Goal: Task Accomplishment & Management: Manage account settings

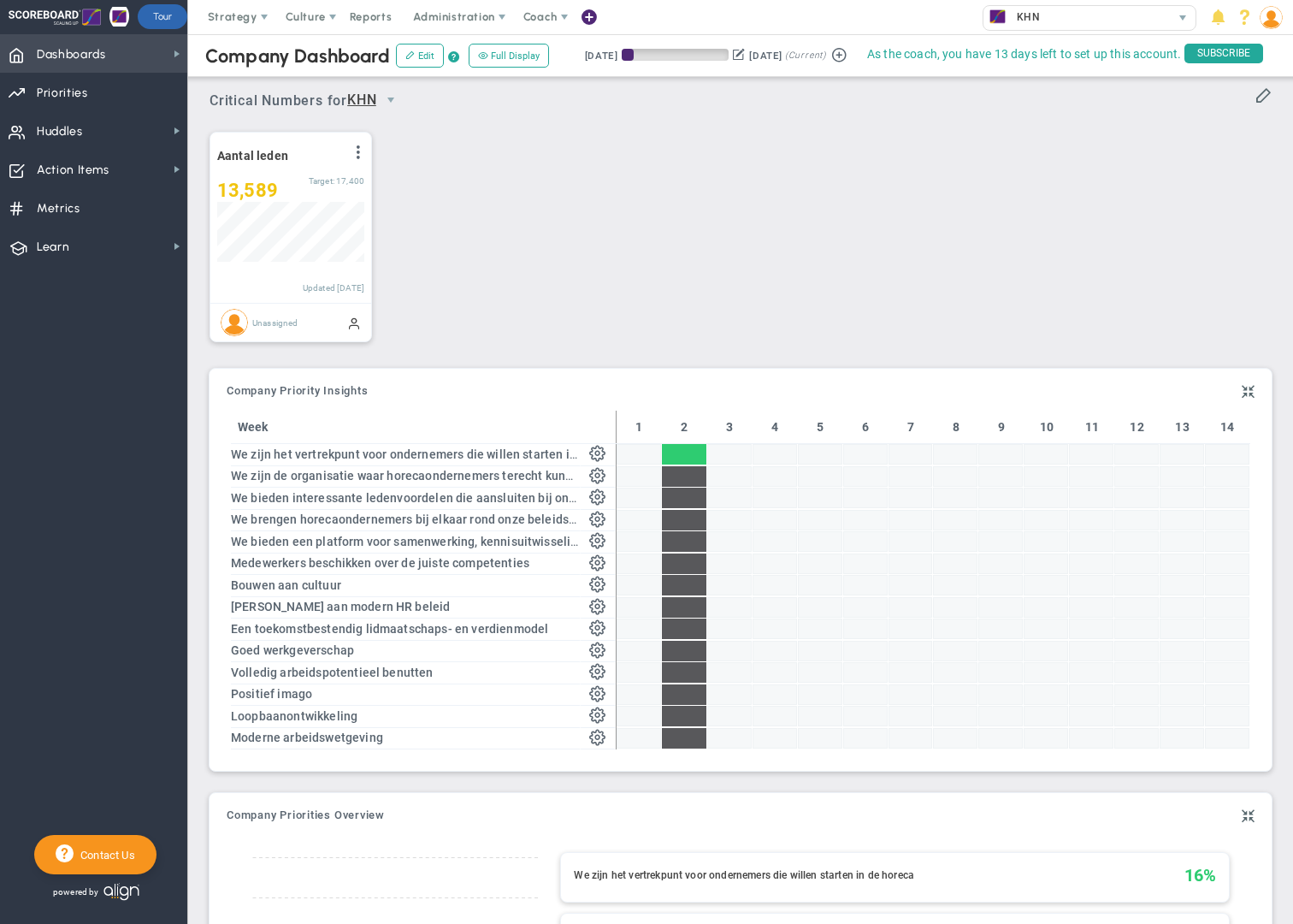
click at [113, 58] on span "Dashboards Dashboards" at bounding box center [94, 53] width 187 height 38
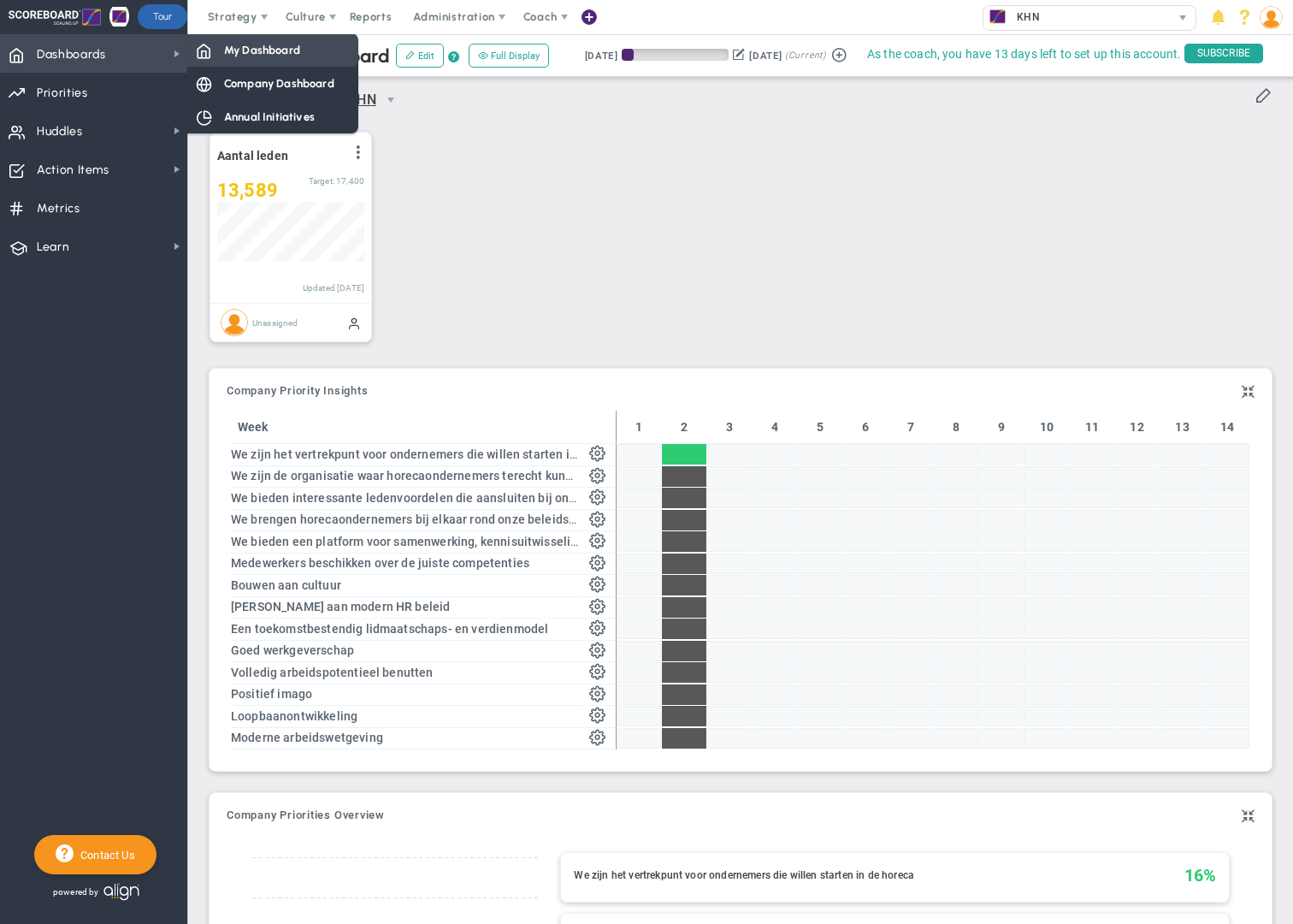
click at [281, 56] on span "My Dashboard" at bounding box center [263, 49] width 76 height 16
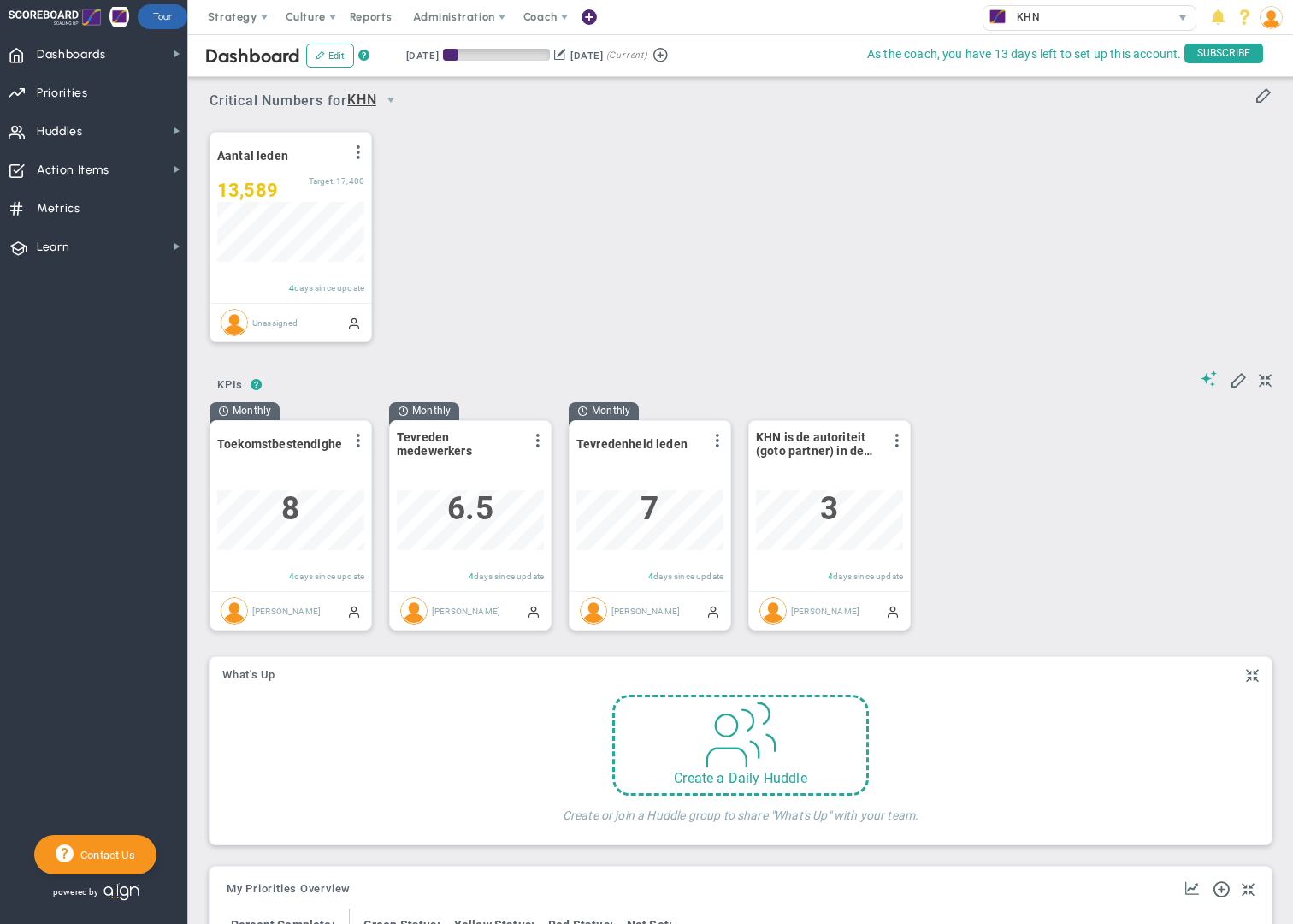
scroll to position [60, 147]
click at [166, 55] on span "Dashboards Dashboards" at bounding box center [94, 53] width 187 height 38
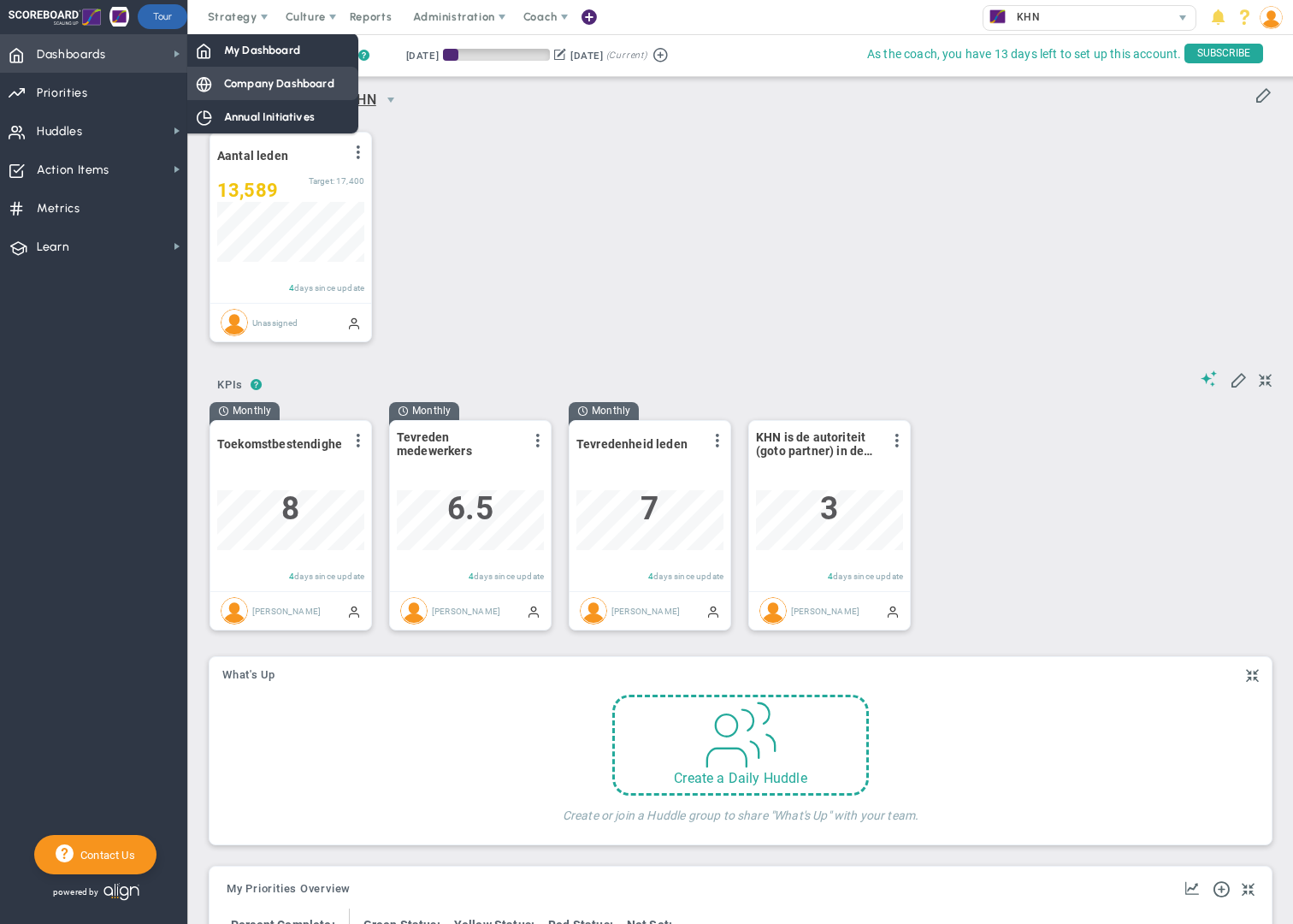
click at [250, 90] on span "Company Dashboard" at bounding box center [279, 83] width 110 height 16
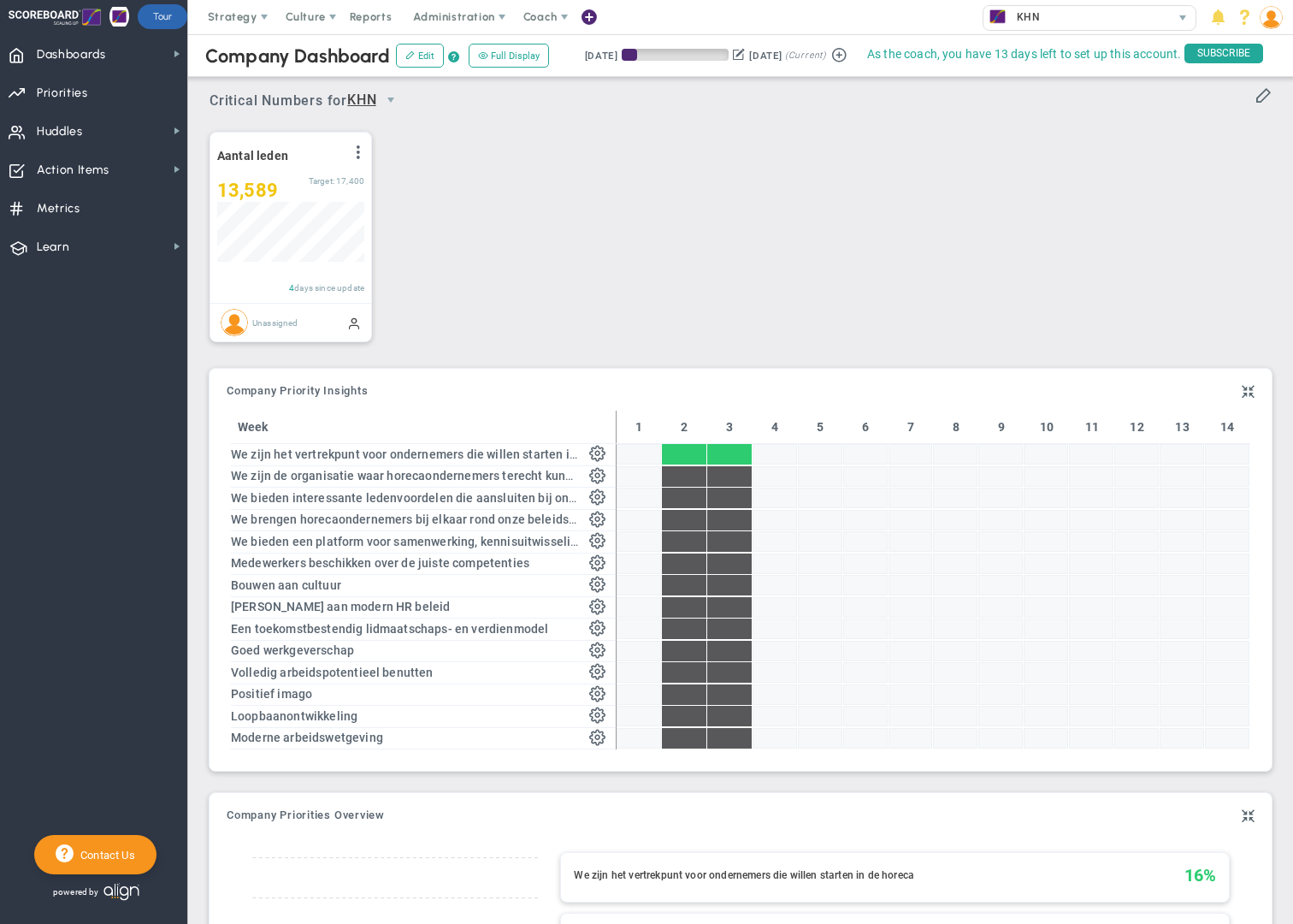
scroll to position [855349, 855094]
click at [168, 53] on span "Dashboards Dashboards" at bounding box center [94, 53] width 187 height 38
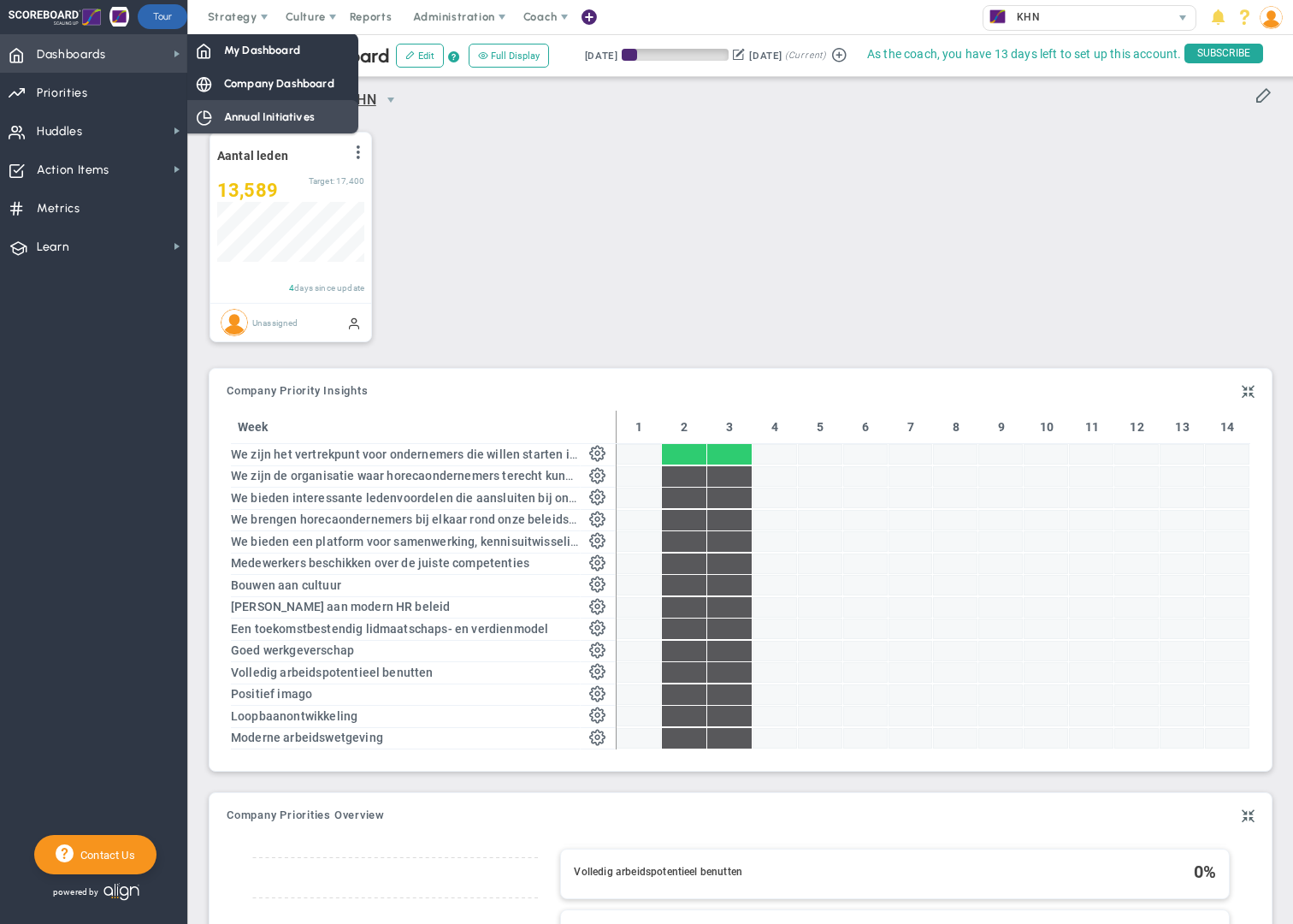
click at [278, 116] on span "Annual Initiatives" at bounding box center [270, 116] width 91 height 16
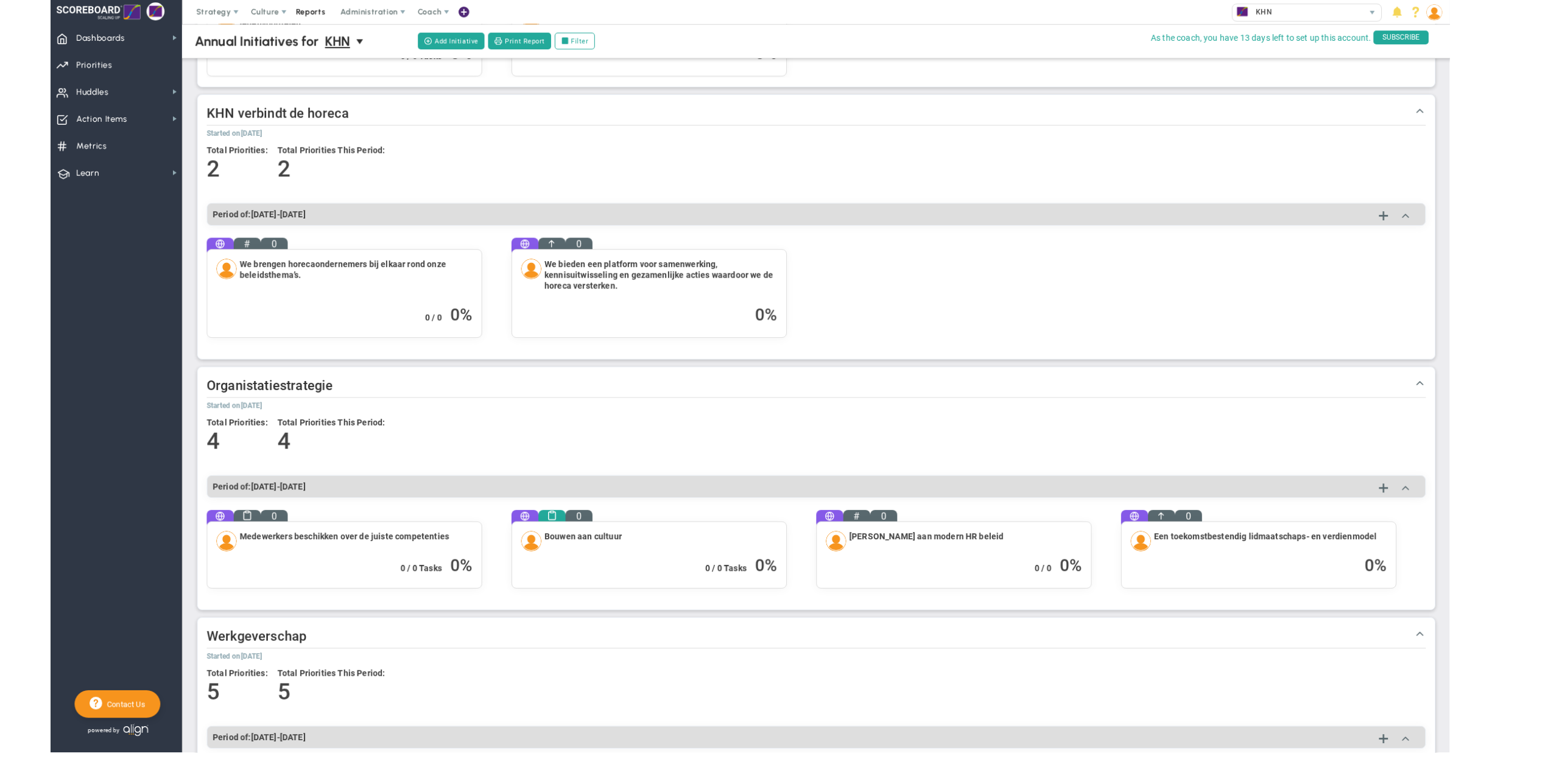
scroll to position [387, 0]
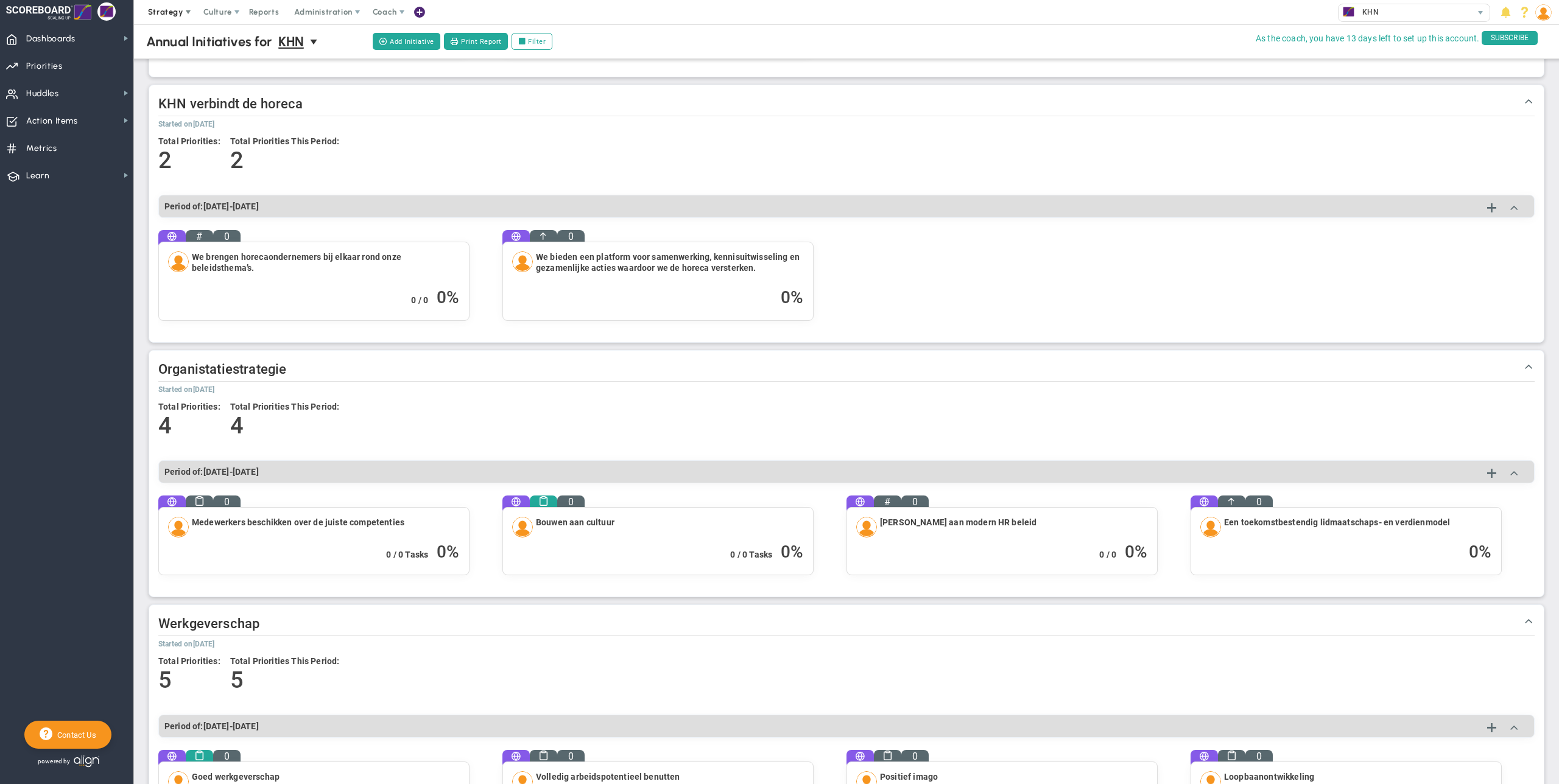
click at [185, 18] on span "Strategy" at bounding box center [167, 12] width 56 height 24
click at [197, 43] on span "One Page Strategic Plan" at bounding box center [205, 36] width 131 height 24
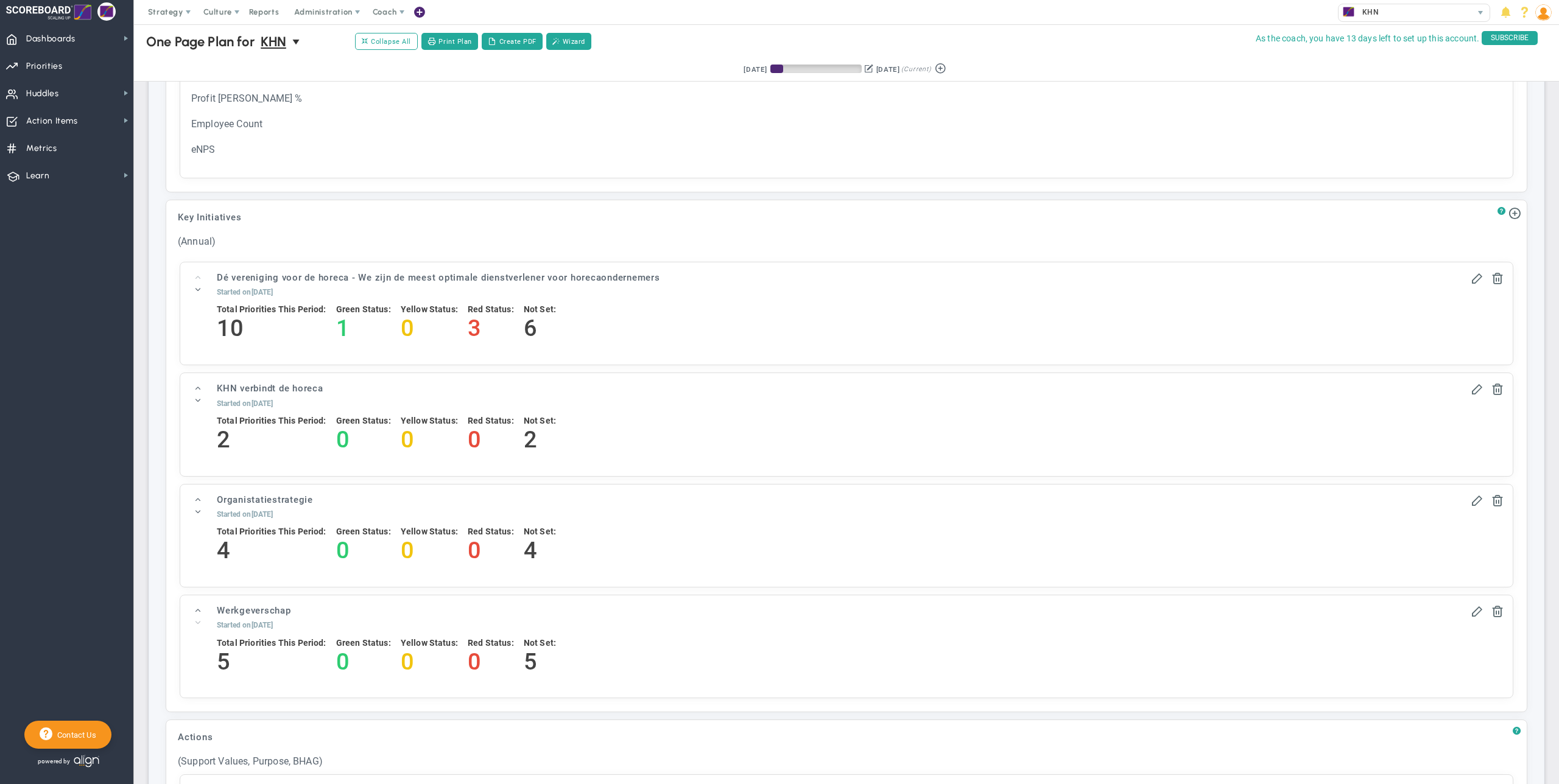
scroll to position [1300, 0]
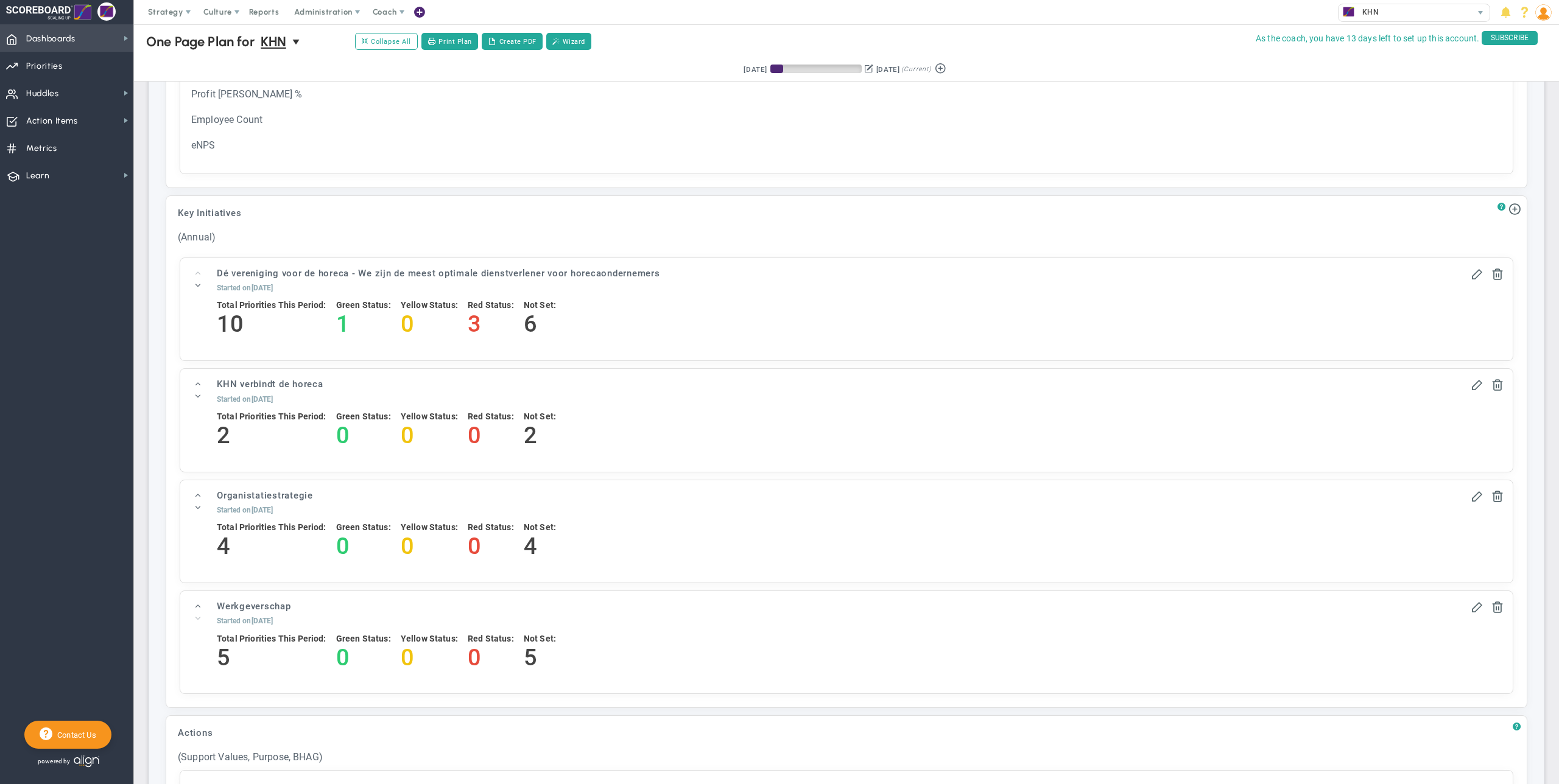
click at [110, 43] on span "Dashboards Dashboards" at bounding box center [67, 38] width 133 height 27
click at [192, 81] on span "Annual Initiatives" at bounding box center [192, 83] width 65 height 12
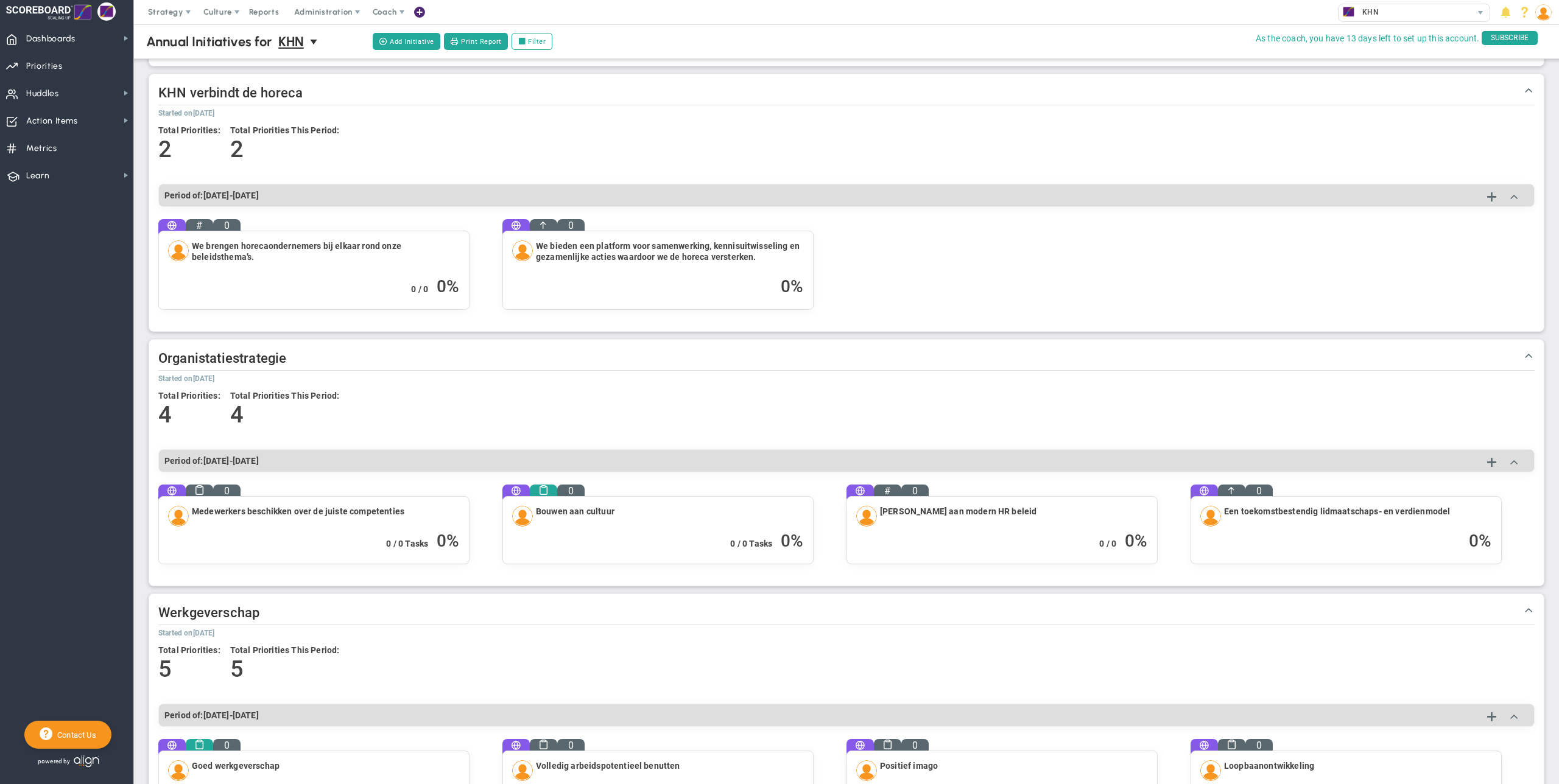
scroll to position [404, 0]
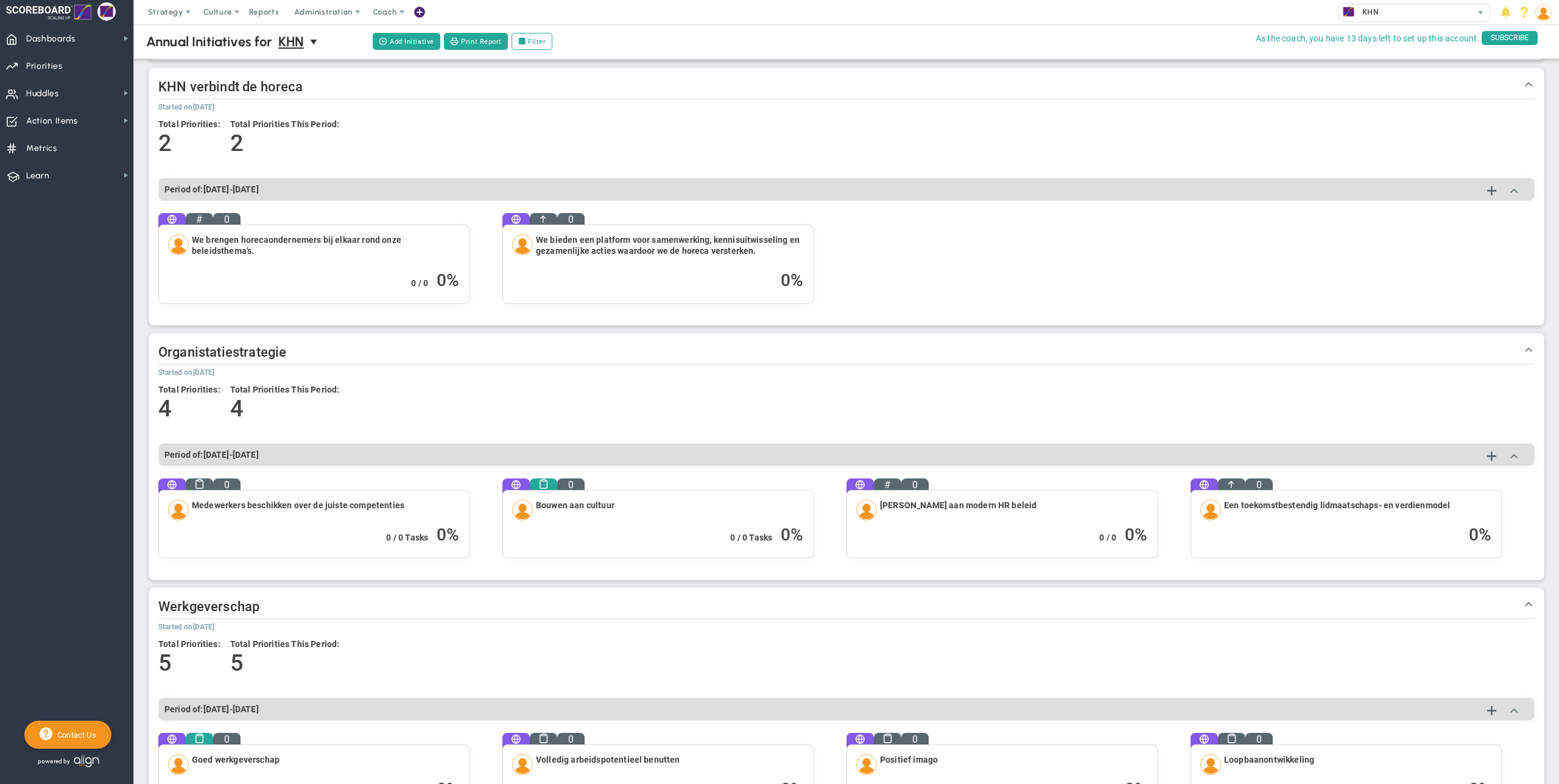
click at [669, 526] on div "0 / 0 Tasks 0 %" at bounding box center [658, 535] width 292 height 27
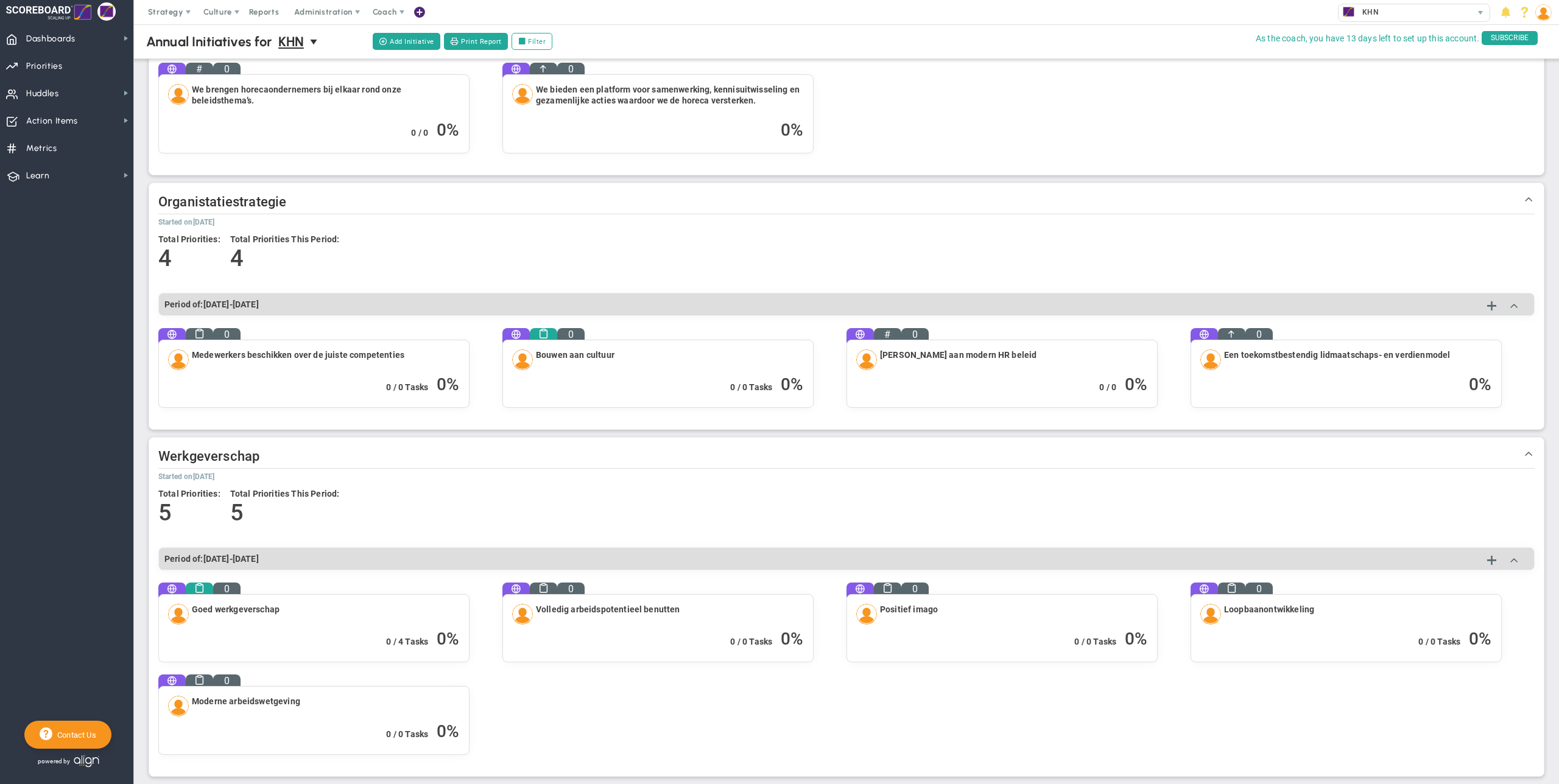
scroll to position [563, 0]
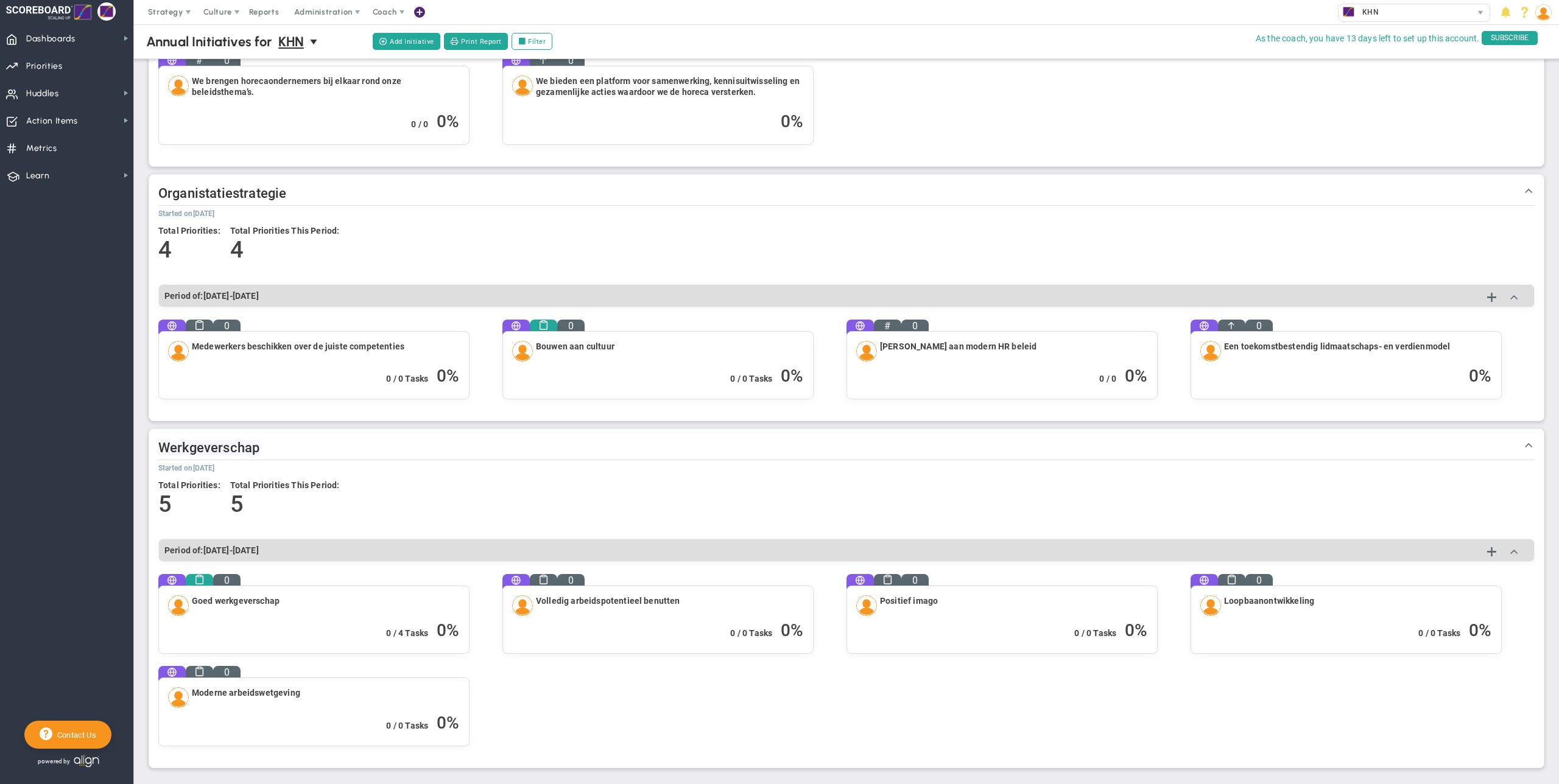
click at [248, 445] on span "Werkgeverschap" at bounding box center [209, 448] width 101 height 15
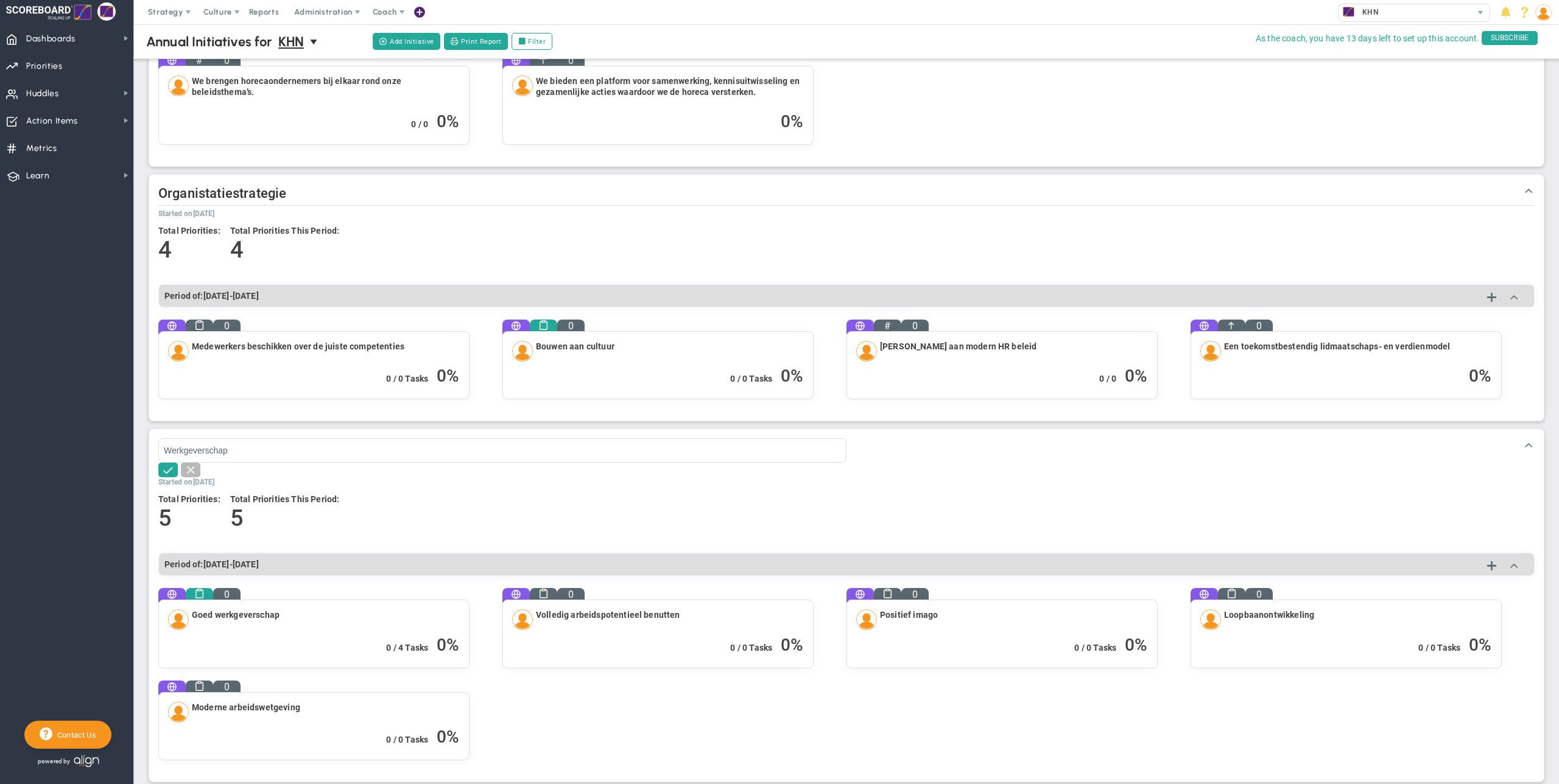
click at [181, 195] on span "Organistatiestrategie" at bounding box center [222, 193] width 128 height 15
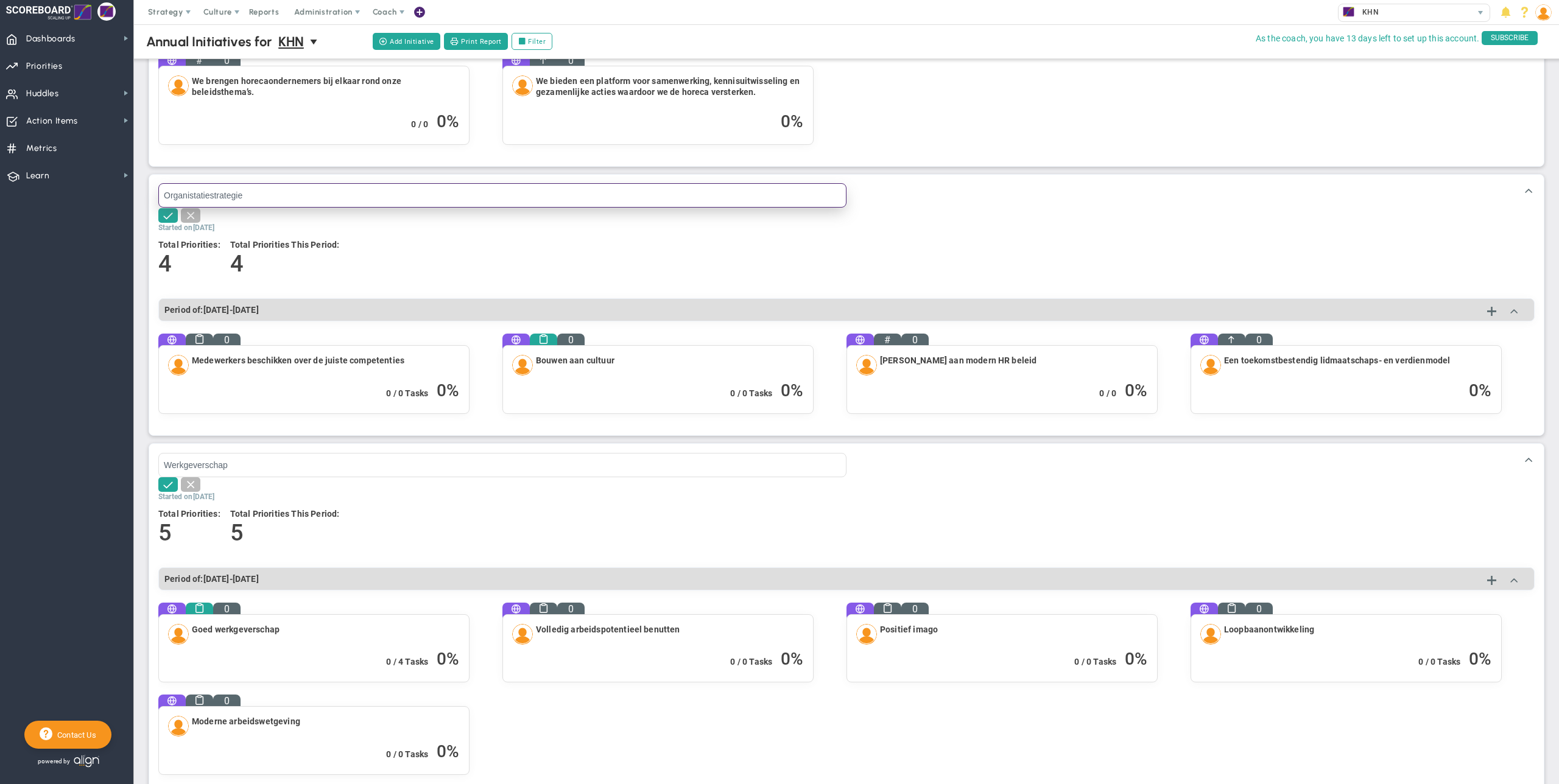
click at [165, 197] on input "Organistatiestrategie" at bounding box center [502, 195] width 688 height 24
type input "Bouwsteen: Organistatiestrategie"
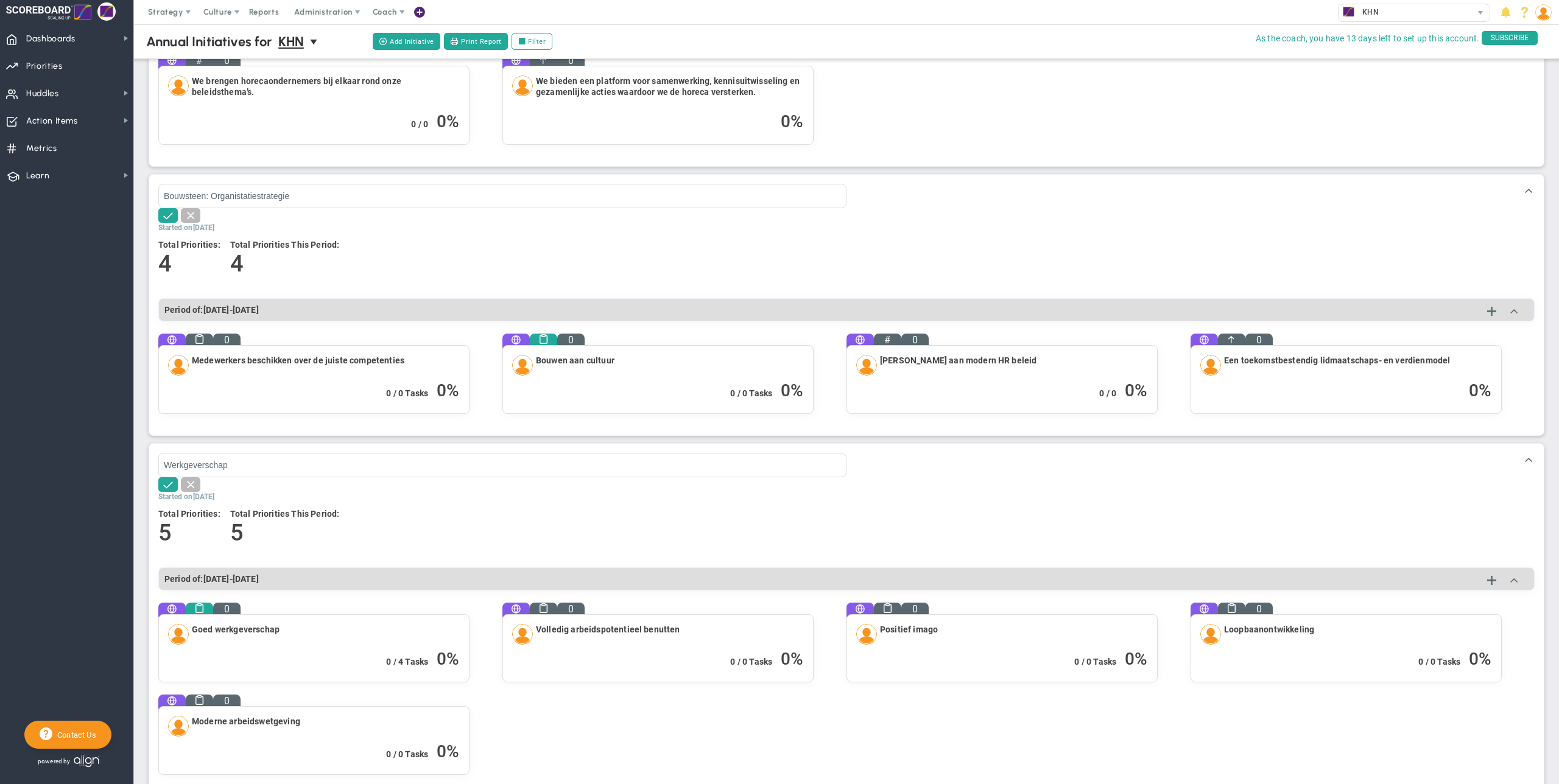
click at [391, 226] on h5 "Started on [DATE]" at bounding box center [847, 228] width 1376 height 10
click at [160, 217] on button at bounding box center [168, 216] width 20 height 15
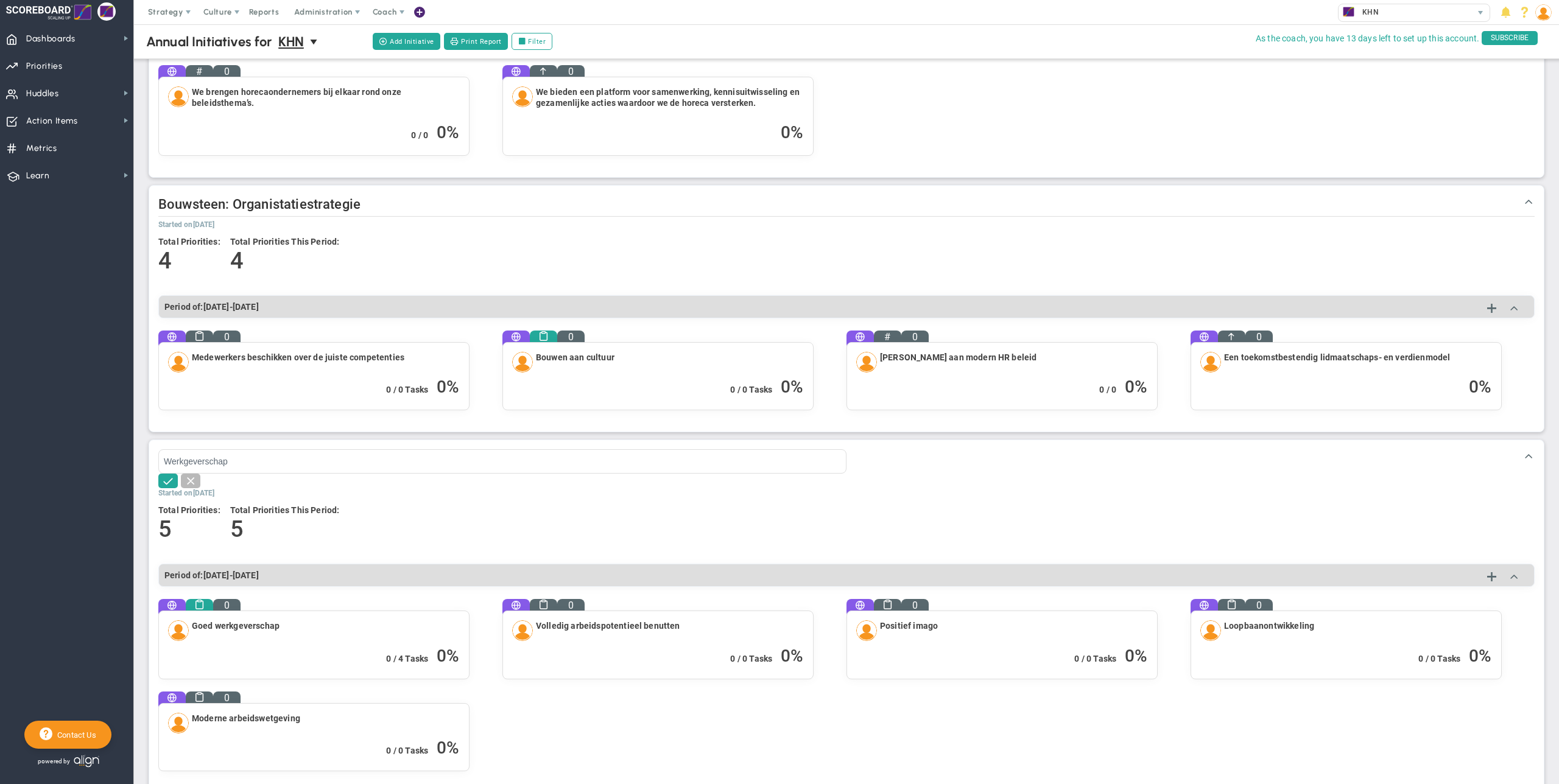
scroll to position [578, 0]
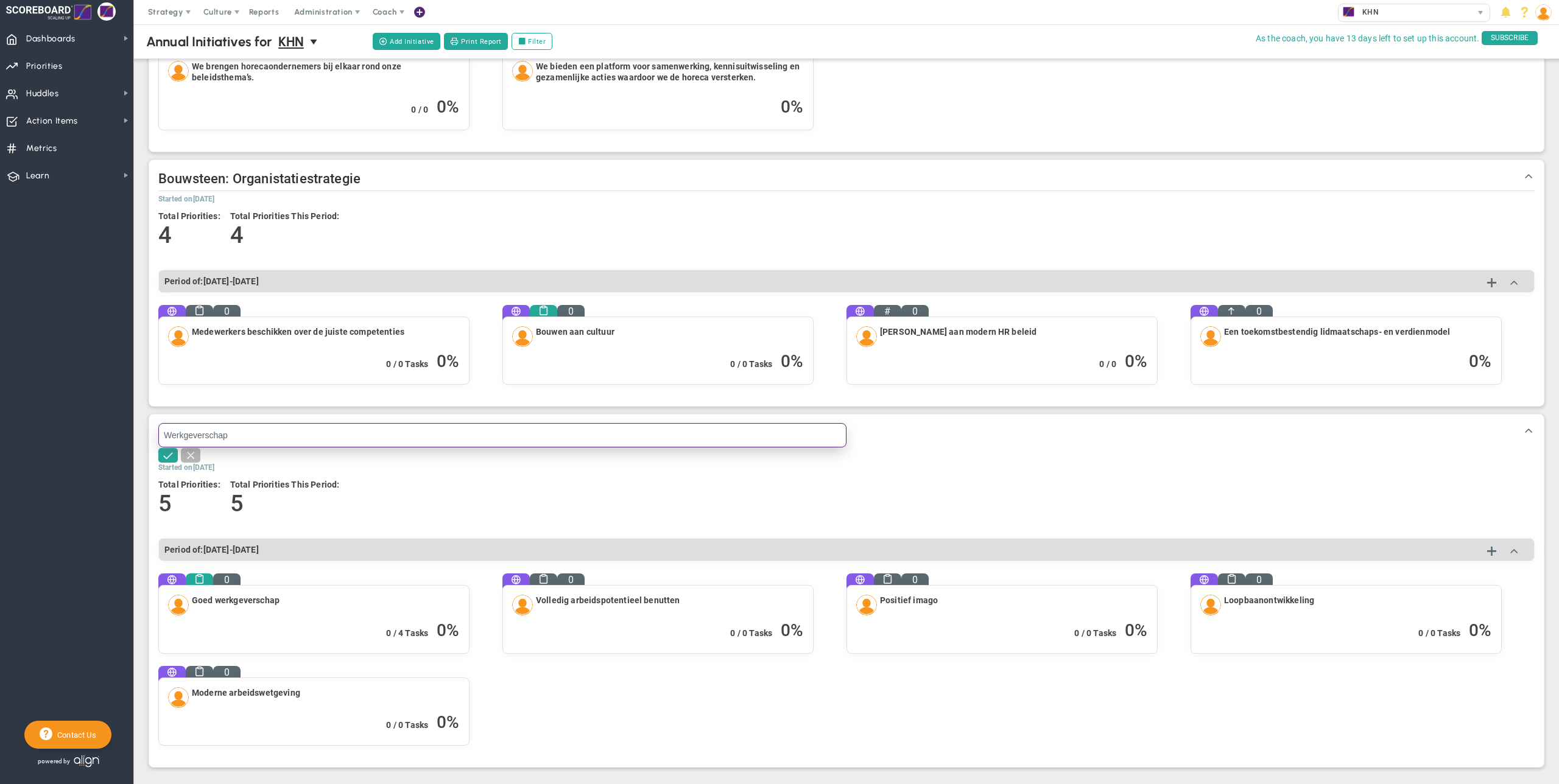
click at [165, 432] on input "Werkgeverschap" at bounding box center [502, 435] width 688 height 24
type input "Beleidsthema: Werkgeverschap"
click at [168, 455] on span at bounding box center [168, 455] width 12 height 12
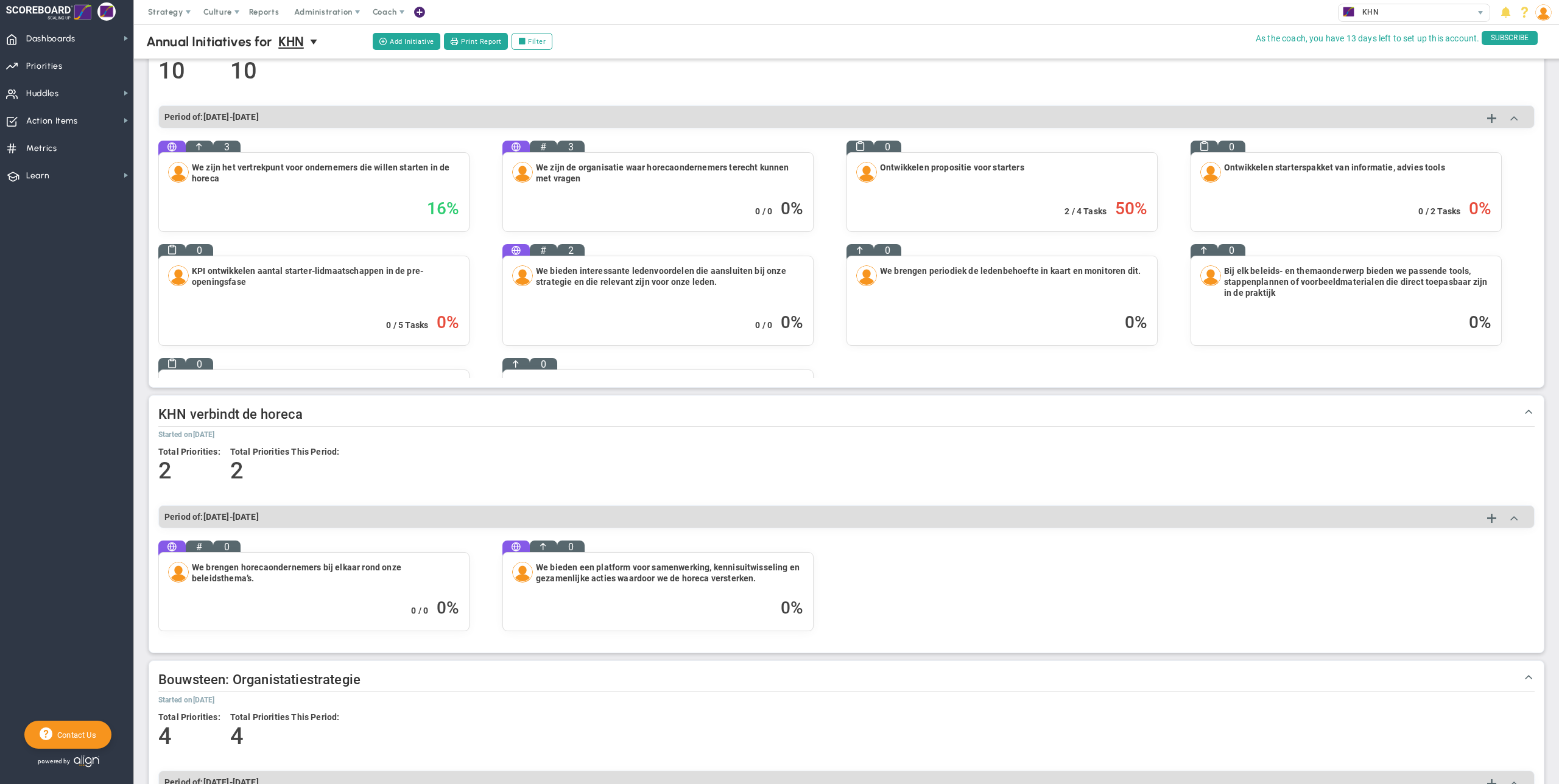
scroll to position [45, 0]
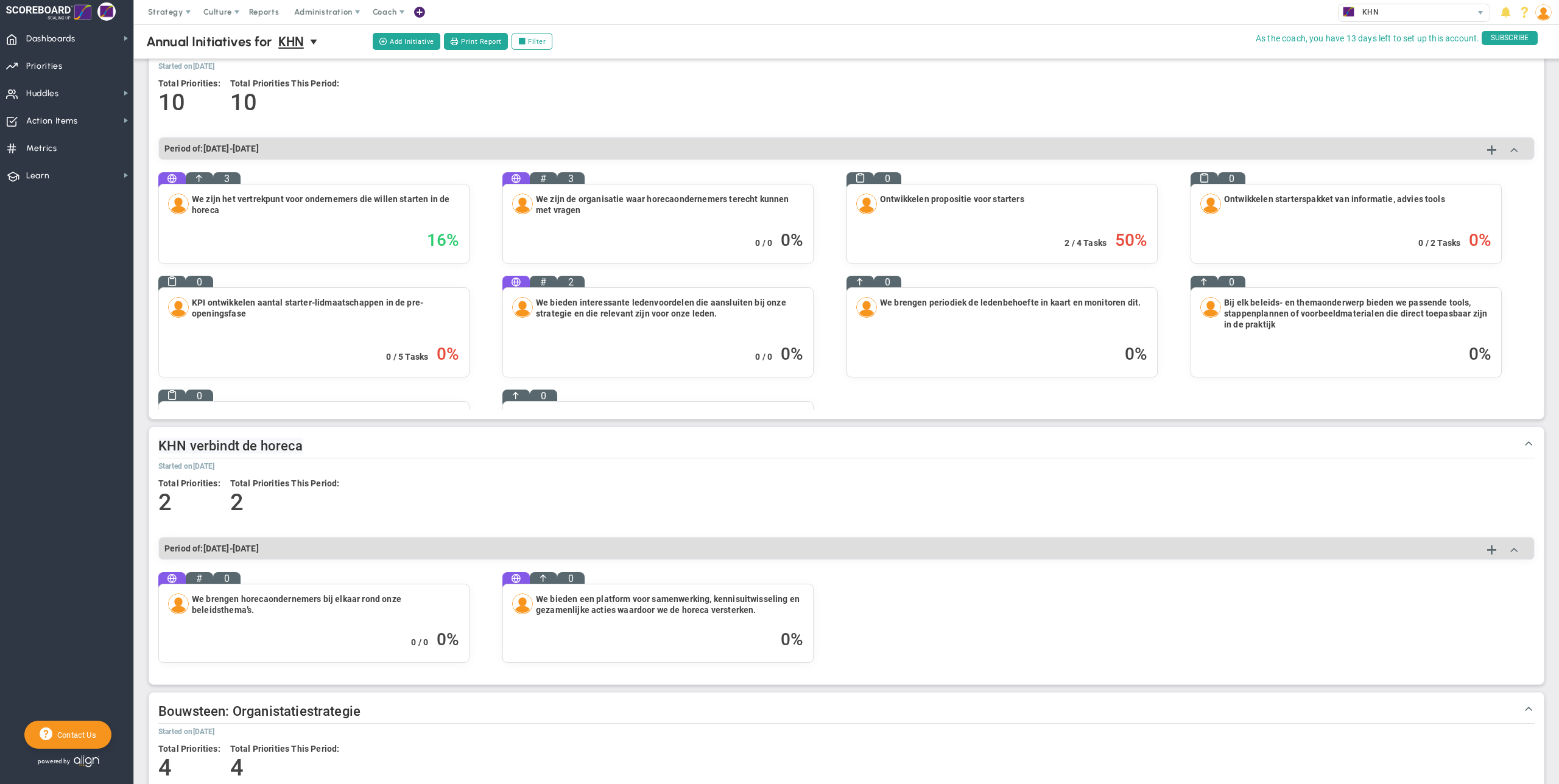
click at [160, 446] on span "KHN verbindt de horeca" at bounding box center [231, 446] width 145 height 15
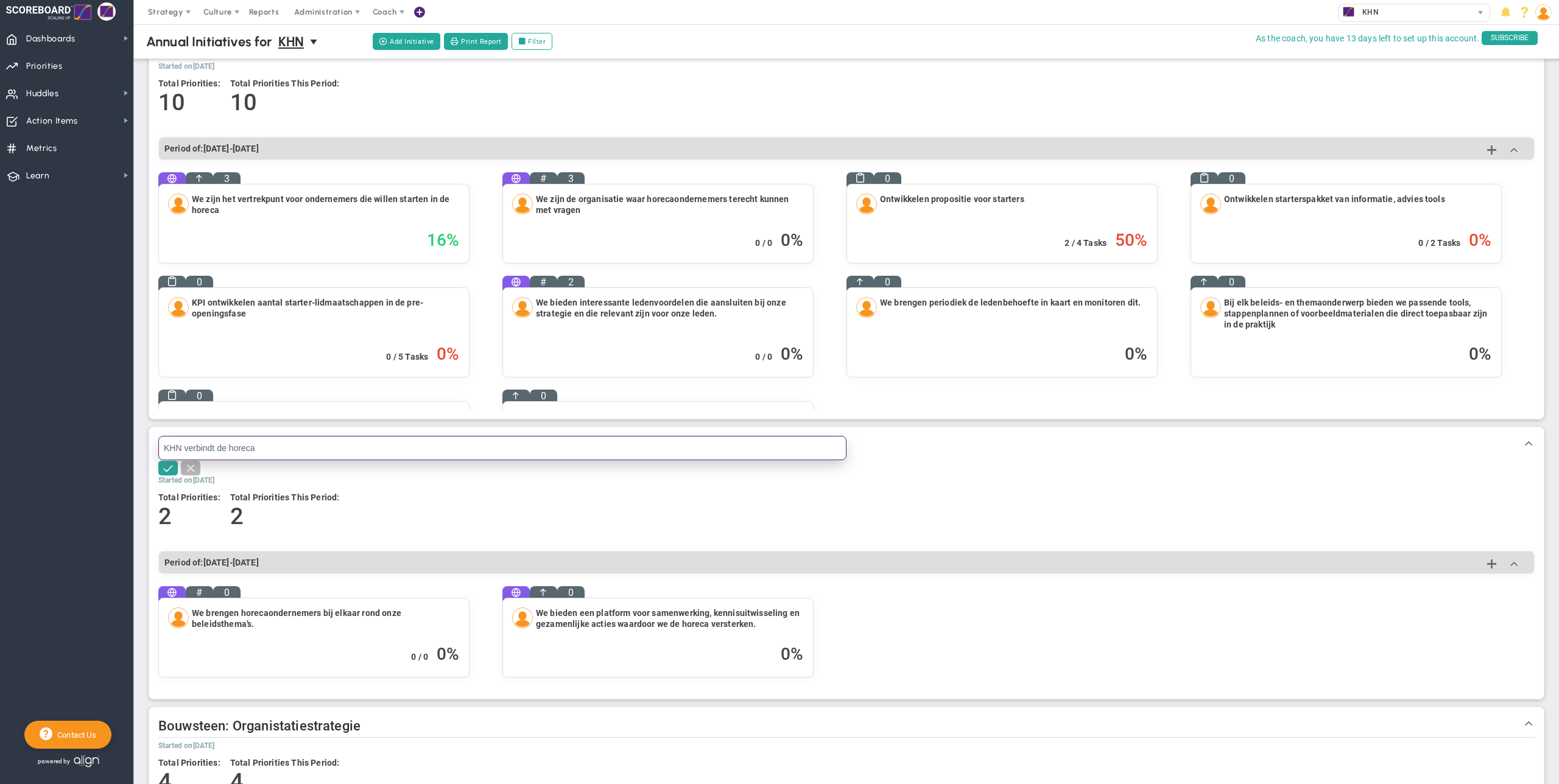
click at [165, 446] on input "KHN verbindt de horeca" at bounding box center [502, 448] width 688 height 24
click at [185, 449] on input "Kerndoel: KHN verbindt de horeca" at bounding box center [502, 448] width 688 height 24
type input "Kerndoel: KHN verbindt de horeca"
click at [173, 470] on span at bounding box center [168, 468] width 12 height 12
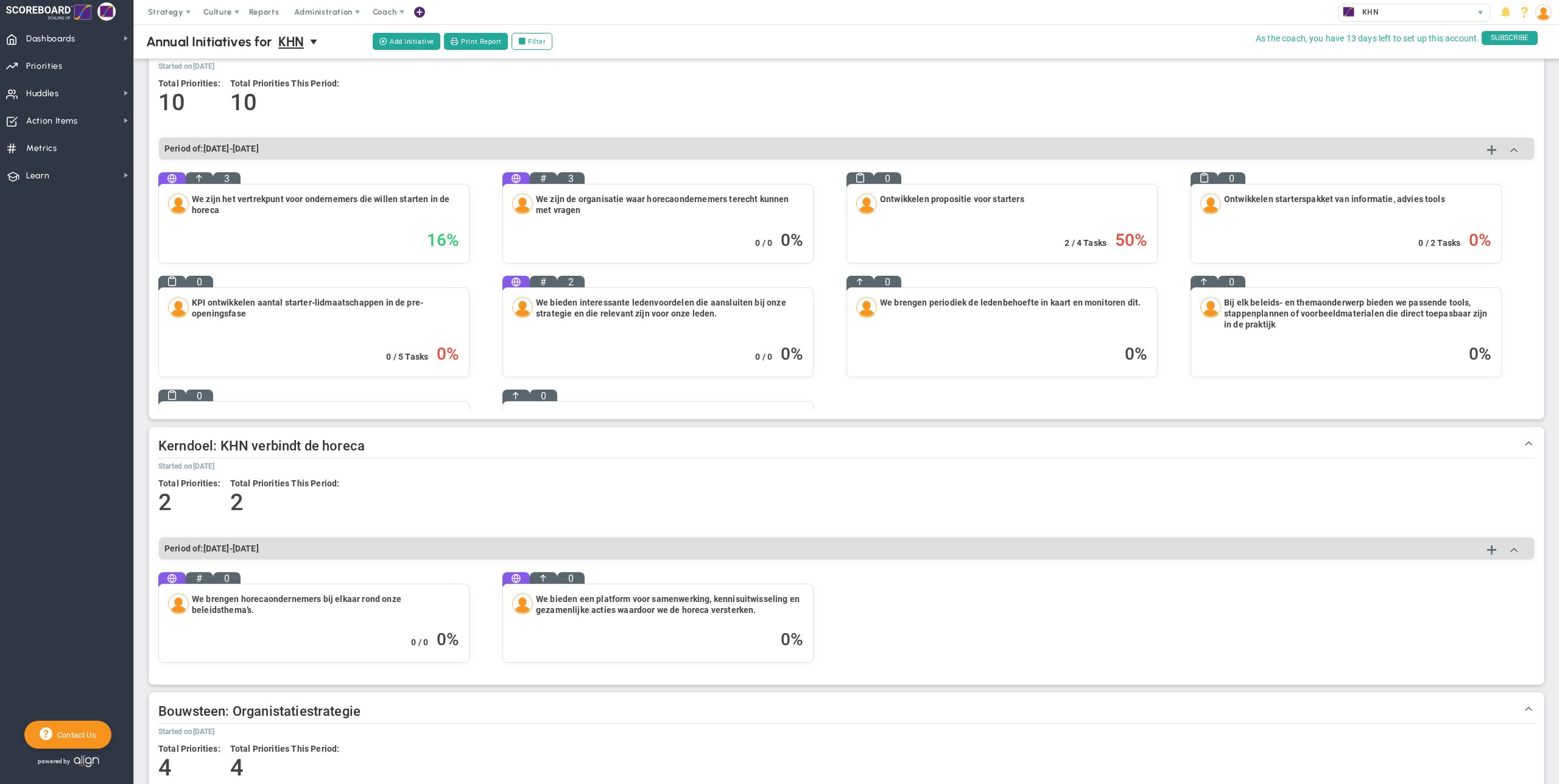
scroll to position [0, 0]
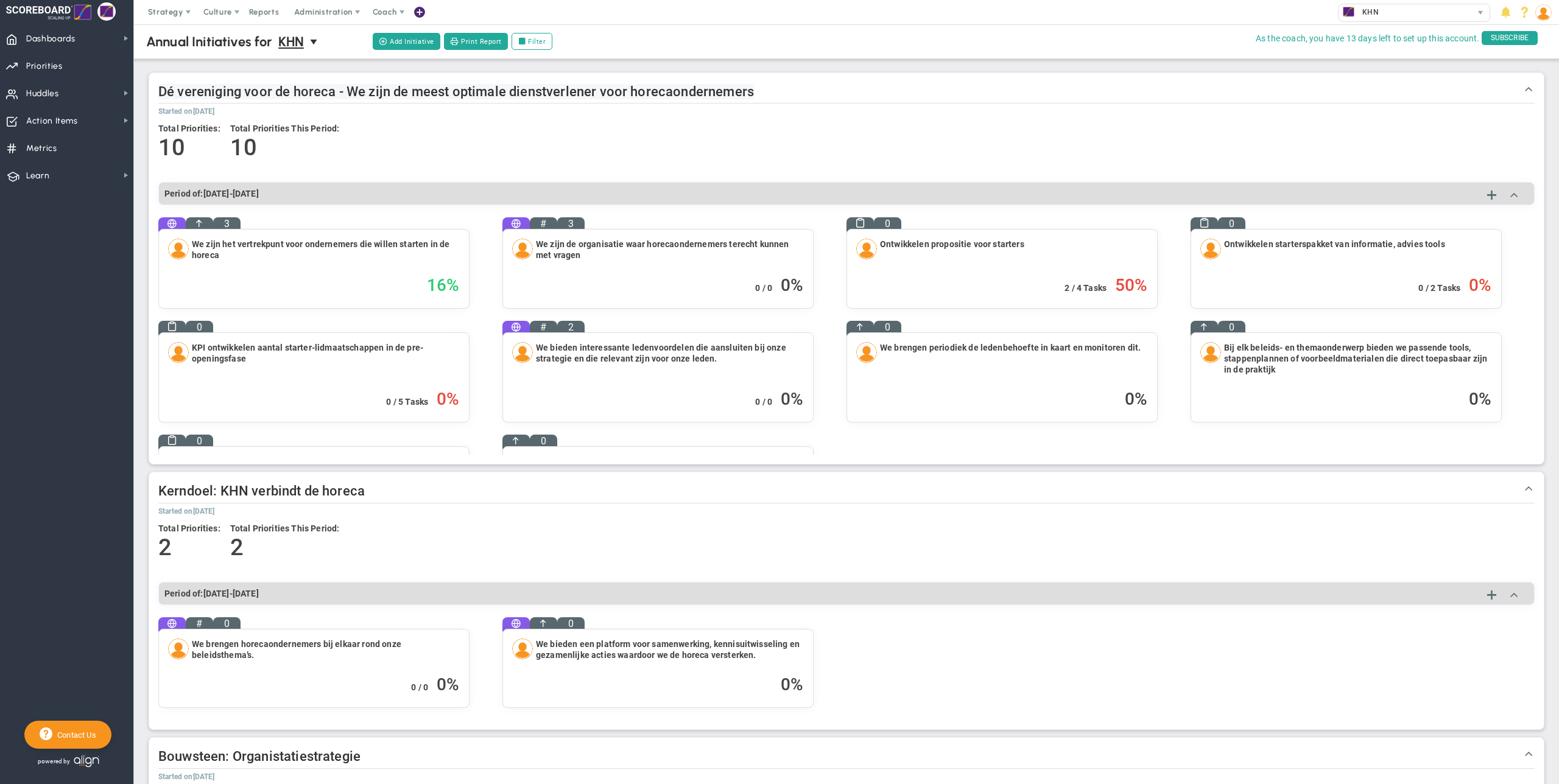
click at [163, 93] on span "Dé vereniging voor de horeca - We zijn de meest optimale dienstverlener voor ho…" at bounding box center [456, 91] width 596 height 15
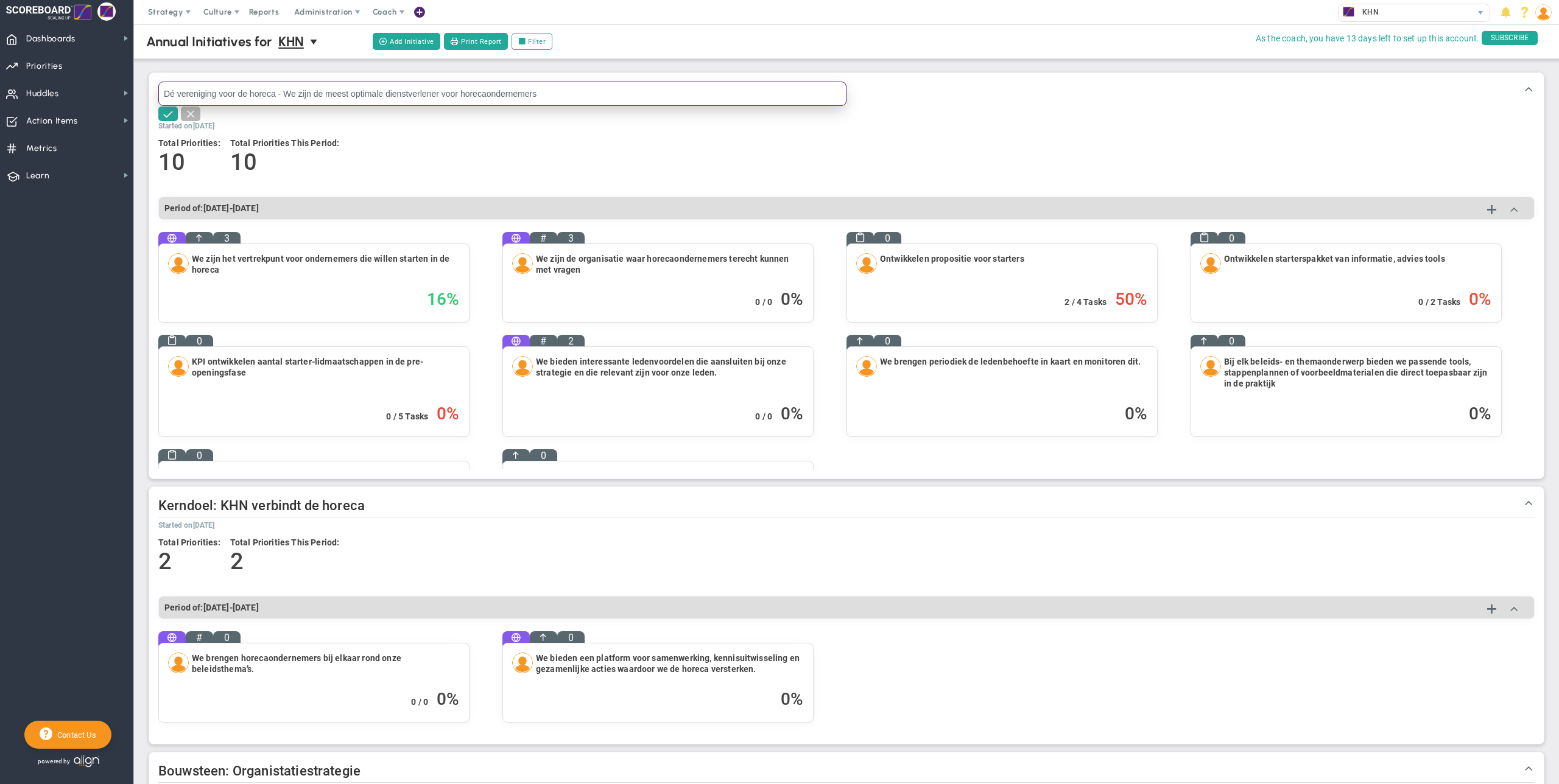
click at [163, 93] on input "Dé vereniging voor de horeca - We zijn de meest optimale dienstverlener voor ho…" at bounding box center [502, 93] width 688 height 24
type input "Kerndoel: Dé vereniging voor de horeca - We zijn de meest optimale dienstverlen…"
click at [171, 114] on span at bounding box center [168, 113] width 12 height 12
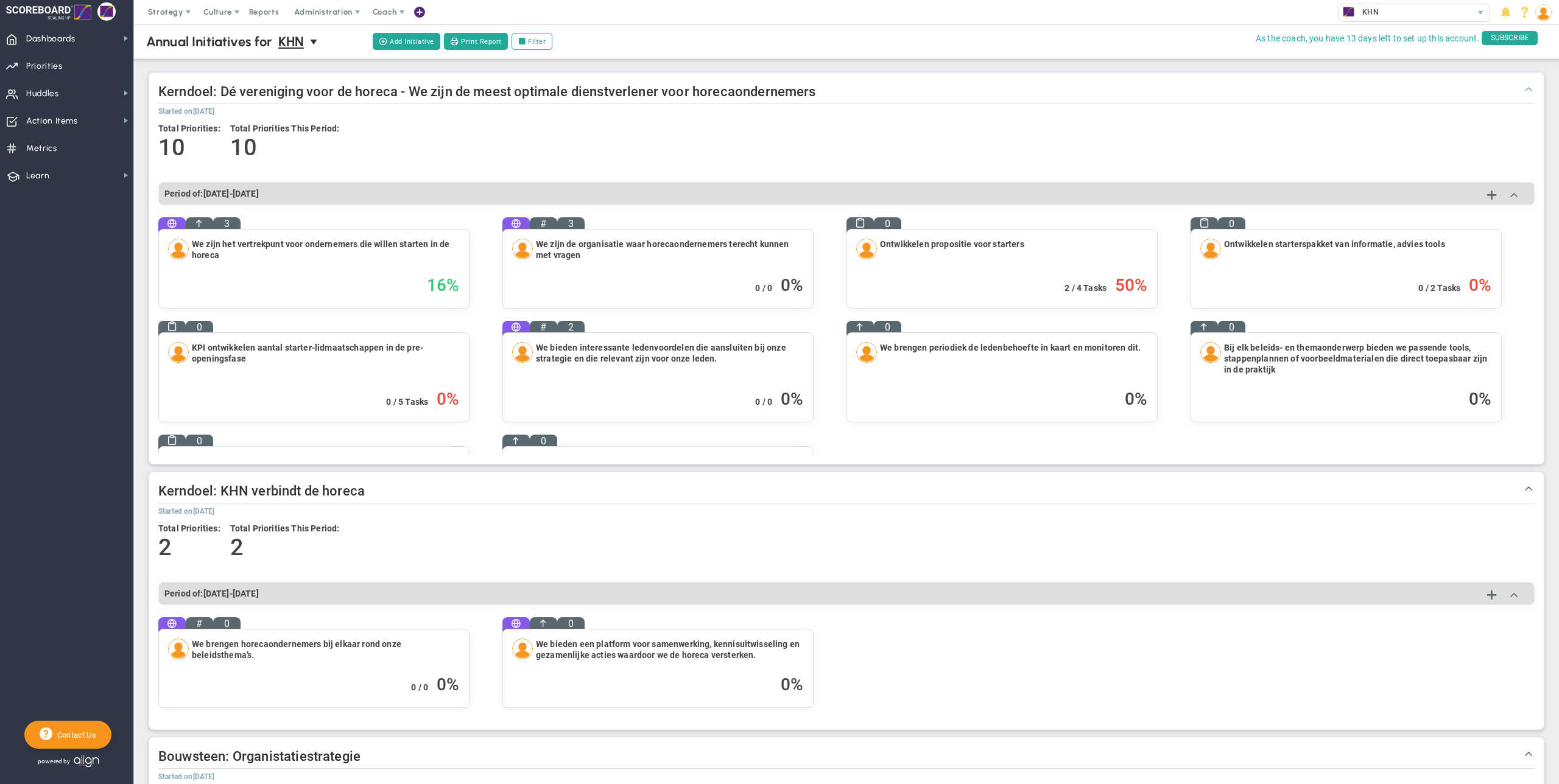
click at [920, 91] on span at bounding box center [1529, 88] width 12 height 12
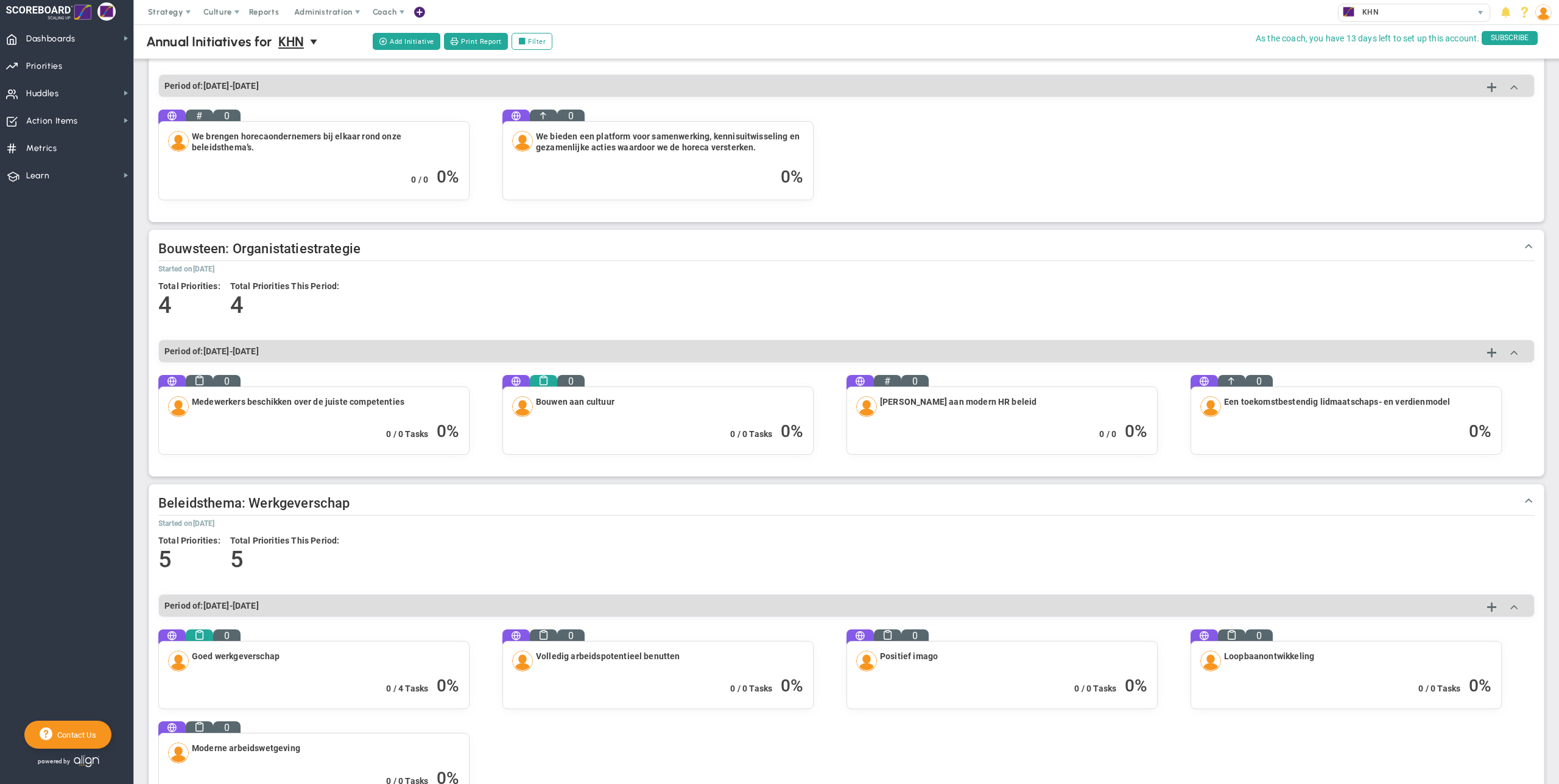
scroll to position [283, 0]
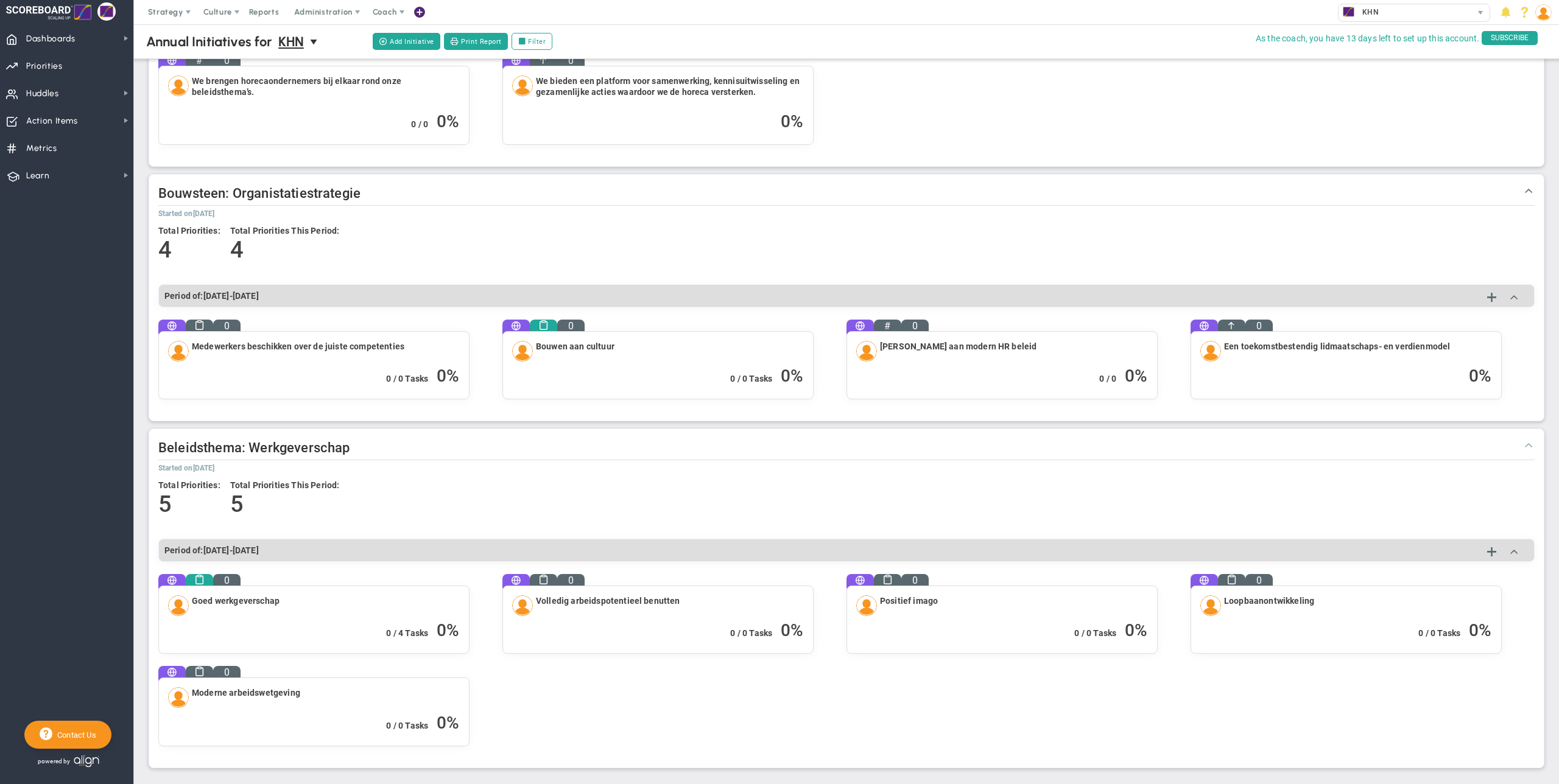
click at [920, 442] on span at bounding box center [1529, 445] width 12 height 12
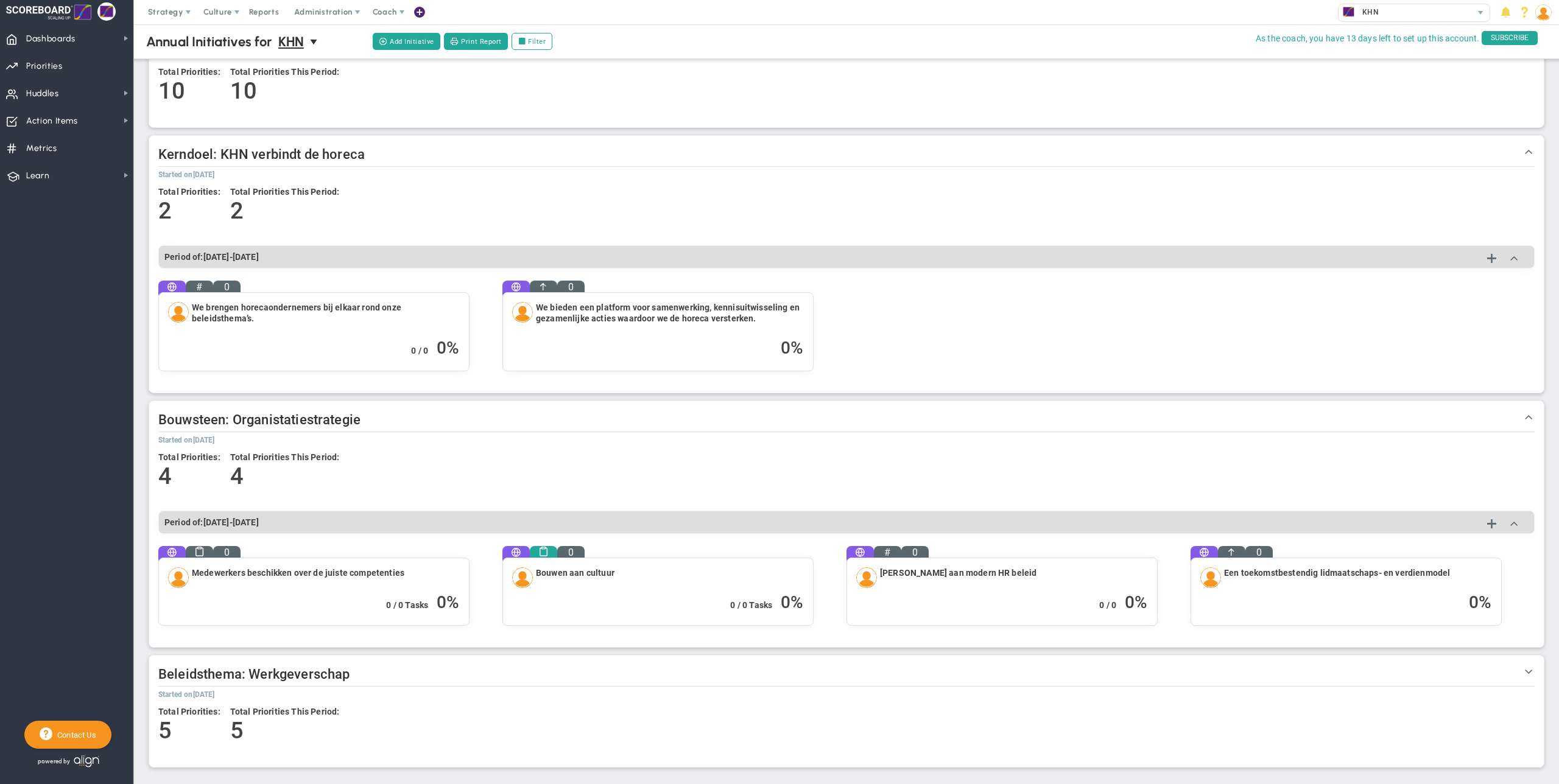
scroll to position [56, 0]
click at [920, 152] on span at bounding box center [1529, 152] width 12 height 12
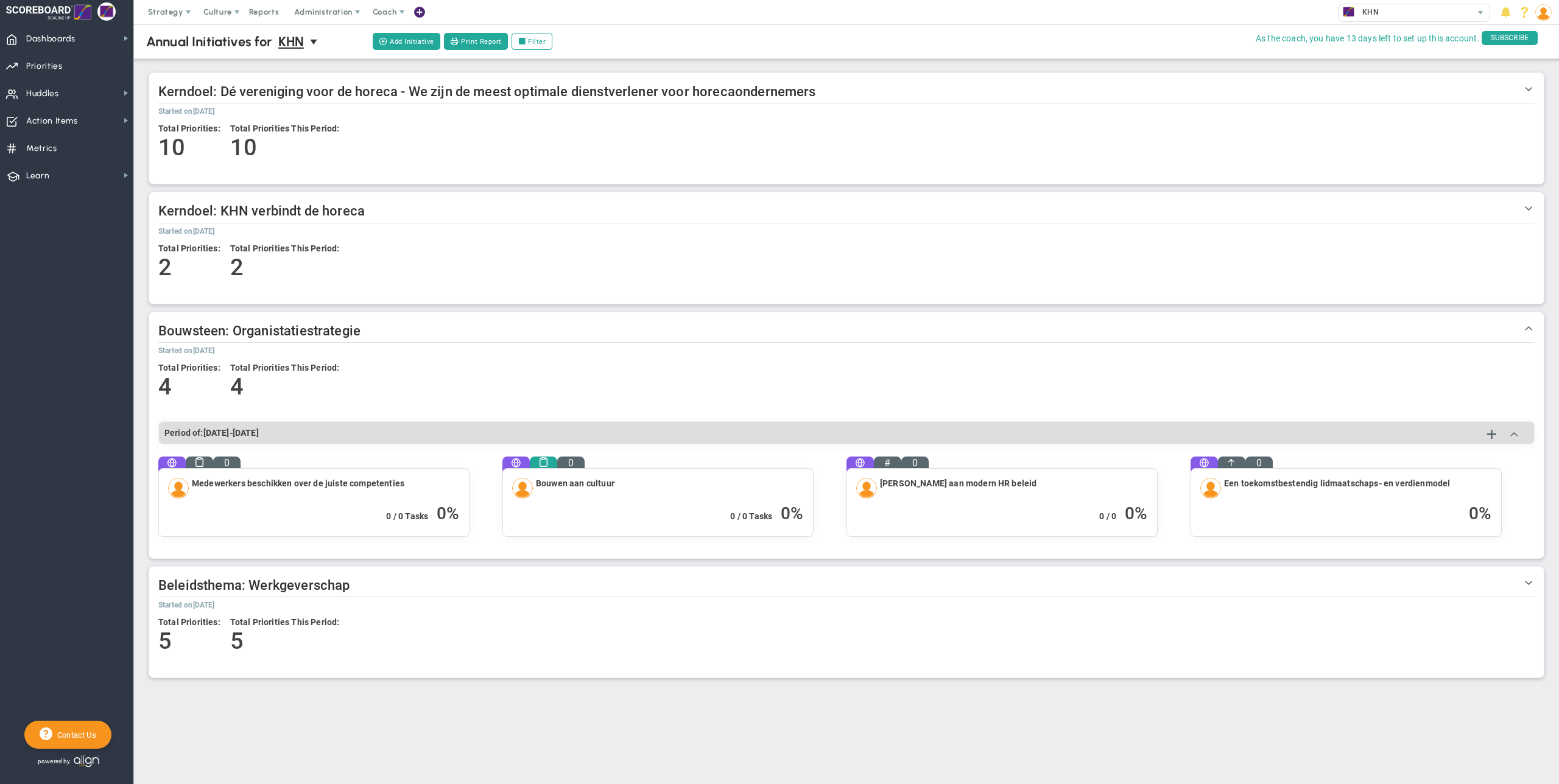
scroll to position [0, 0]
click at [72, 41] on span "Dashboards" at bounding box center [51, 38] width 49 height 25
click at [369, 212] on h2 "Kerndoel: KHN verbindt de horeca" at bounding box center [847, 212] width 1376 height 22
click at [361, 213] on span "Kerndoel: KHN verbindt de horeca" at bounding box center [262, 211] width 207 height 15
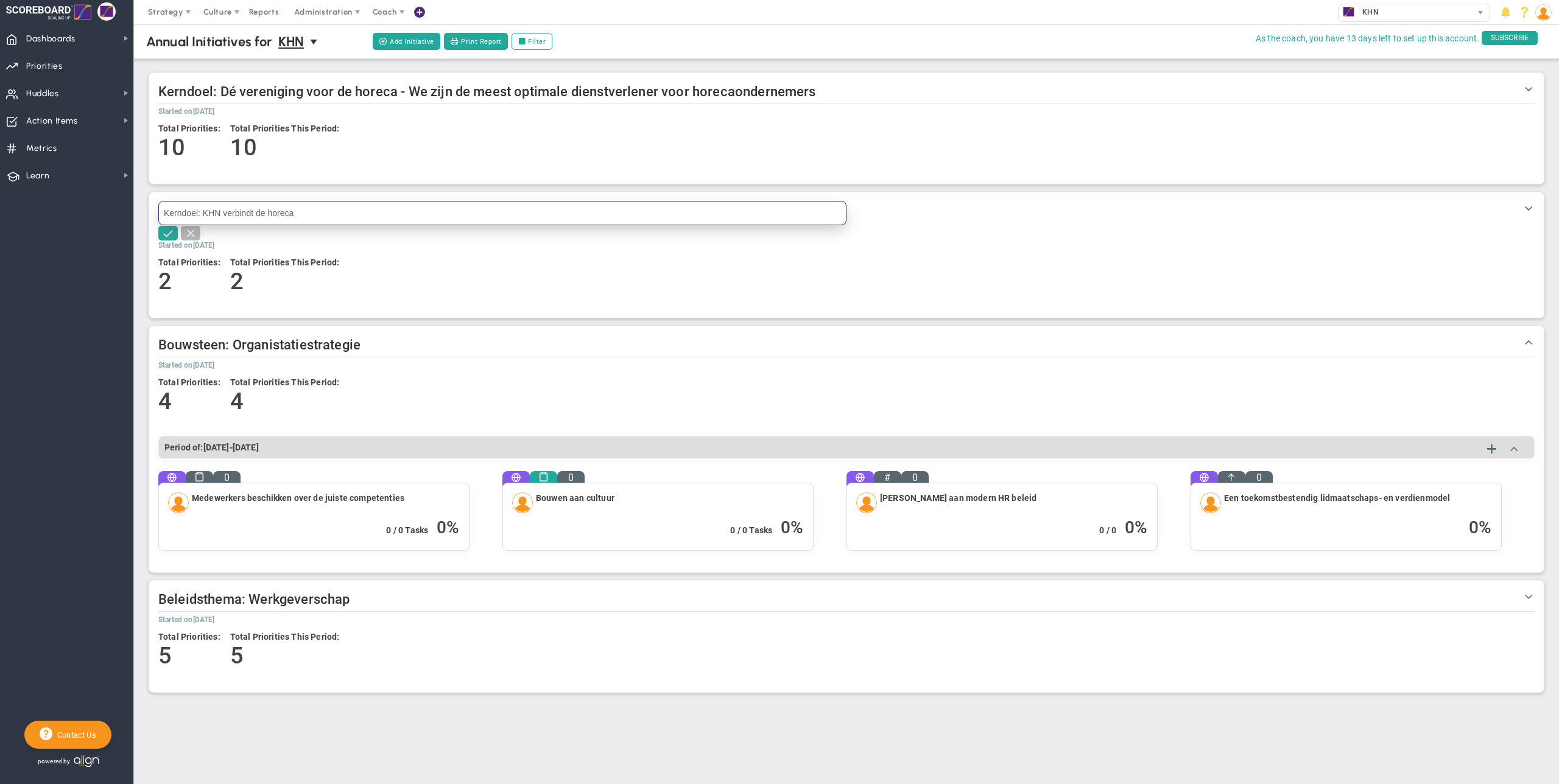
click at [326, 215] on input "Kerndoel: KHN verbindt de horeca" at bounding box center [502, 213] width 688 height 24
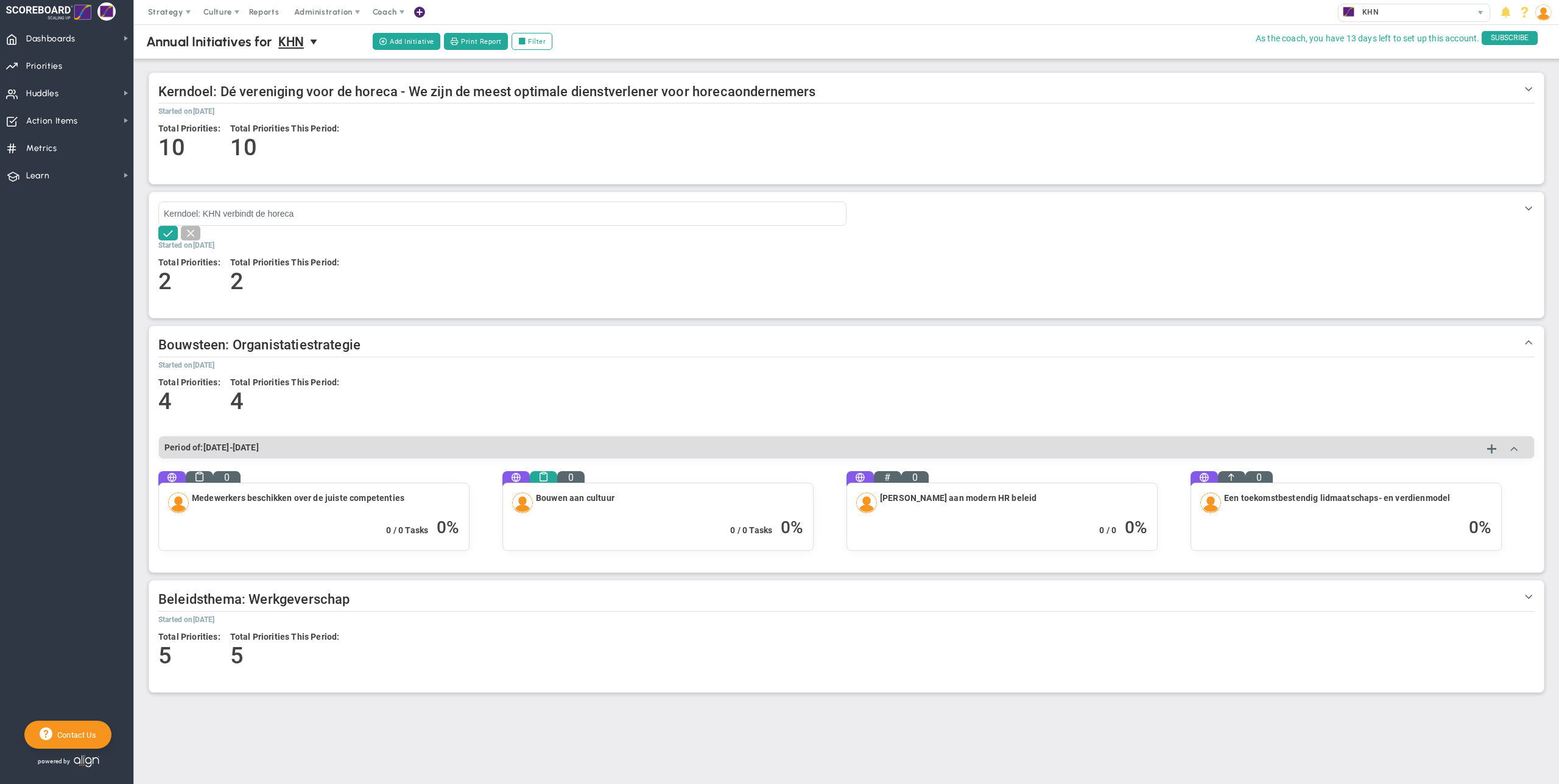
click at [362, 238] on div at bounding box center [847, 233] width 1376 height 15
click at [920, 230] on div at bounding box center [847, 233] width 1376 height 15
click at [75, 42] on span "Dashboards Dashboards" at bounding box center [67, 38] width 133 height 27
click at [104, 37] on span "Dashboards Dashboards" at bounding box center [67, 38] width 133 height 27
click at [175, 80] on span "Annual Initiatives" at bounding box center [192, 83] width 65 height 12
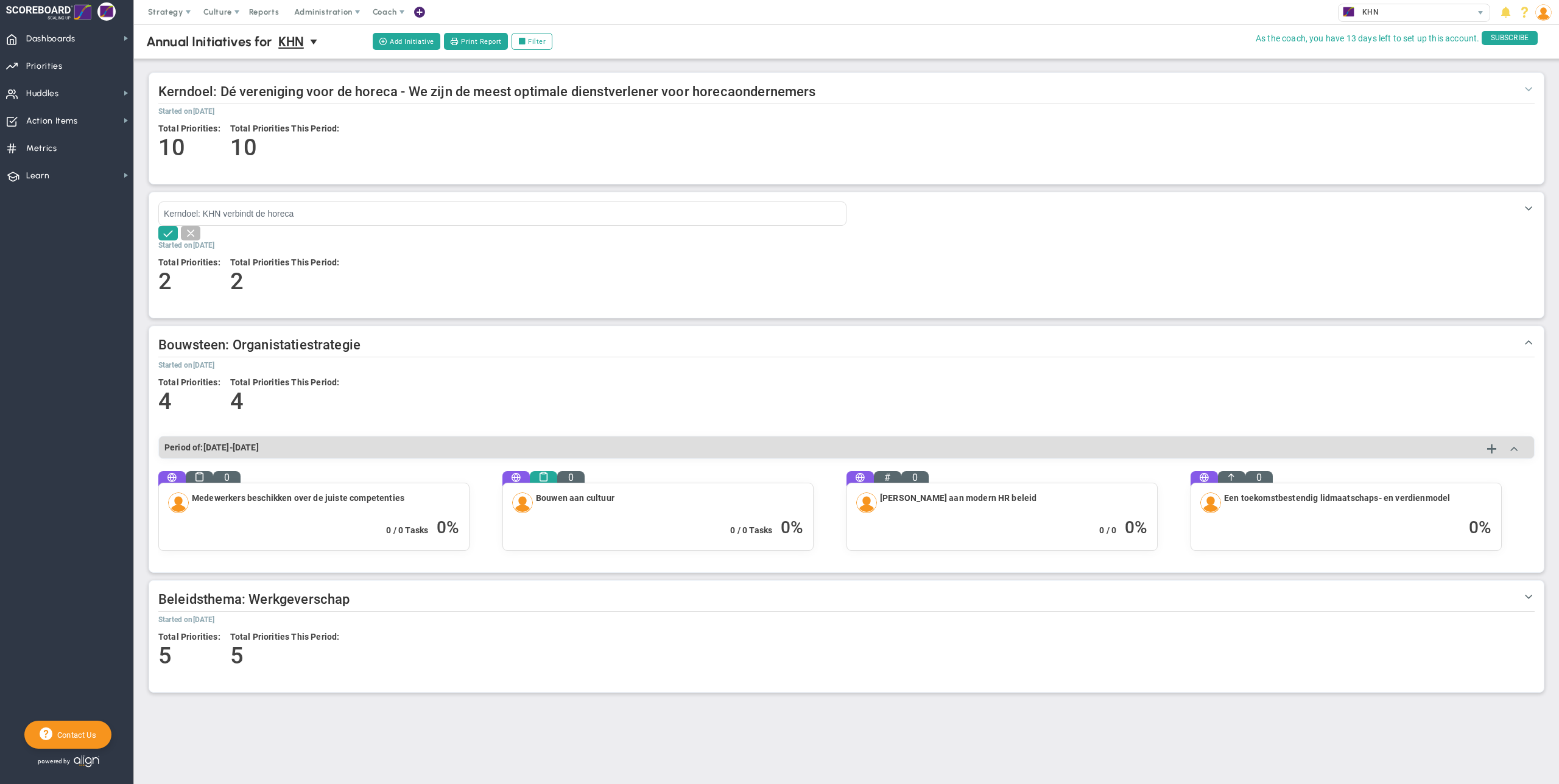
click at [920, 86] on span at bounding box center [1529, 88] width 12 height 12
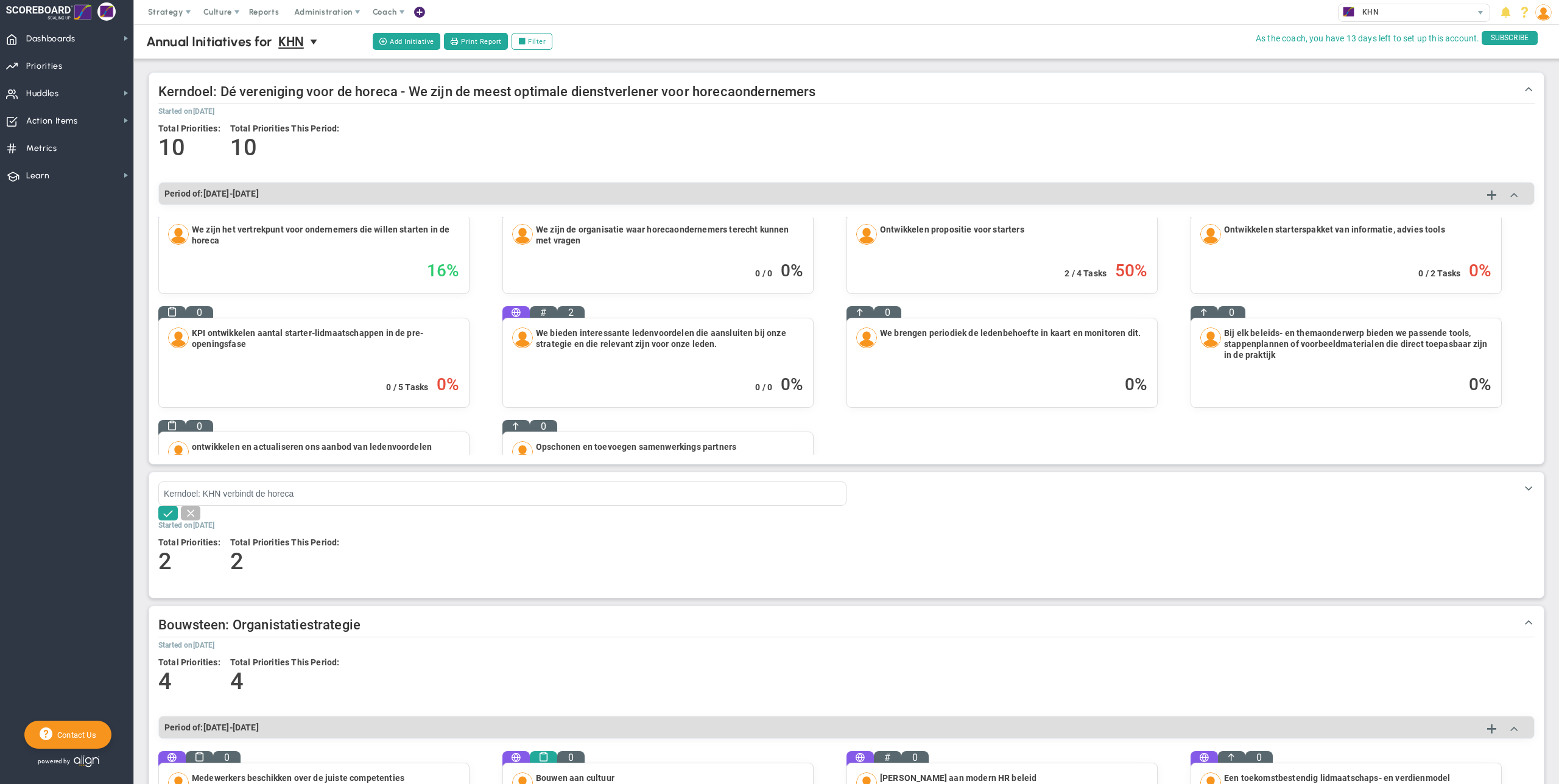
scroll to position [21, 0]
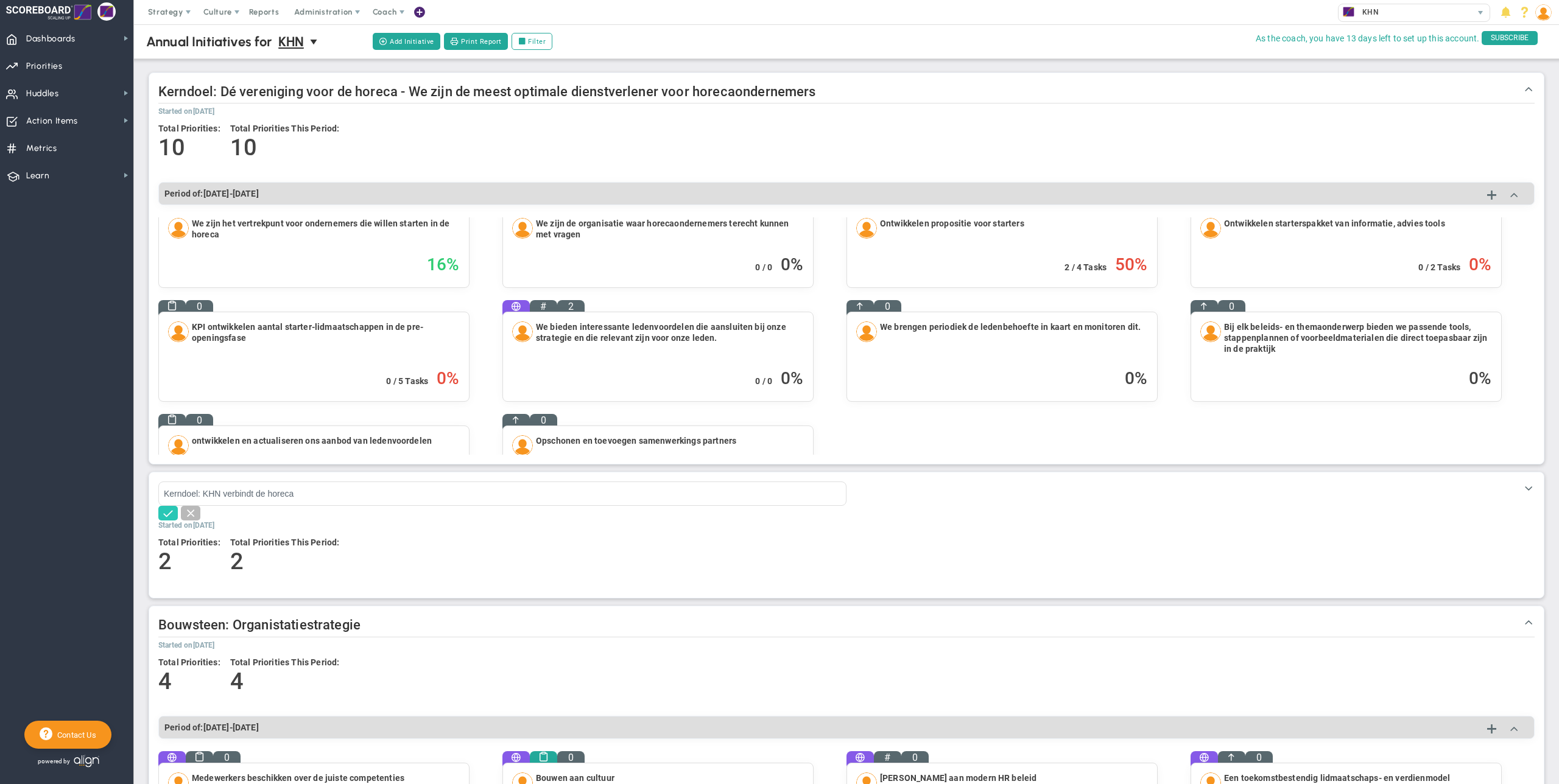
click at [169, 514] on span at bounding box center [168, 513] width 12 height 12
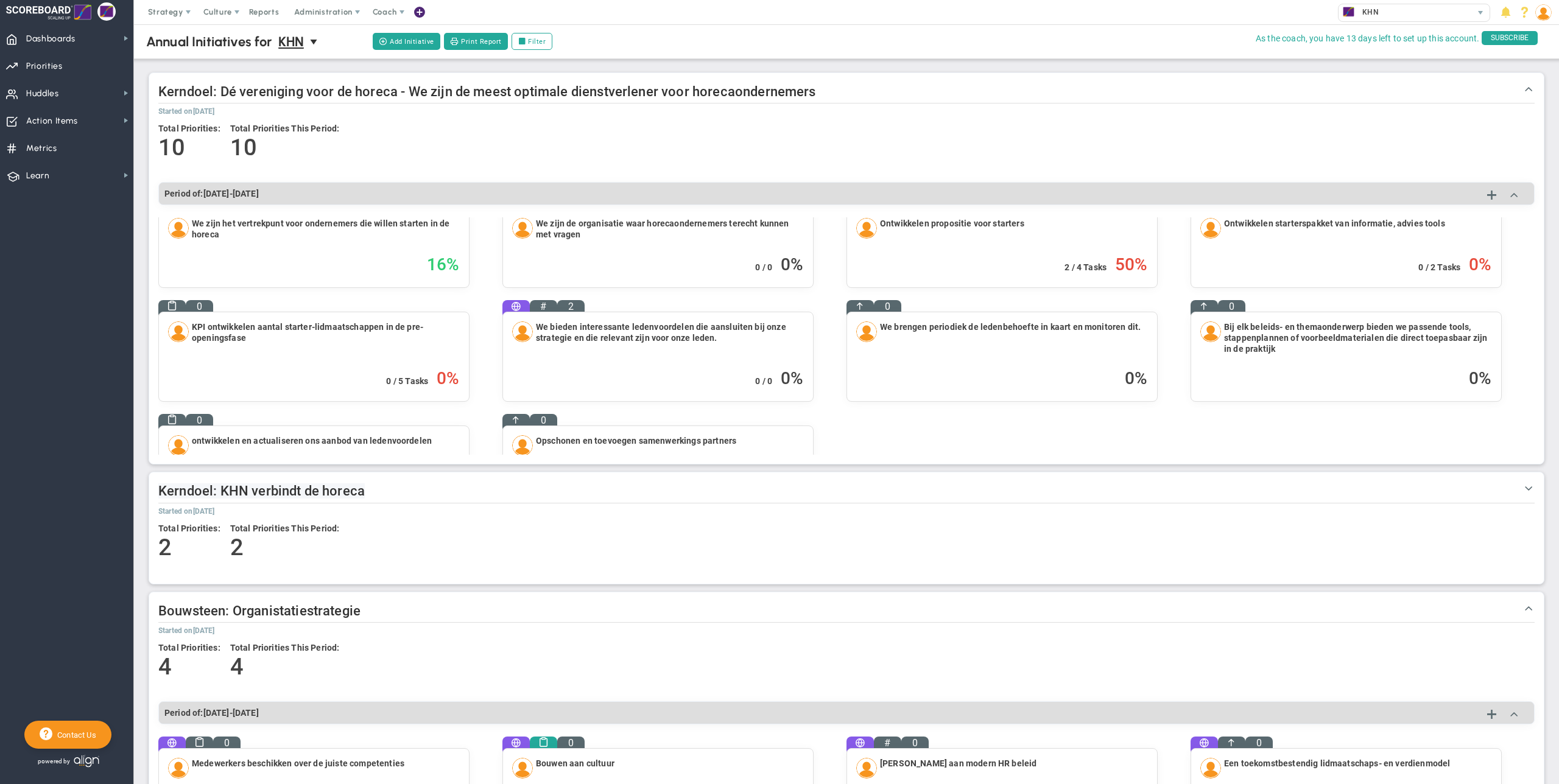
click at [222, 492] on span "Kerndoel: KHN verbindt de horeca" at bounding box center [262, 491] width 207 height 15
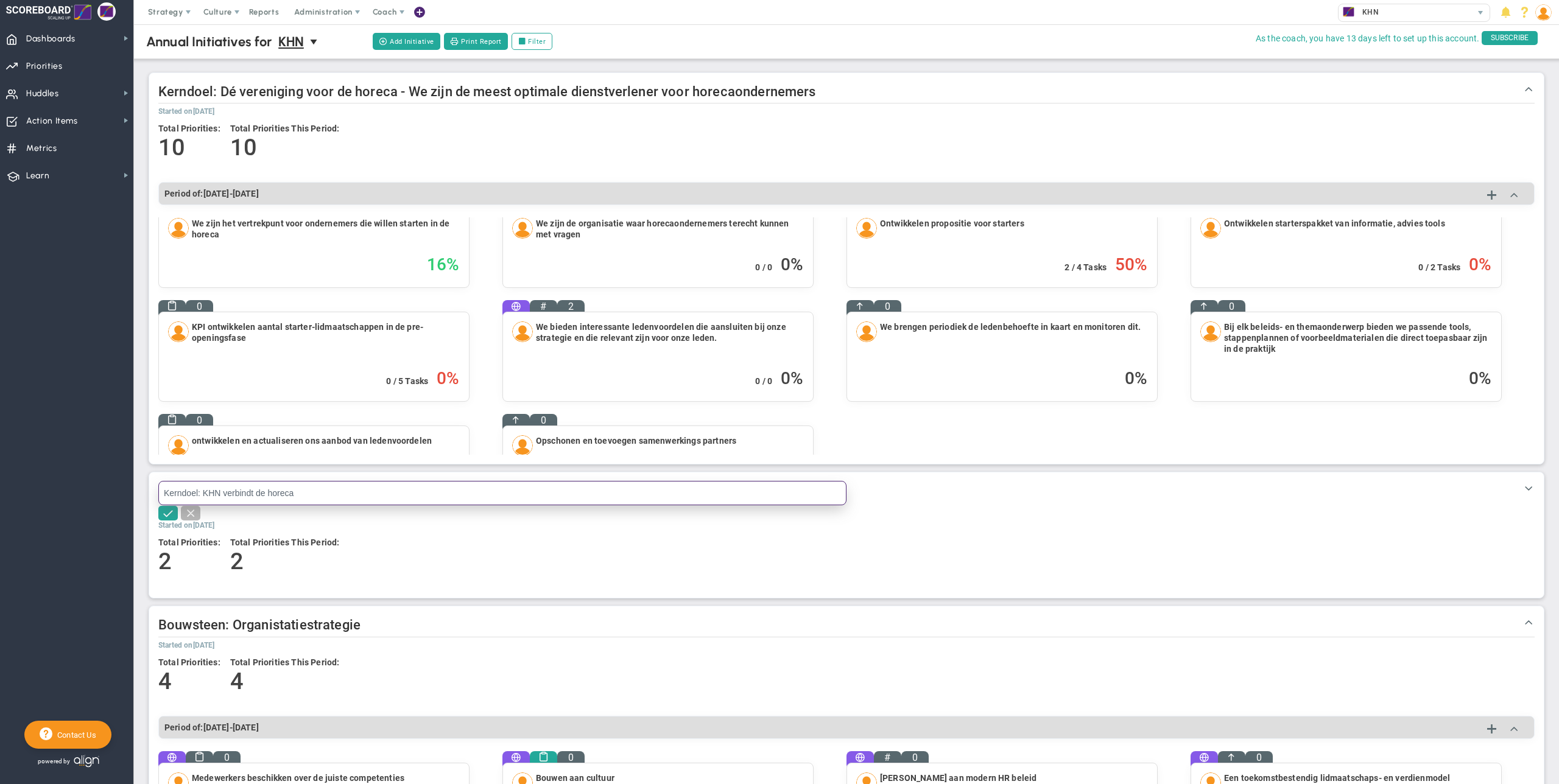
drag, startPoint x: 203, startPoint y: 492, endPoint x: 210, endPoint y: 500, distance: 10.6
click at [204, 492] on input "Kerndoel: KHN verbindt de horeca" at bounding box center [502, 493] width 688 height 24
drag, startPoint x: 197, startPoint y: 493, endPoint x: 206, endPoint y: 499, distance: 10.8
click at [199, 493] on input "Kerndoel: KHN verbindt de horeca" at bounding box center [502, 493] width 688 height 24
click at [305, 492] on input "Kerndoel: KHN verbindt de horeca" at bounding box center [502, 493] width 688 height 24
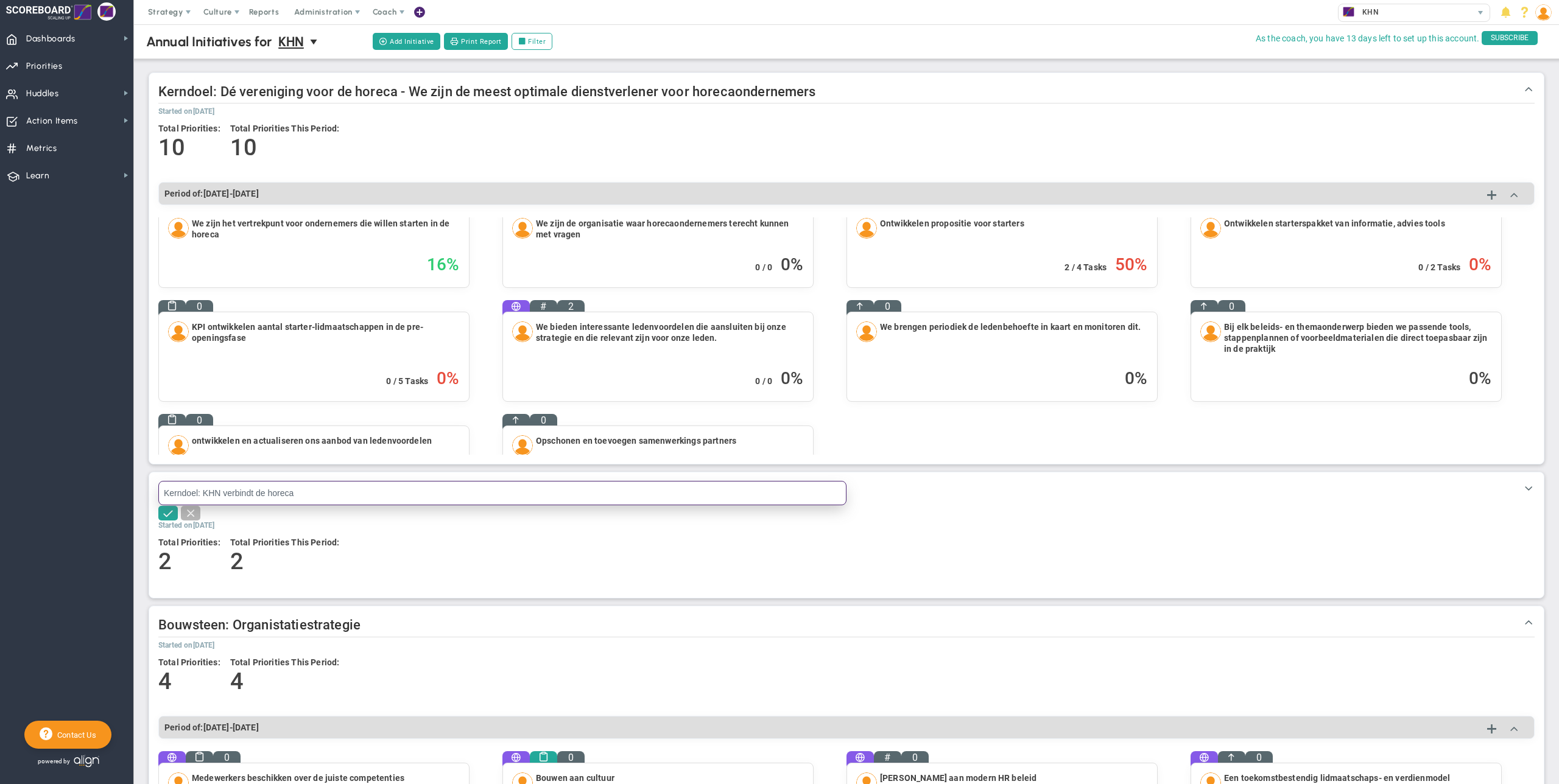
click at [199, 493] on input "Kerndoel: KHN verbindt de horeca" at bounding box center [502, 493] width 688 height 24
click at [204, 492] on input "Kerndoel: KHN verbindt de horeca" at bounding box center [502, 493] width 688 height 24
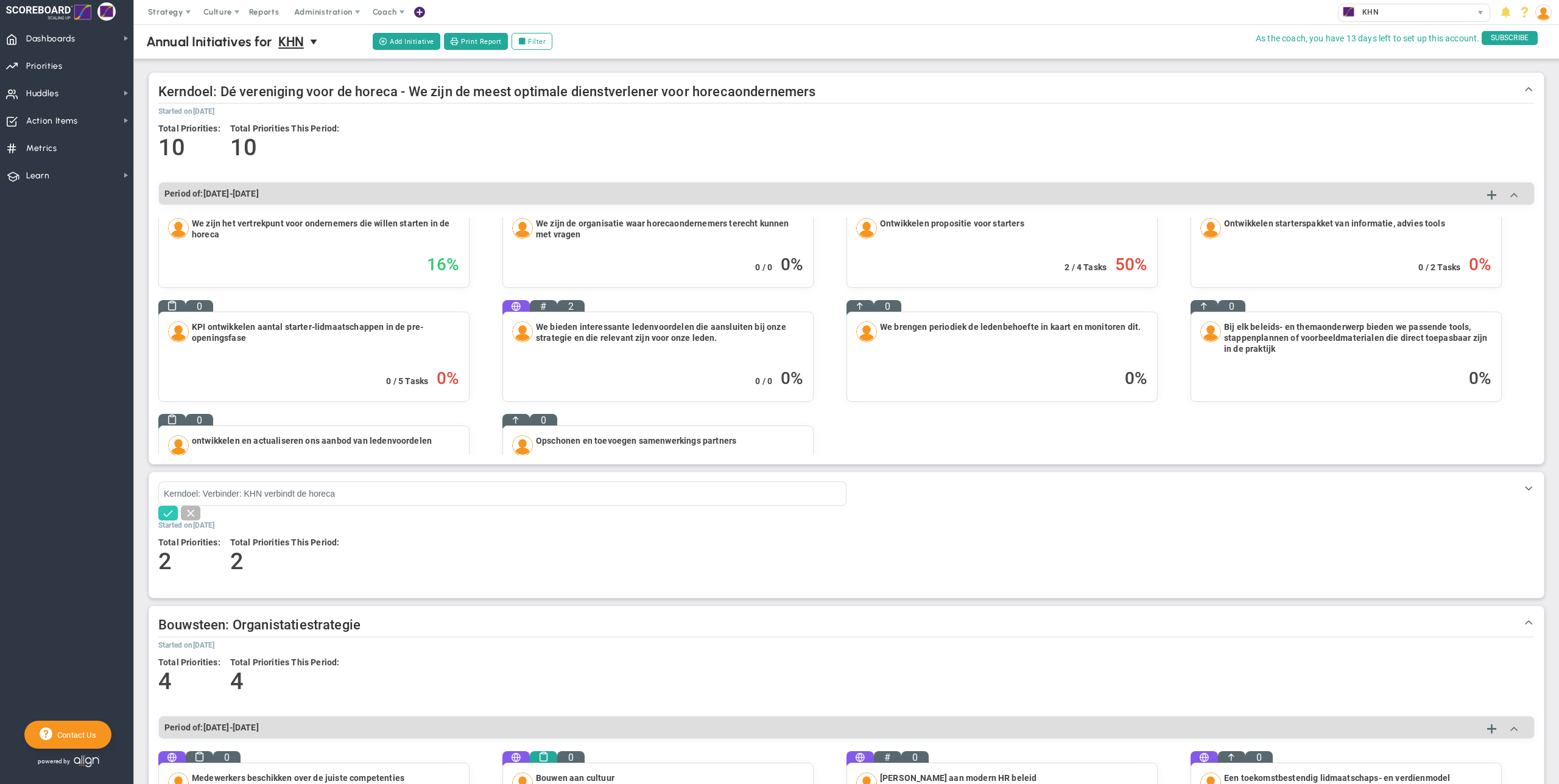
click at [168, 517] on span at bounding box center [168, 513] width 12 height 12
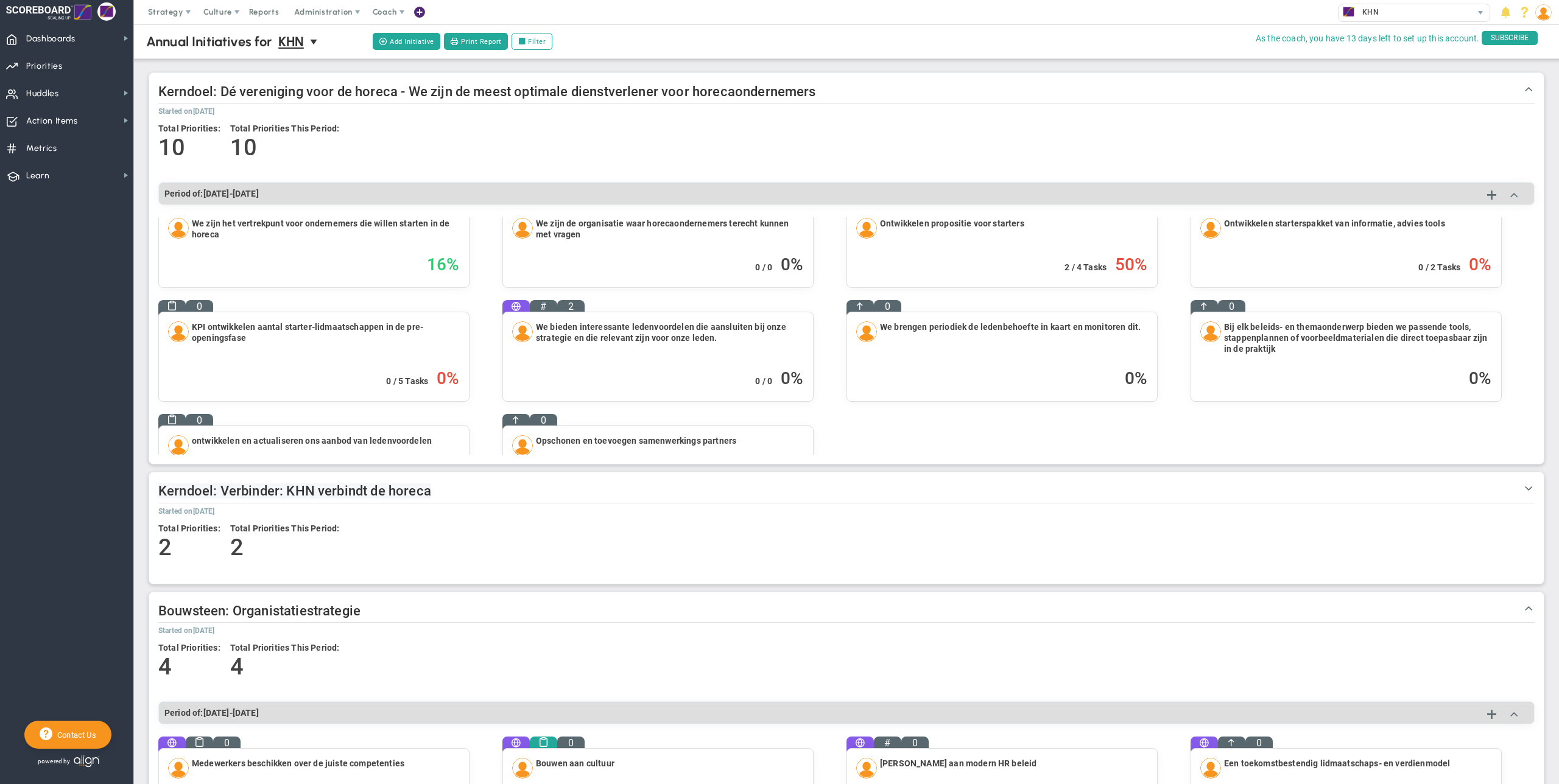
click at [277, 489] on span "Kerndoel: Verbinder: KHN verbindt de horeca" at bounding box center [295, 491] width 273 height 15
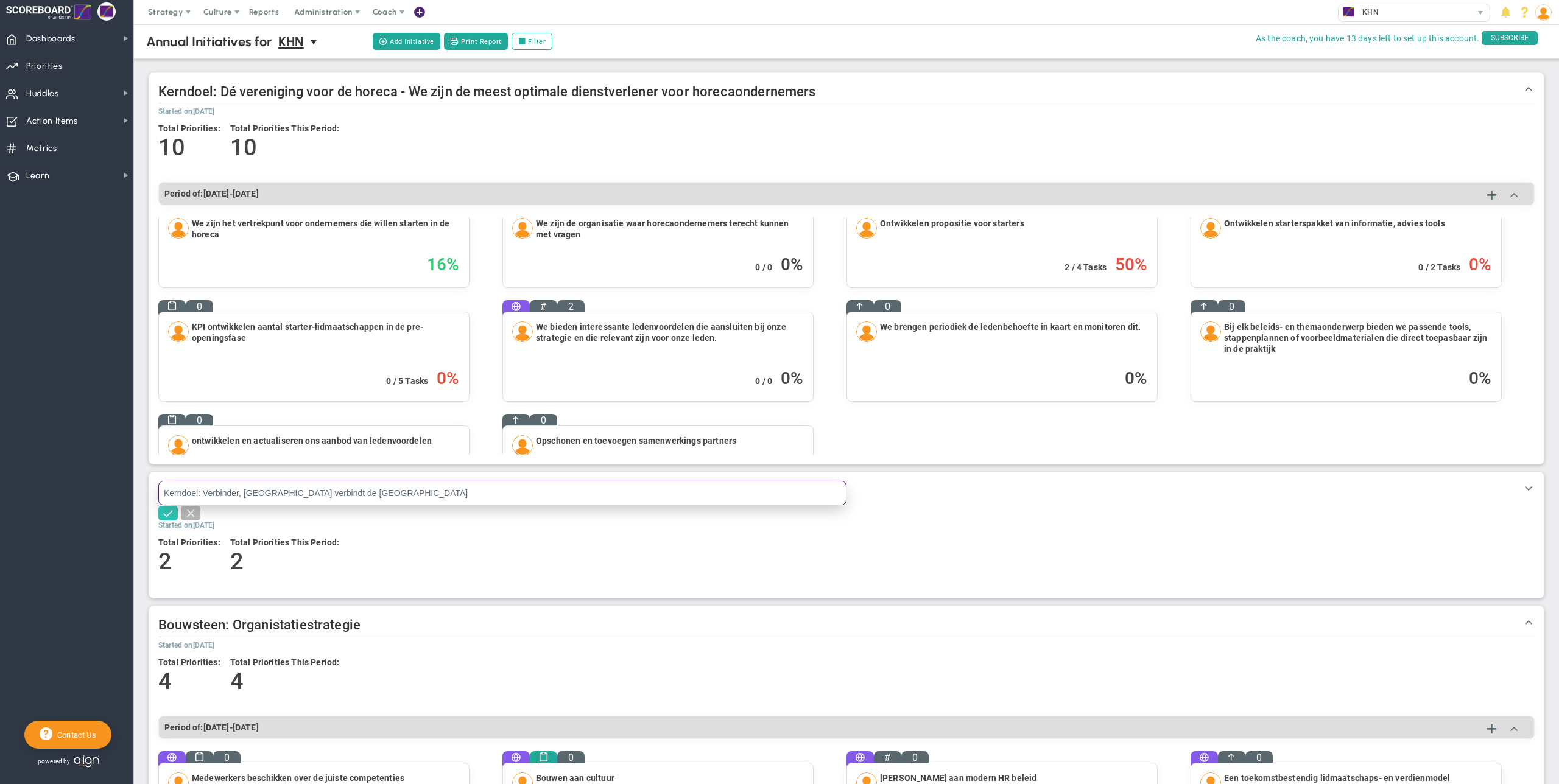
type input "Kerndoel: Verbinder, [GEOGRAPHIC_DATA] verbindt de [GEOGRAPHIC_DATA]"
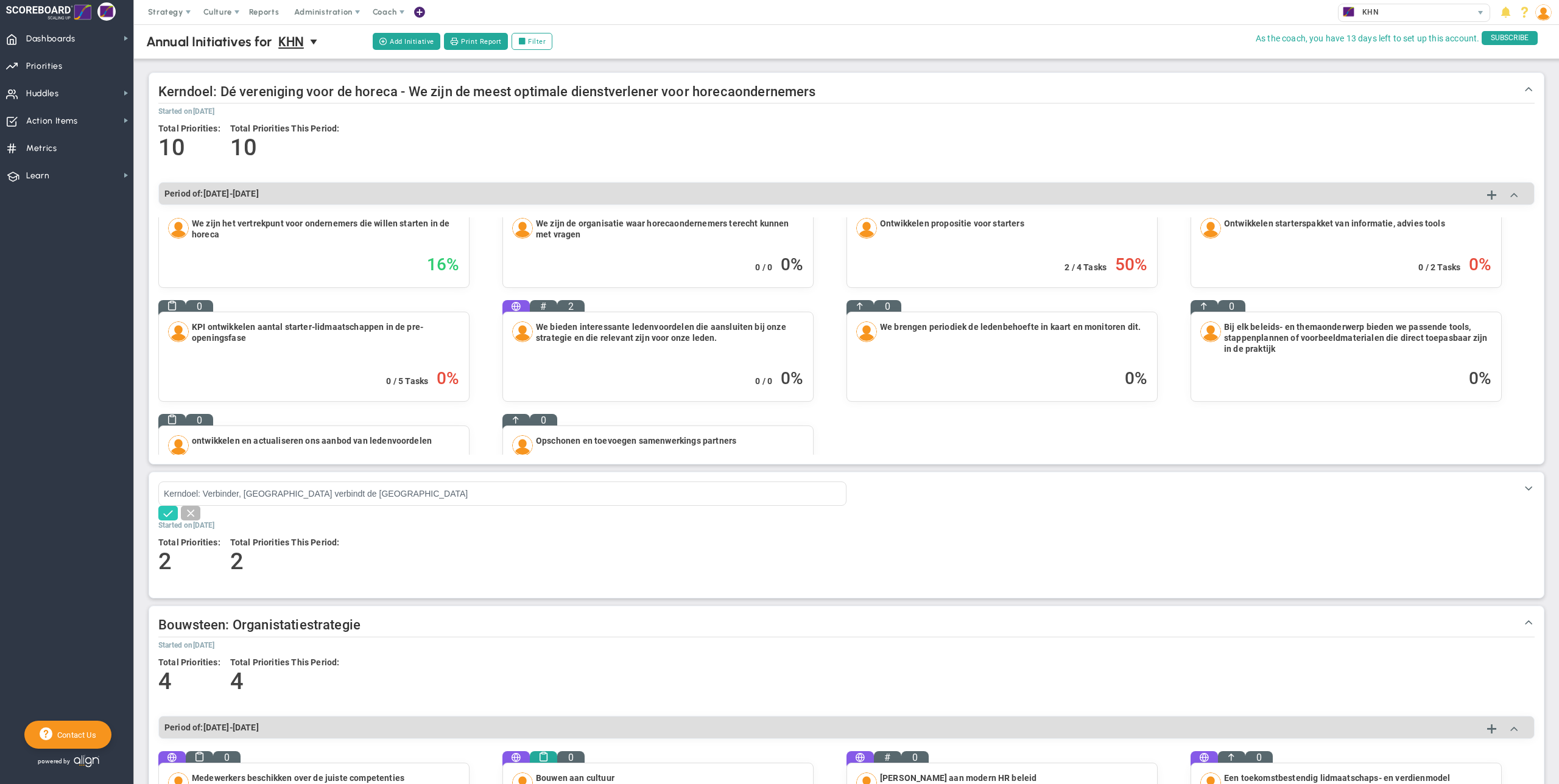
click at [171, 513] on span at bounding box center [168, 513] width 12 height 12
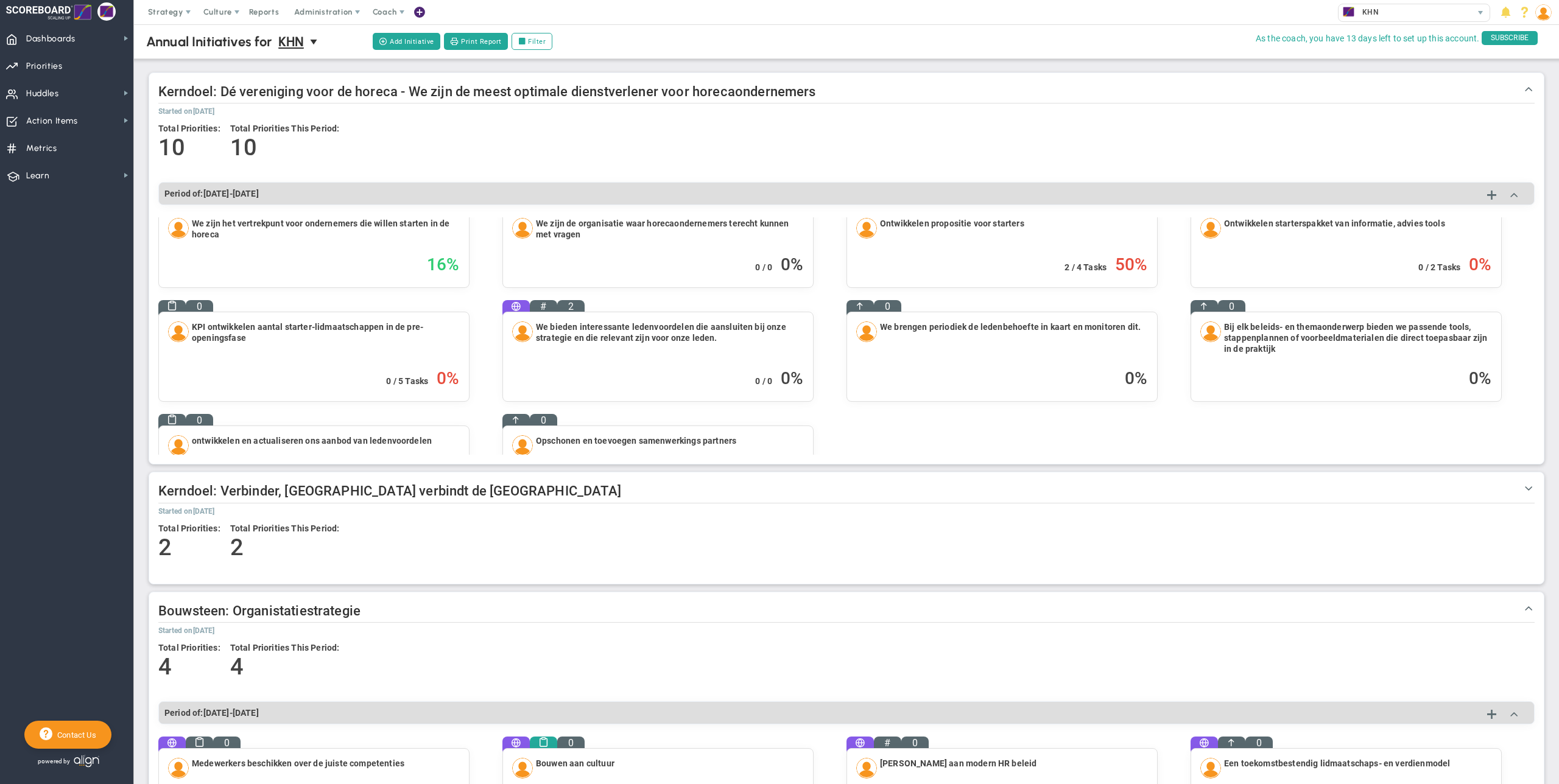
click at [920, 485] on span at bounding box center [1529, 488] width 12 height 12
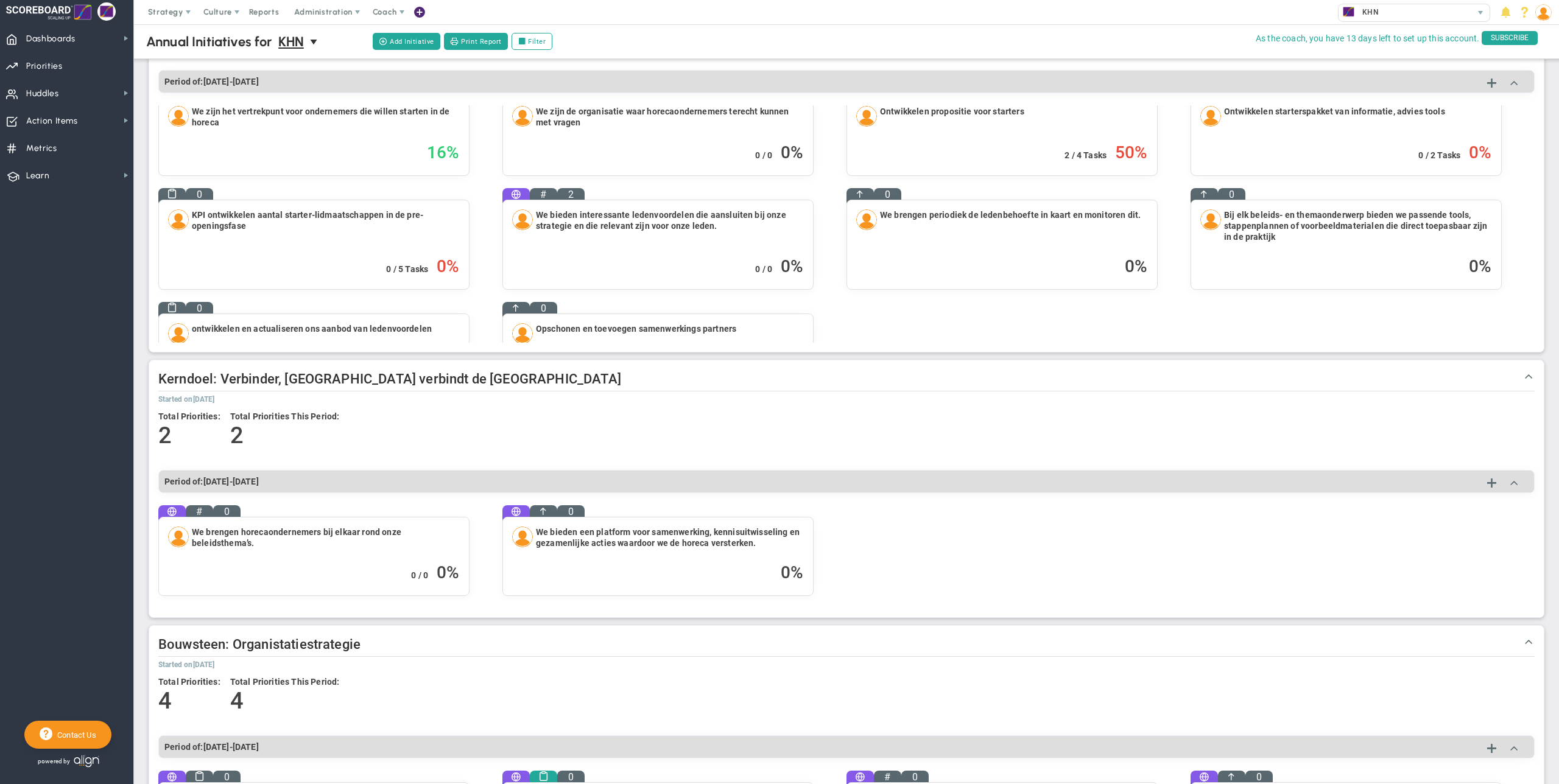
scroll to position [0, 0]
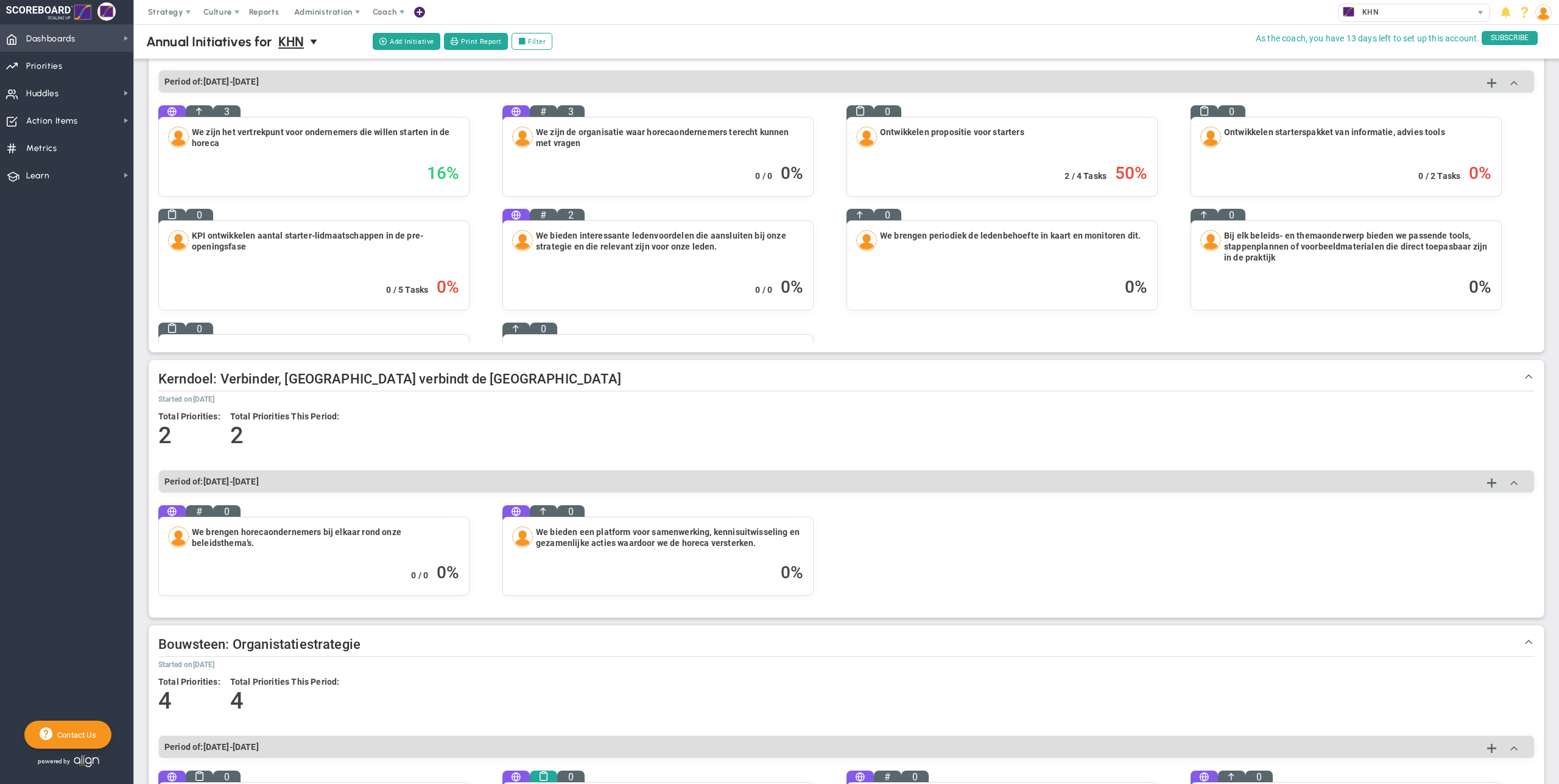
click at [108, 40] on span "Dashboards Dashboards" at bounding box center [67, 38] width 133 height 27
click at [185, 60] on span "Company Dashboard" at bounding box center [199, 59] width 78 height 12
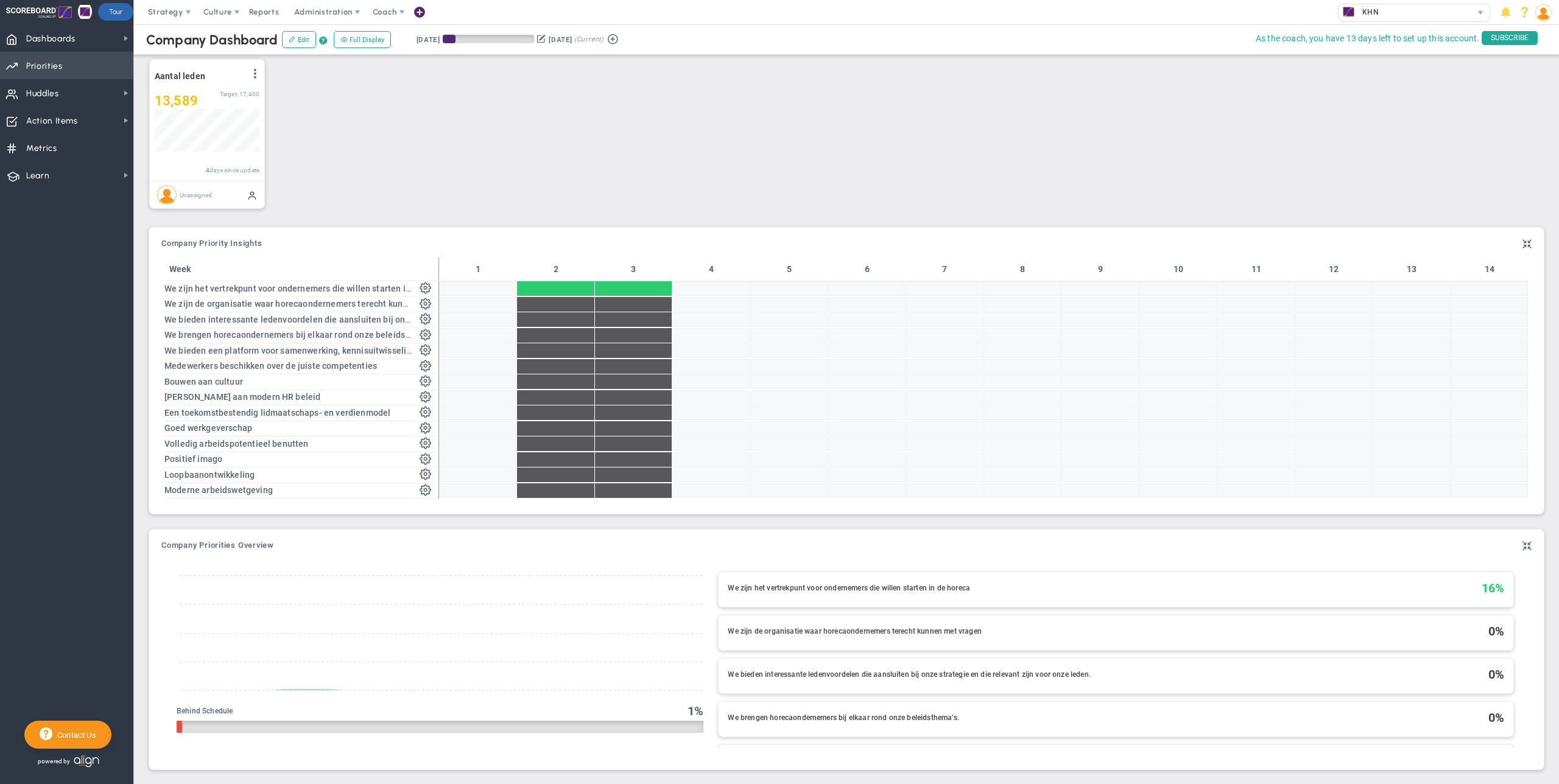
click at [56, 64] on span "Priorities" at bounding box center [44, 66] width 36 height 25
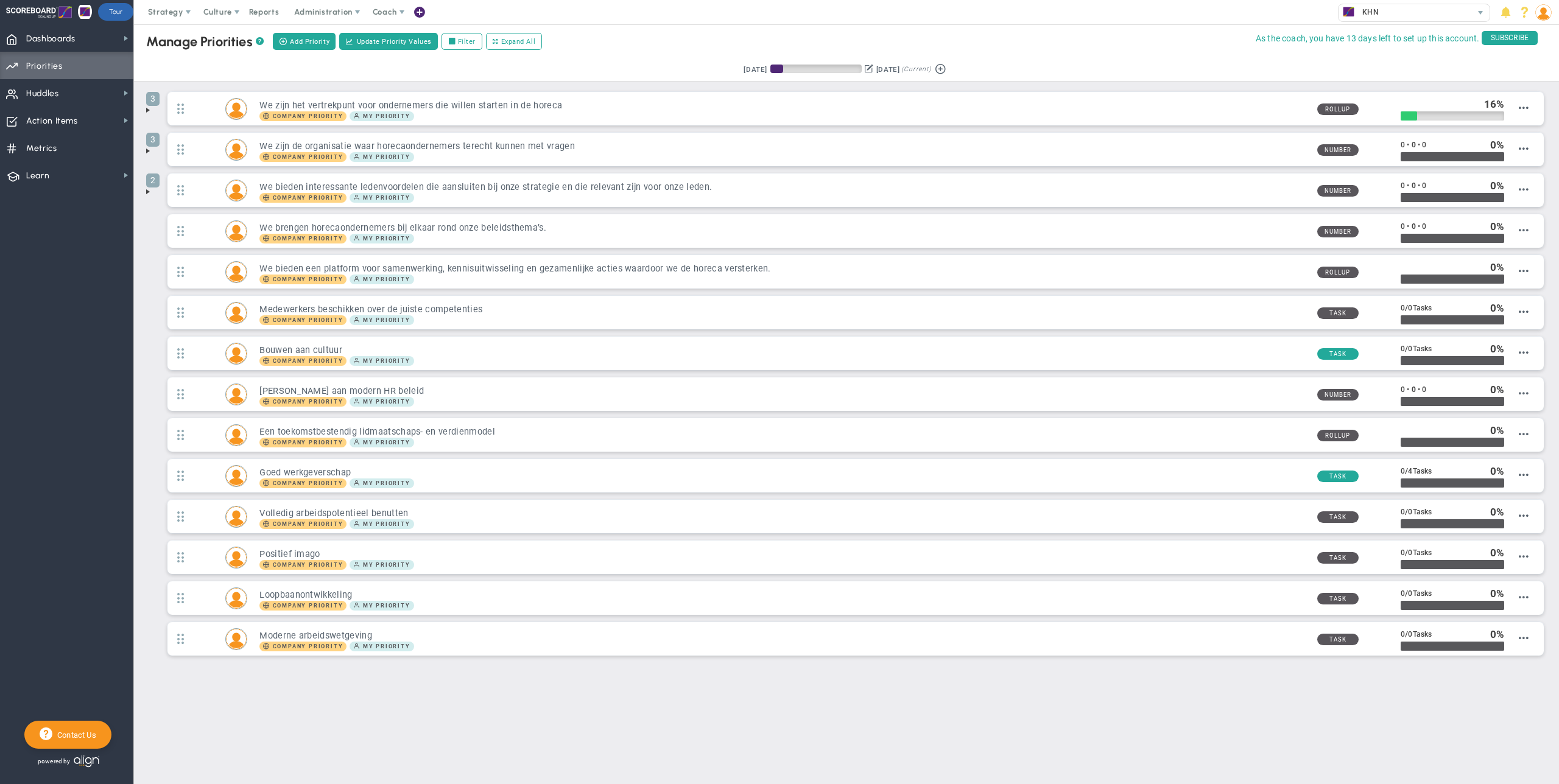
click at [149, 110] on span at bounding box center [148, 110] width 10 height 10
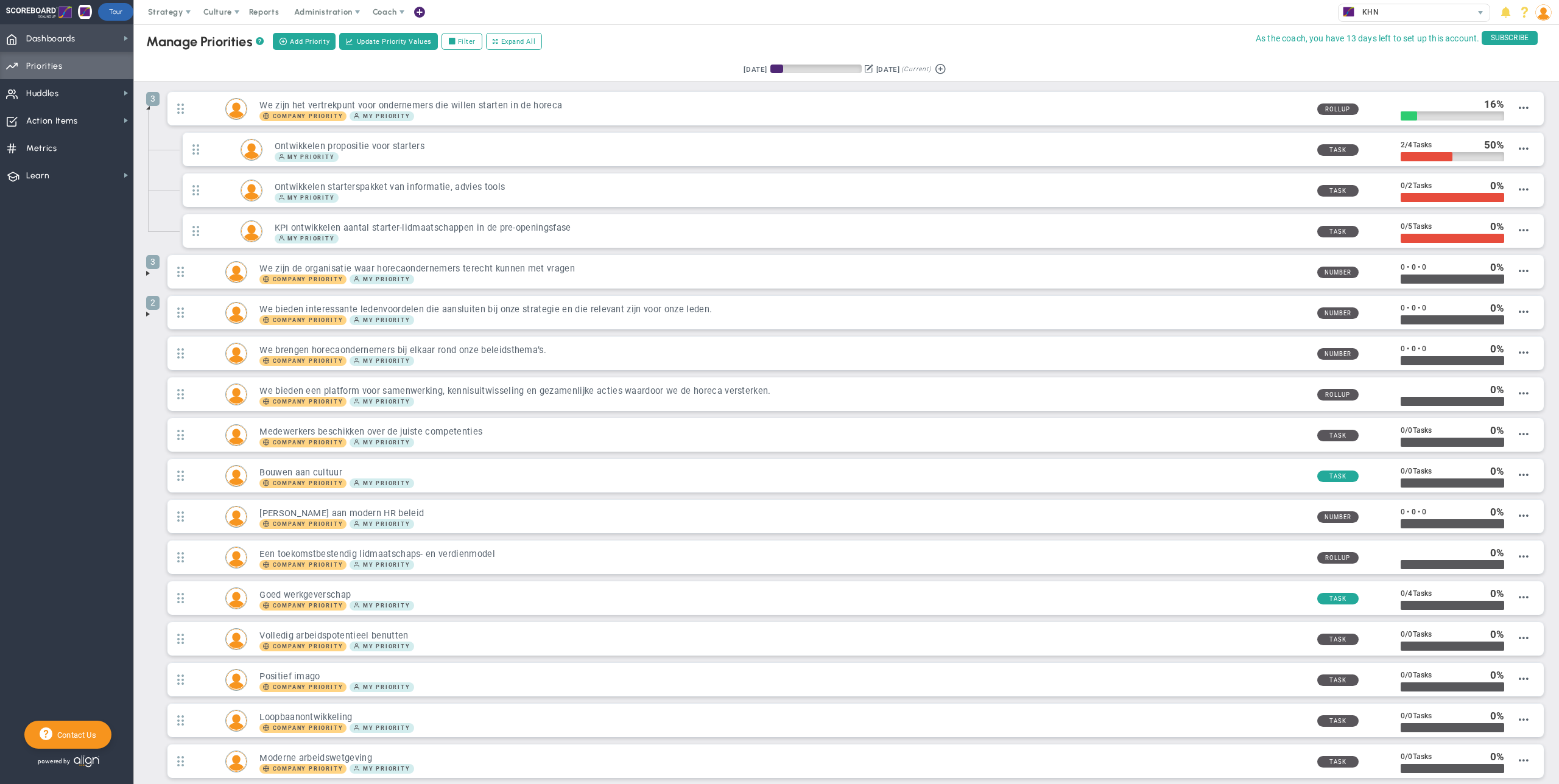
click at [86, 44] on span "Dashboards Dashboards" at bounding box center [67, 38] width 133 height 27
click at [165, 36] on span "My Dashboard" at bounding box center [187, 35] width 54 height 12
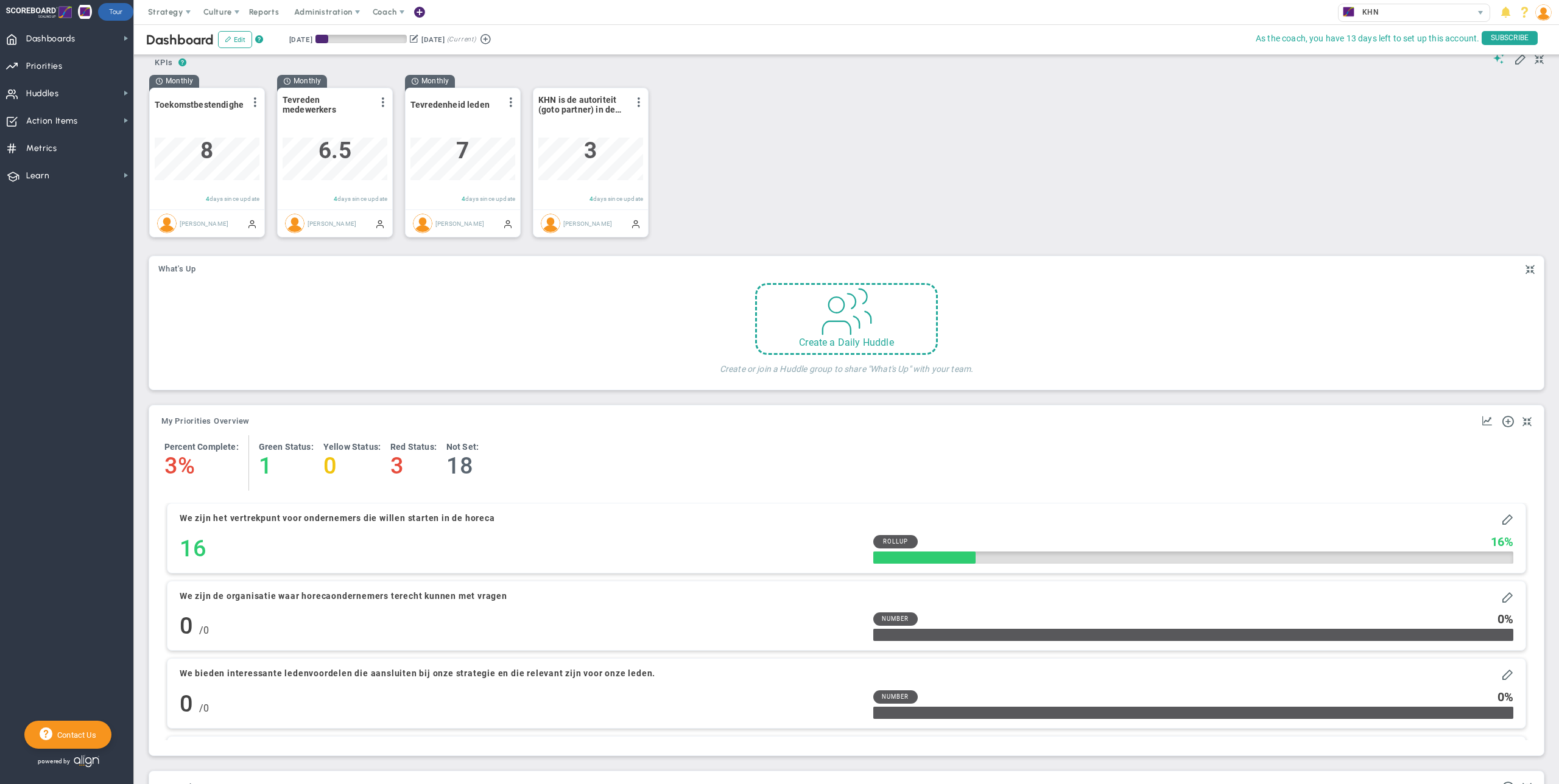
scroll to position [212, 0]
click at [40, 72] on span "Priorities" at bounding box center [44, 66] width 36 height 25
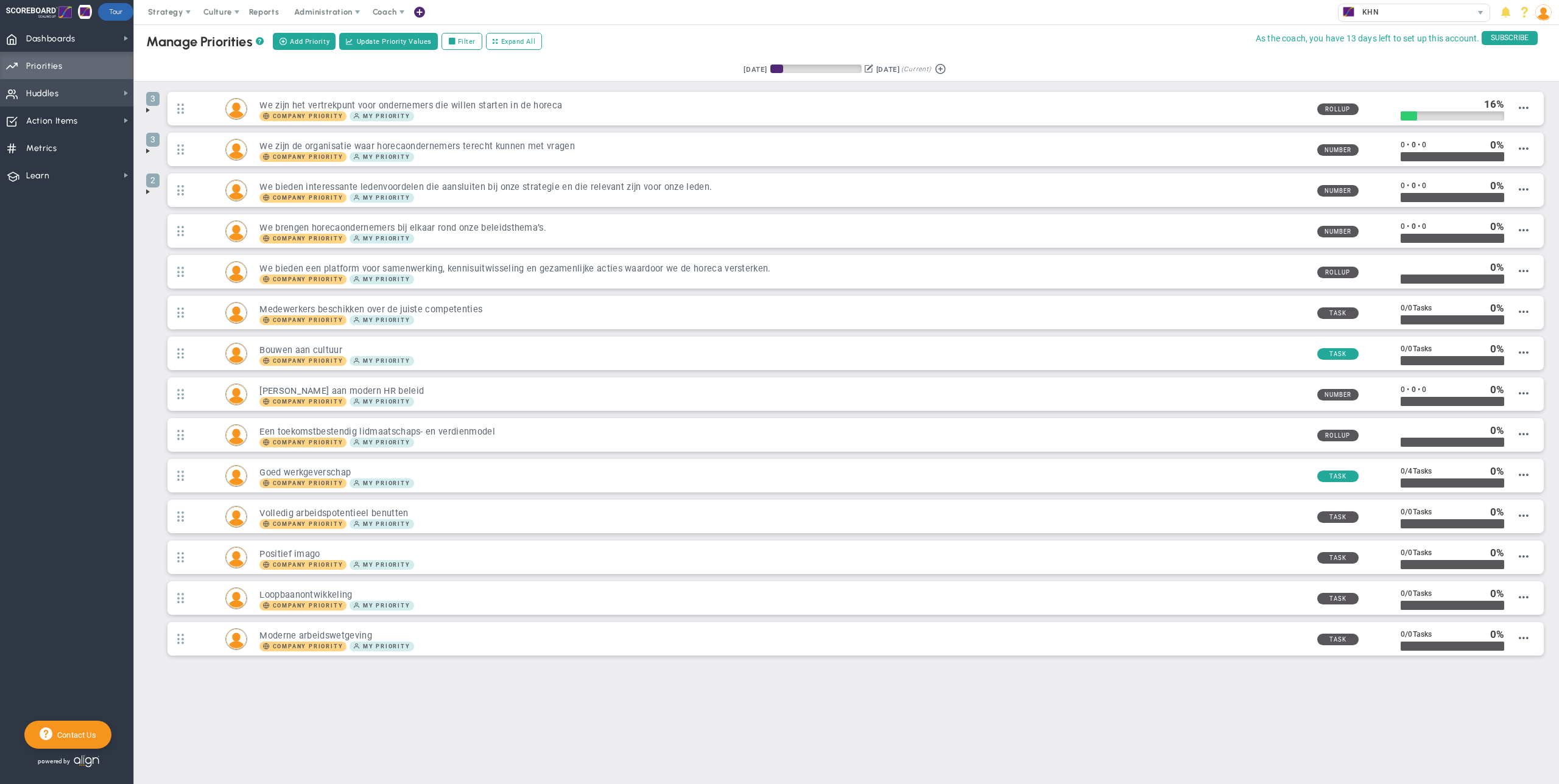
click at [41, 93] on span "Huddles" at bounding box center [42, 93] width 33 height 25
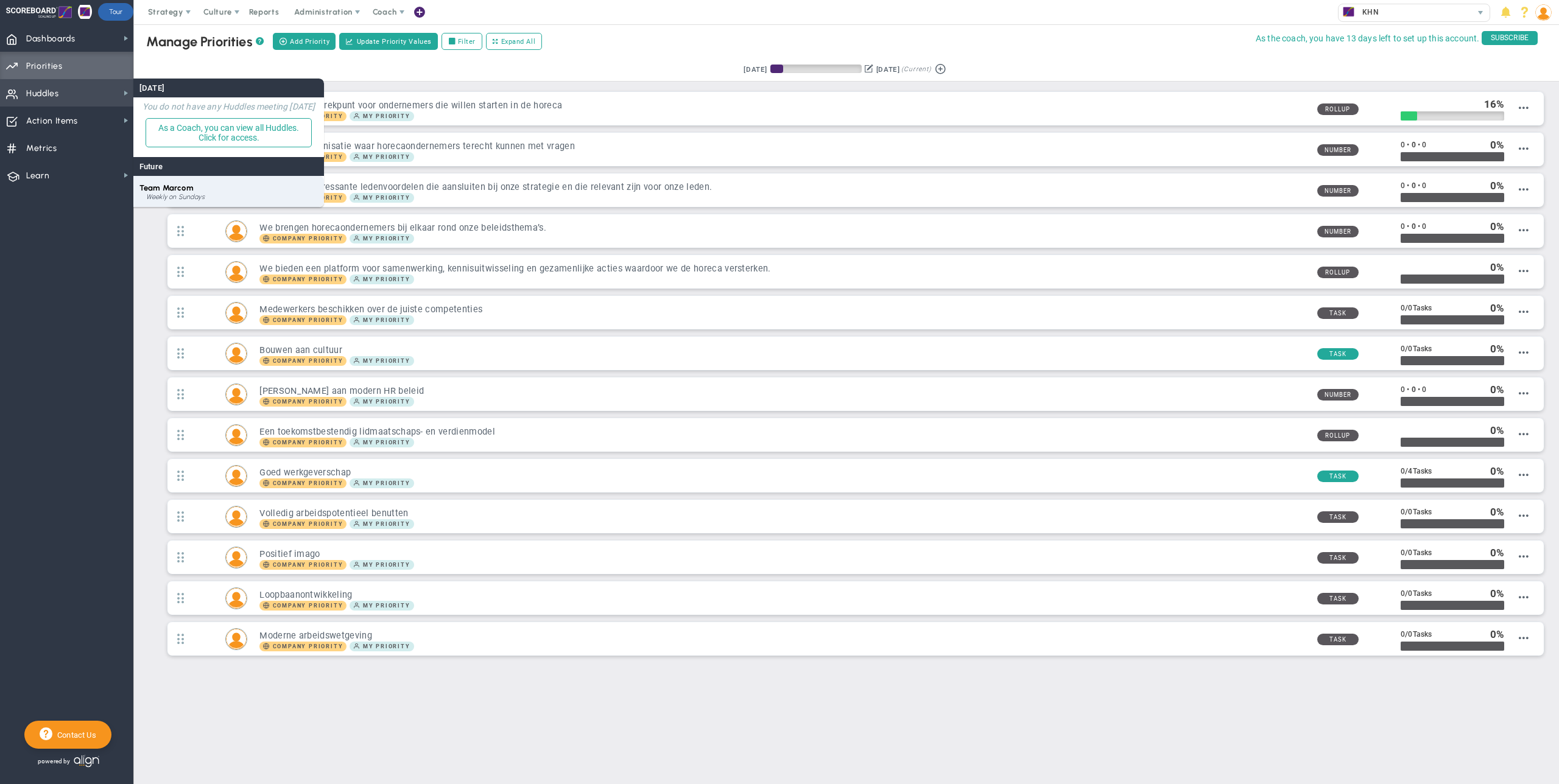
click at [182, 195] on div "Weekly on Sundays" at bounding box center [232, 197] width 172 height 7
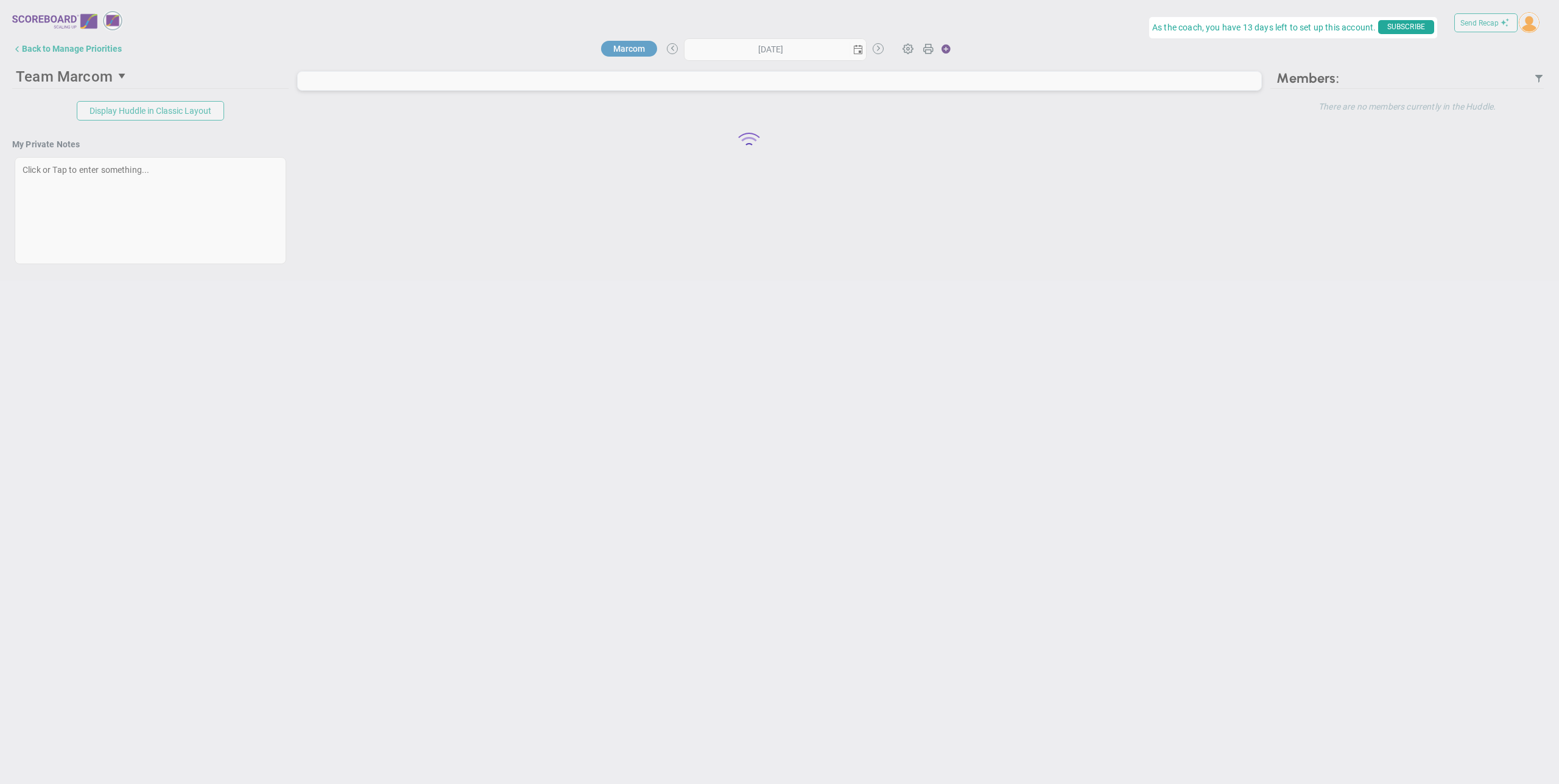
type input "[DATE]"
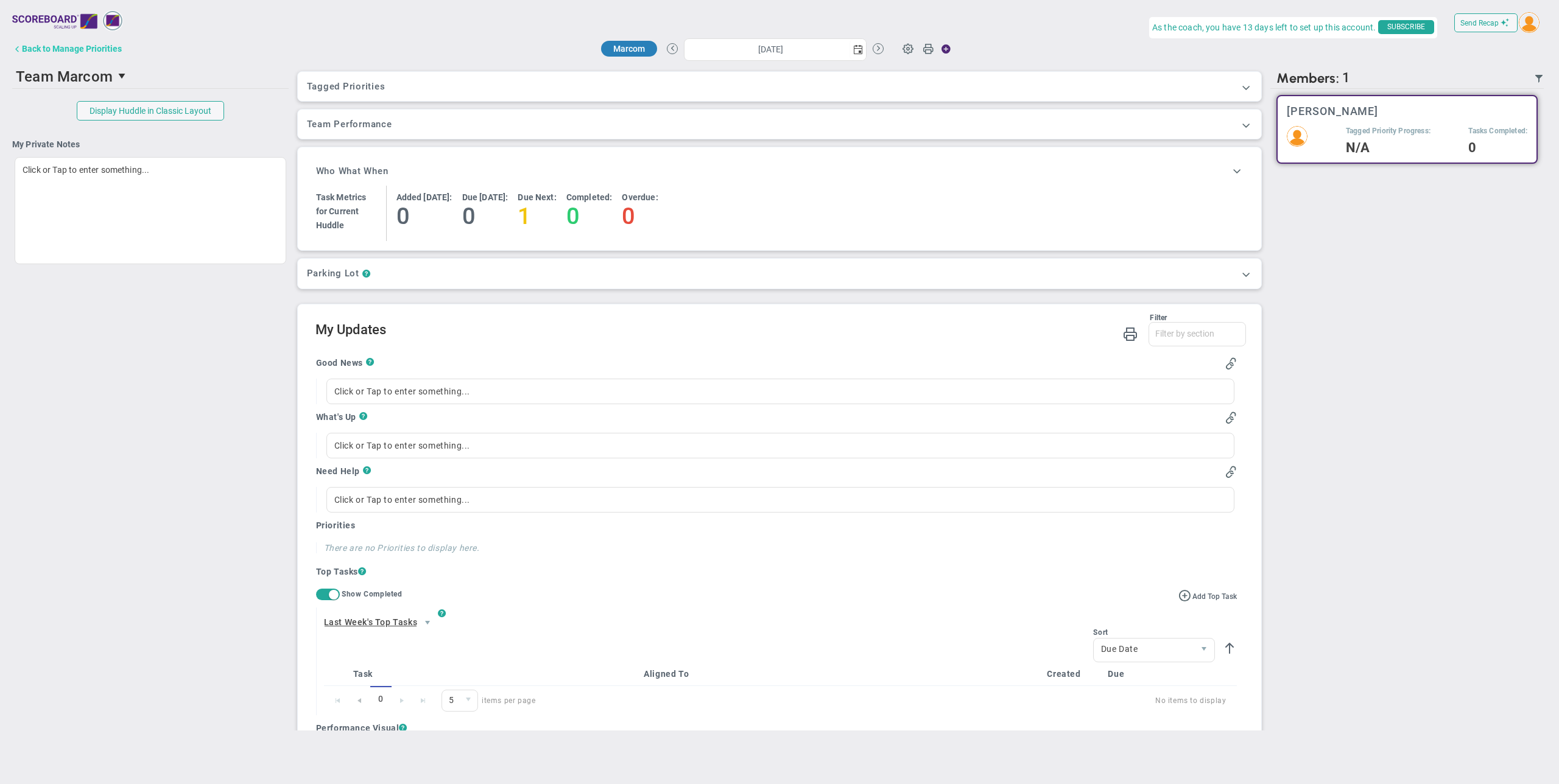
click at [36, 50] on div "Back to Manage Priorities" at bounding box center [72, 49] width 100 height 10
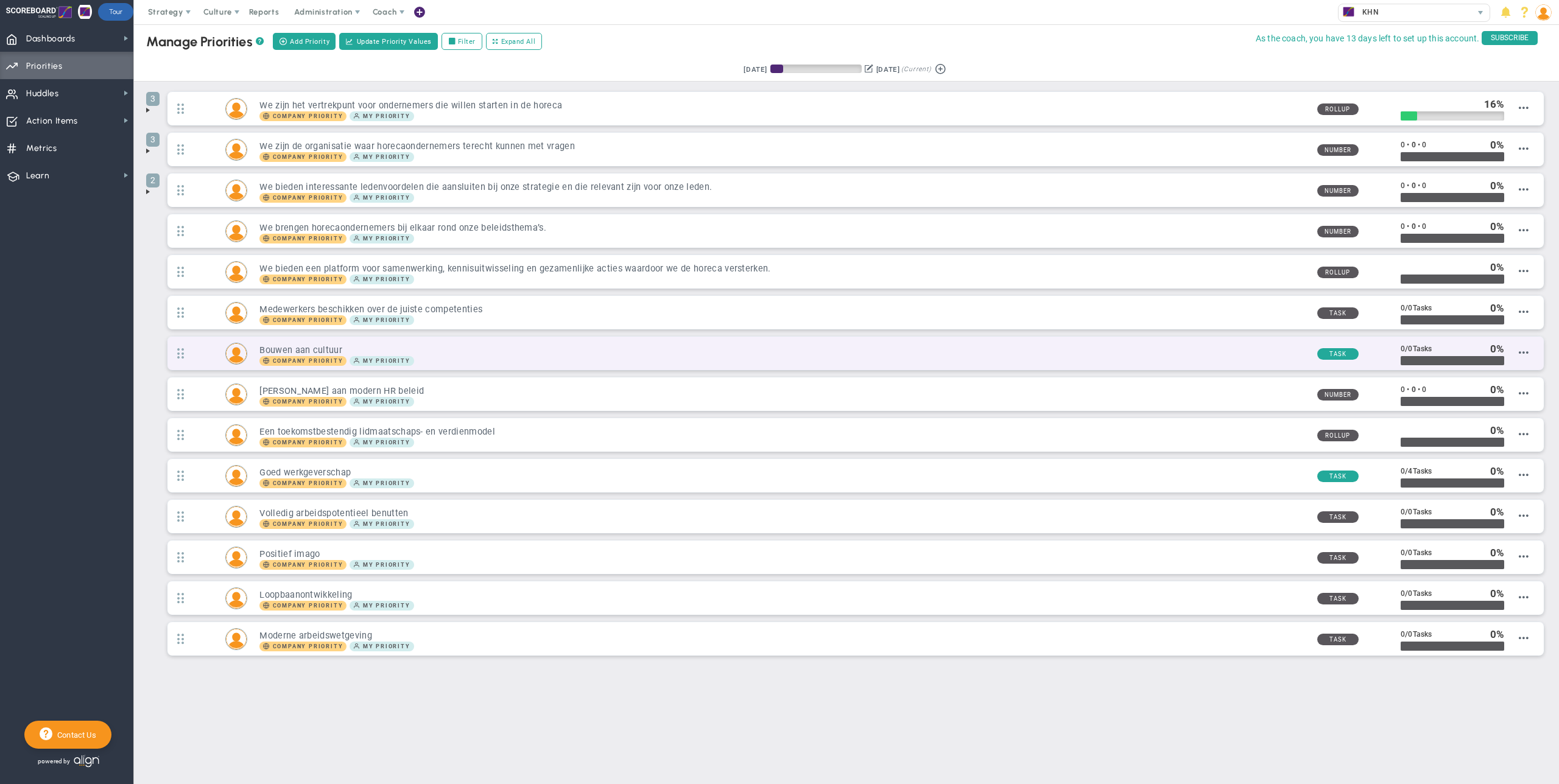
click at [348, 348] on h3 "Bouwen aan cultuur" at bounding box center [783, 350] width 1047 height 12
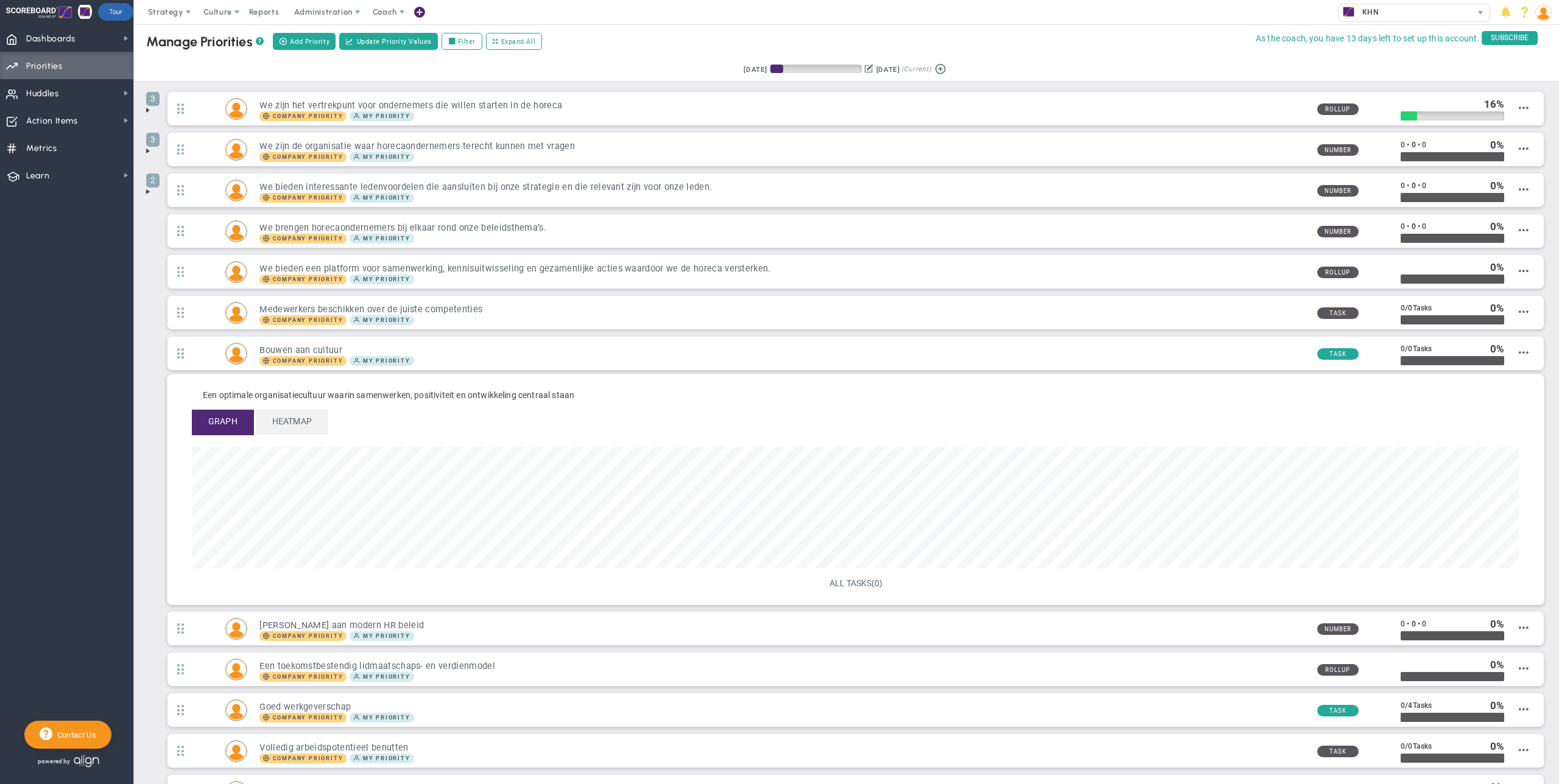
scroll to position [140, 1328]
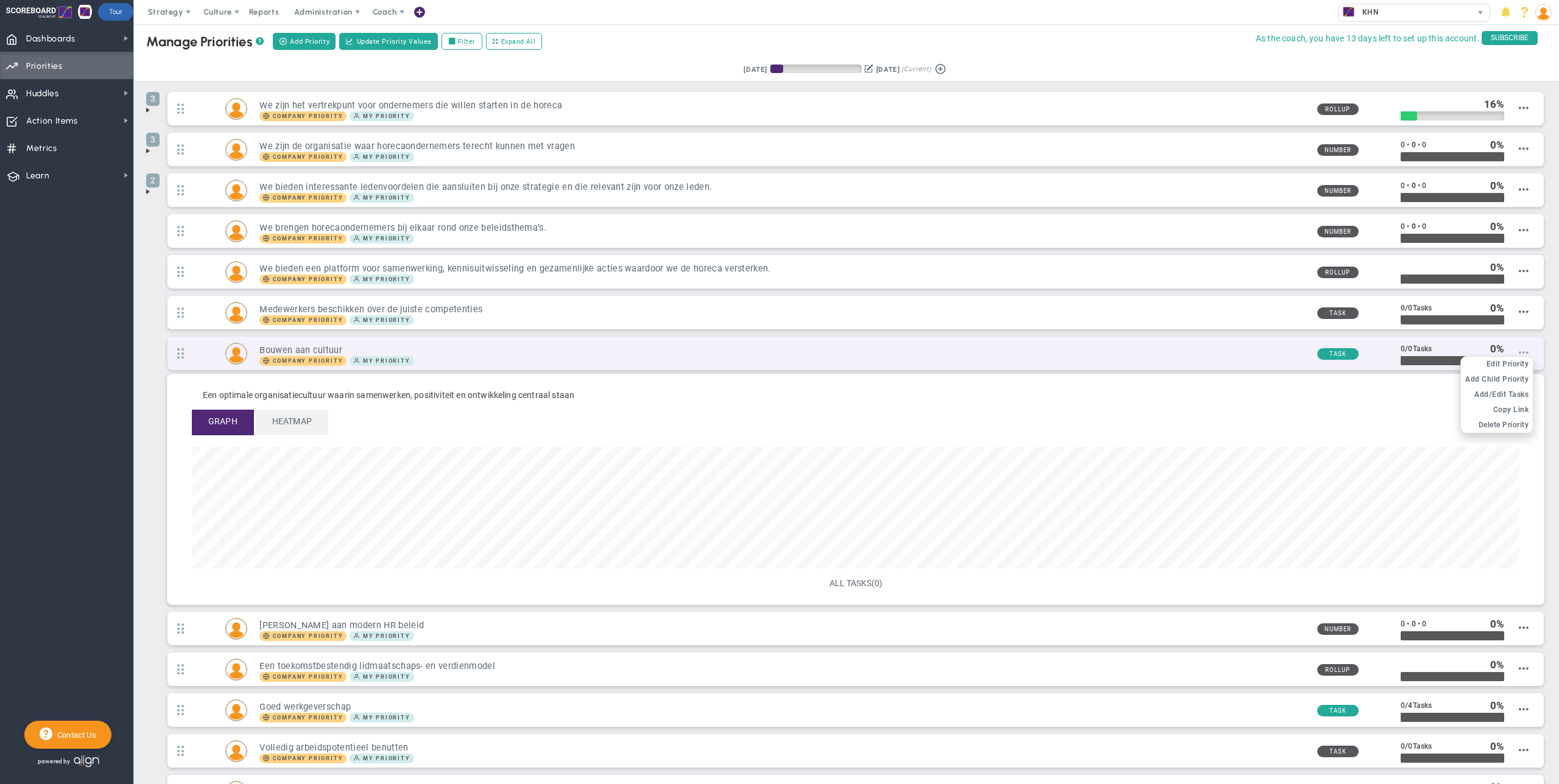
click at [920, 353] on span at bounding box center [1524, 353] width 10 height 10
click at [920, 395] on span "Add/Edit Tasks" at bounding box center [1502, 395] width 54 height 9
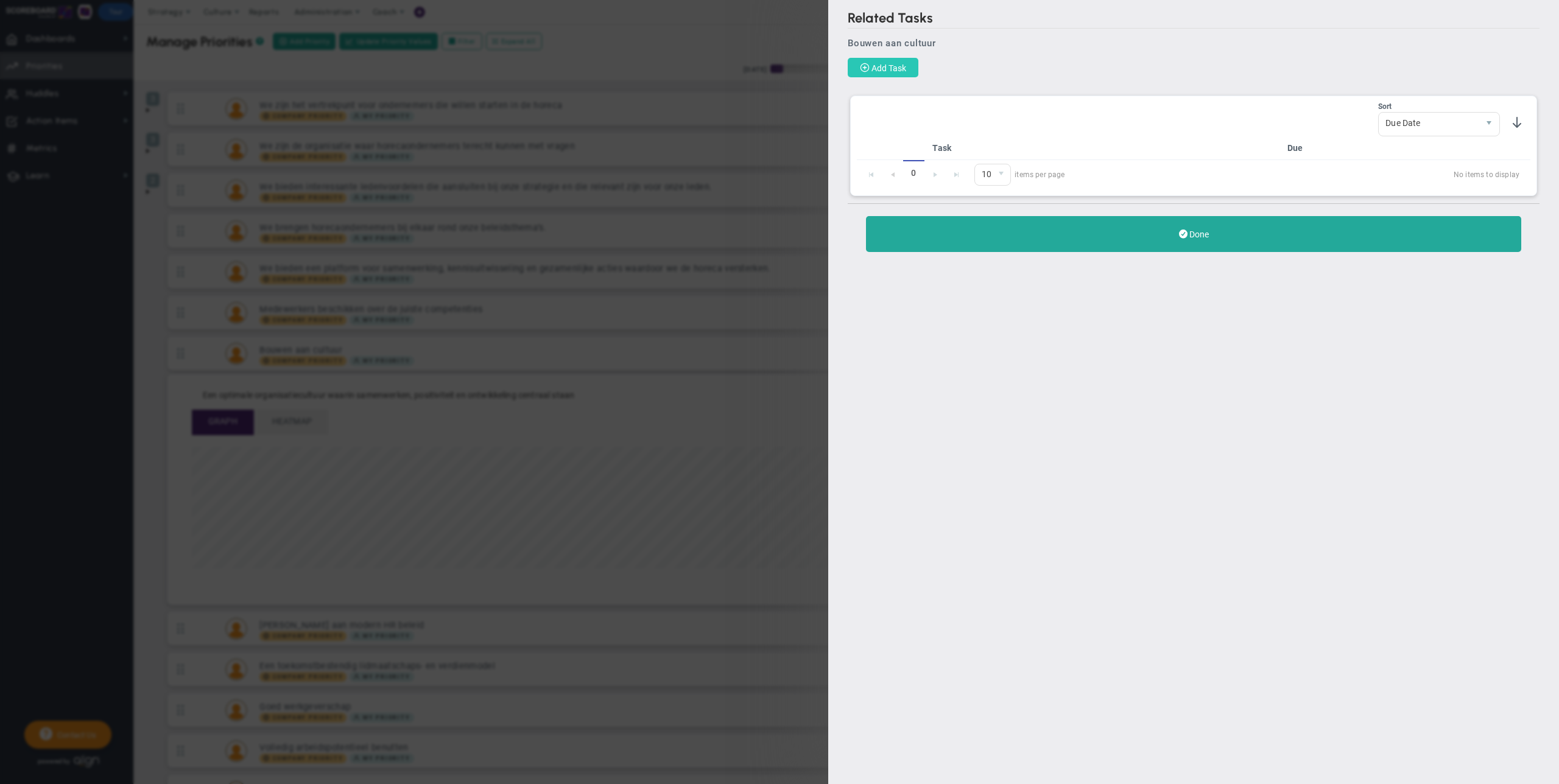
click at [889, 70] on span "Add Task" at bounding box center [889, 68] width 35 height 10
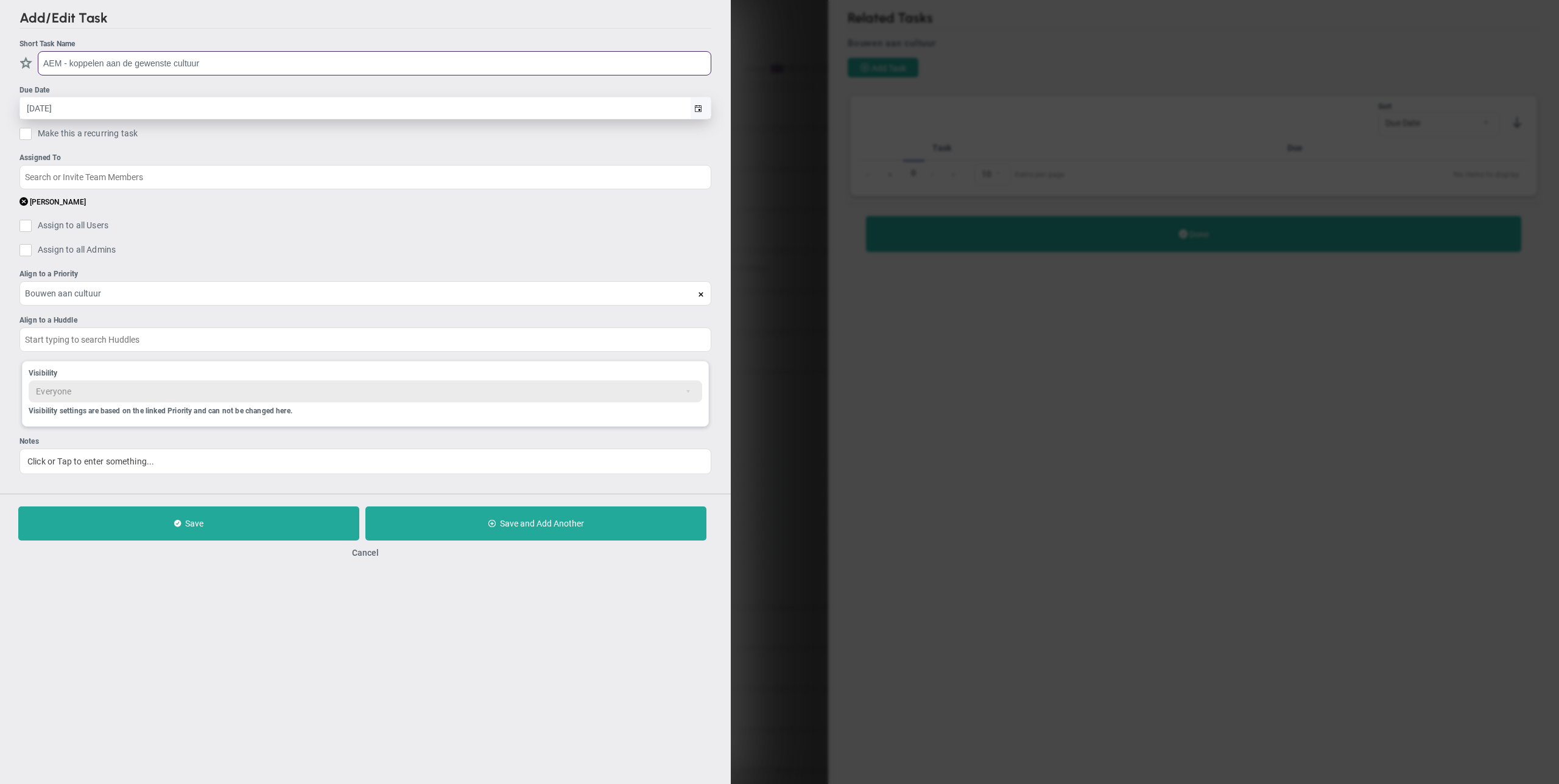
click at [699, 109] on span "select" at bounding box center [698, 109] width 7 height 7
type input "AEM - koppelen aan de gewenste cultuur"
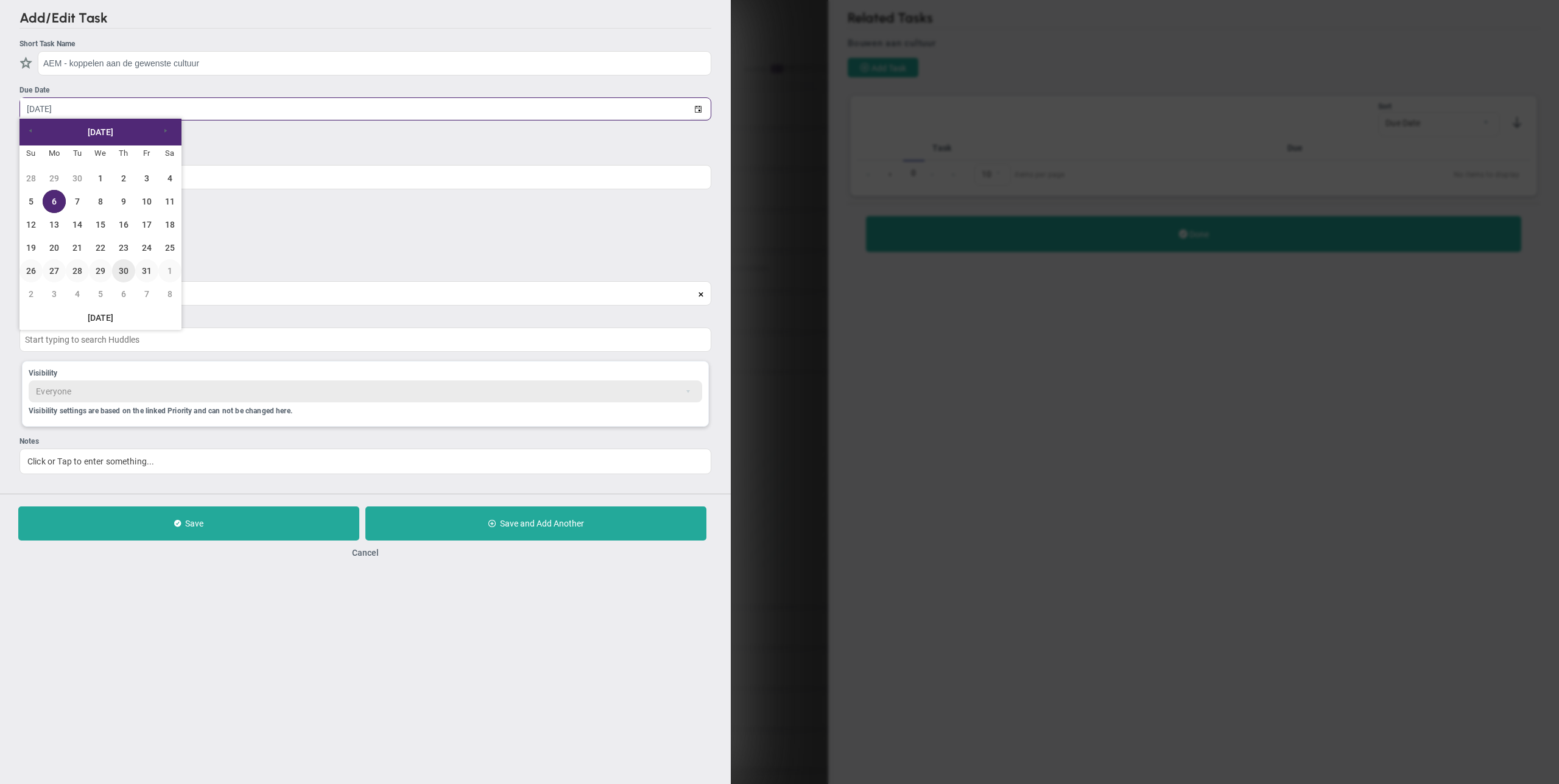
click at [121, 273] on link "30" at bounding box center [124, 271] width 23 height 23
type input "[DATE]"
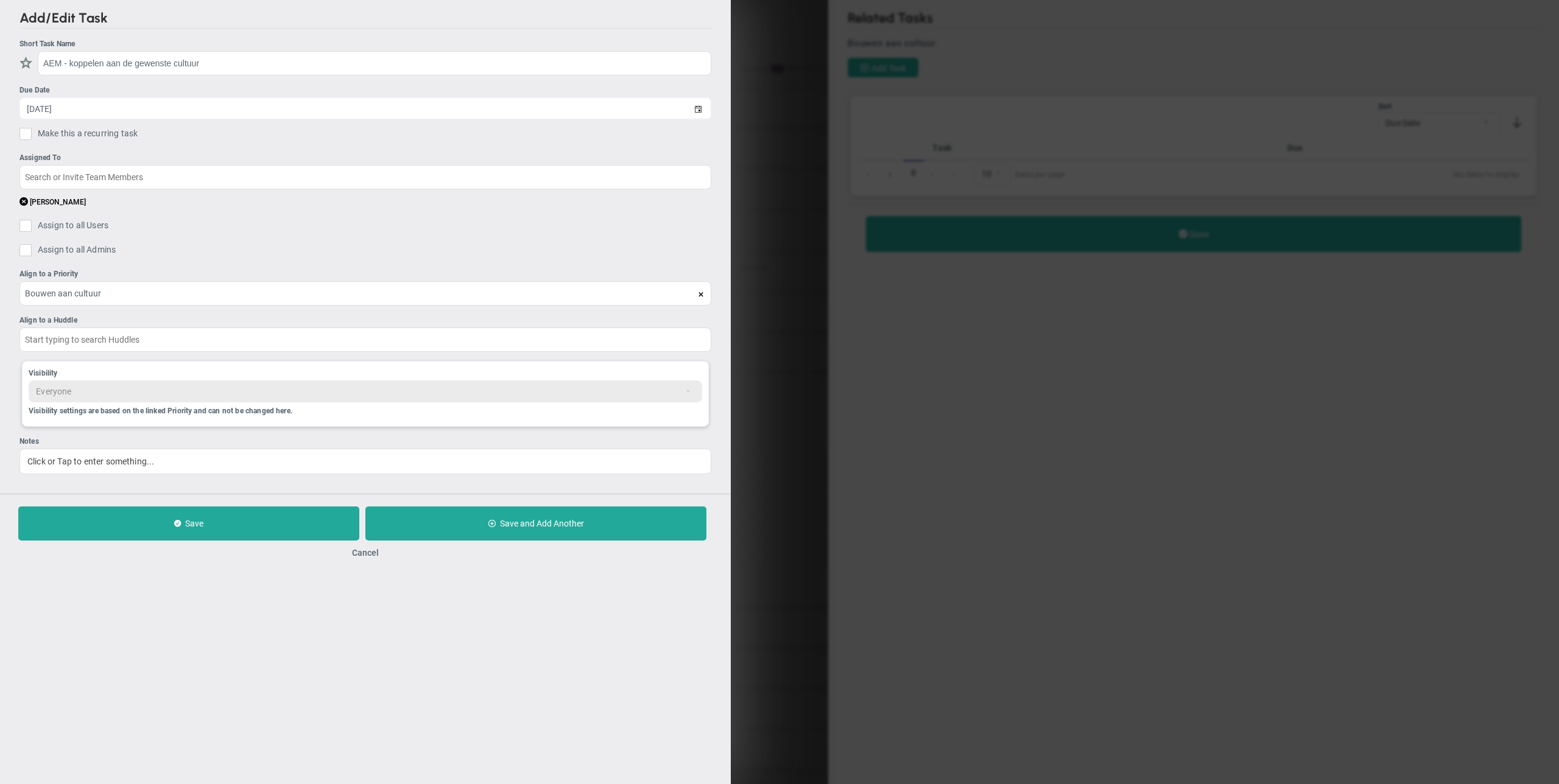
click at [158, 254] on ul "Short Task Name AEM - koppelen aan de gewenste cultuur Due Date [DATE] Make thi…" at bounding box center [365, 256] width 692 height 436
click at [201, 340] on input "text" at bounding box center [365, 339] width 692 height 24
click at [534, 529] on button "Save and Add Another" at bounding box center [536, 523] width 341 height 34
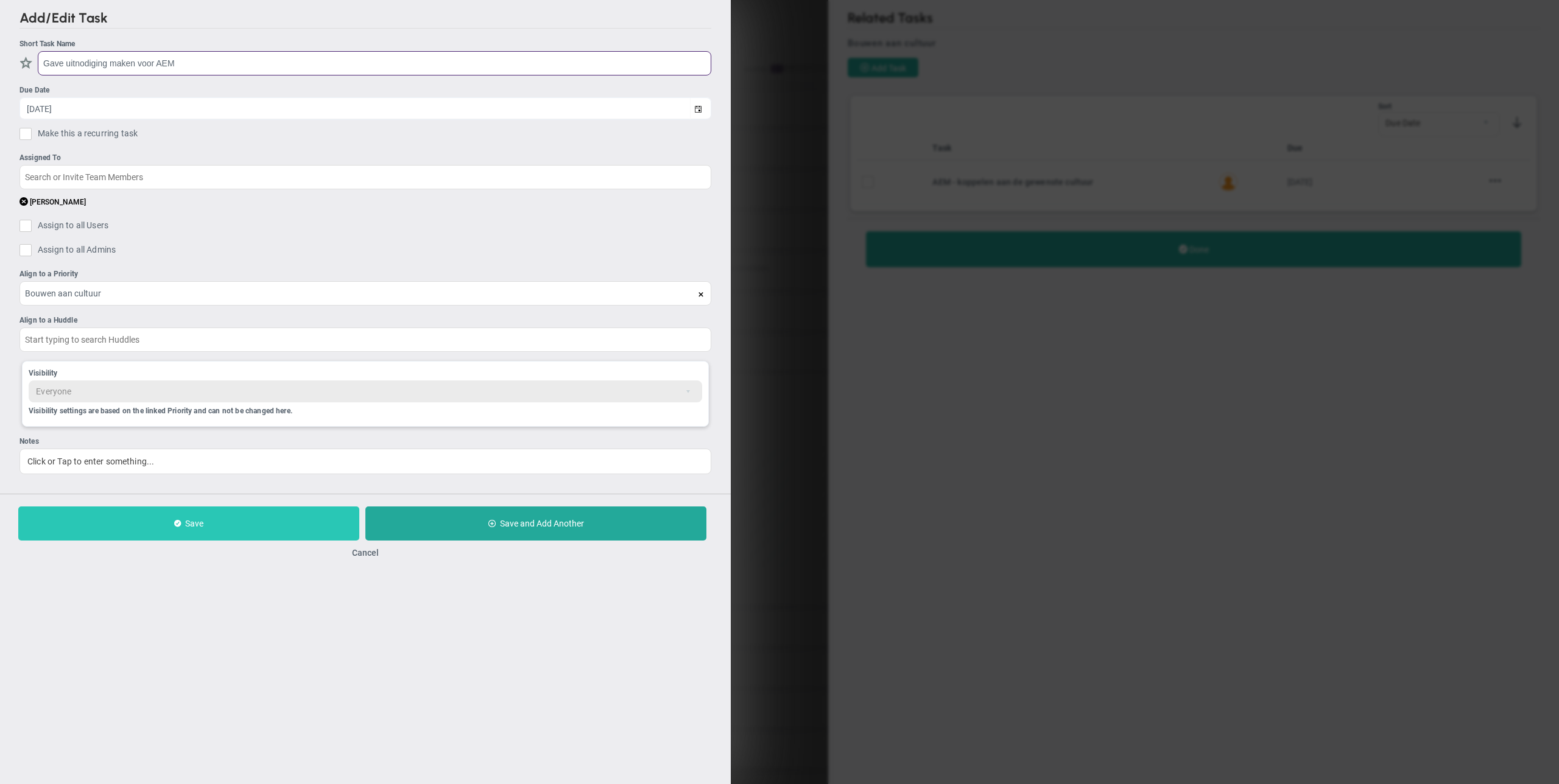
type input "Gave uitnodiging maken voor AEM"
click at [276, 532] on button "Save" at bounding box center [189, 523] width 341 height 34
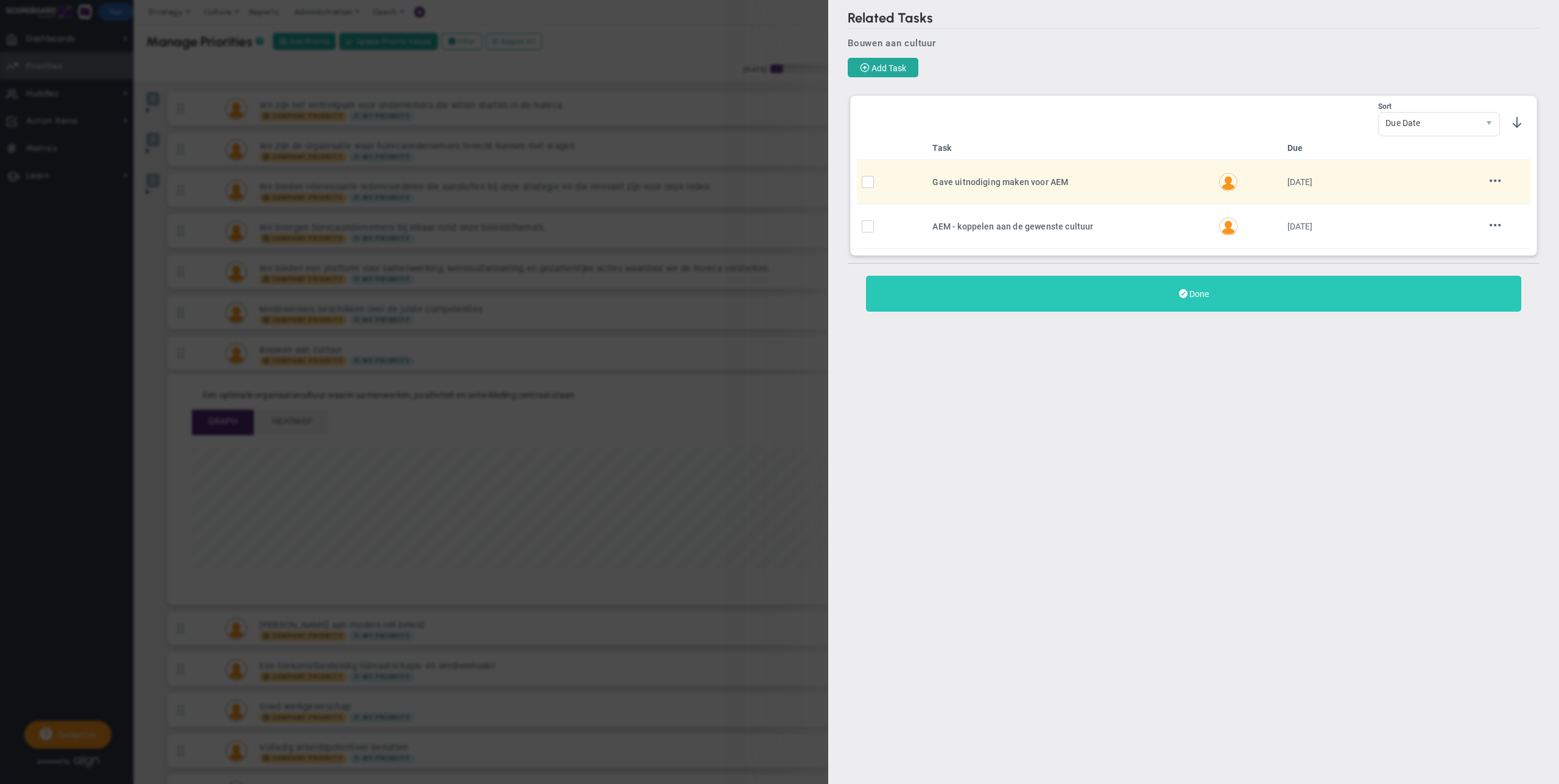
click at [920, 301] on button "Done" at bounding box center [1194, 294] width 655 height 36
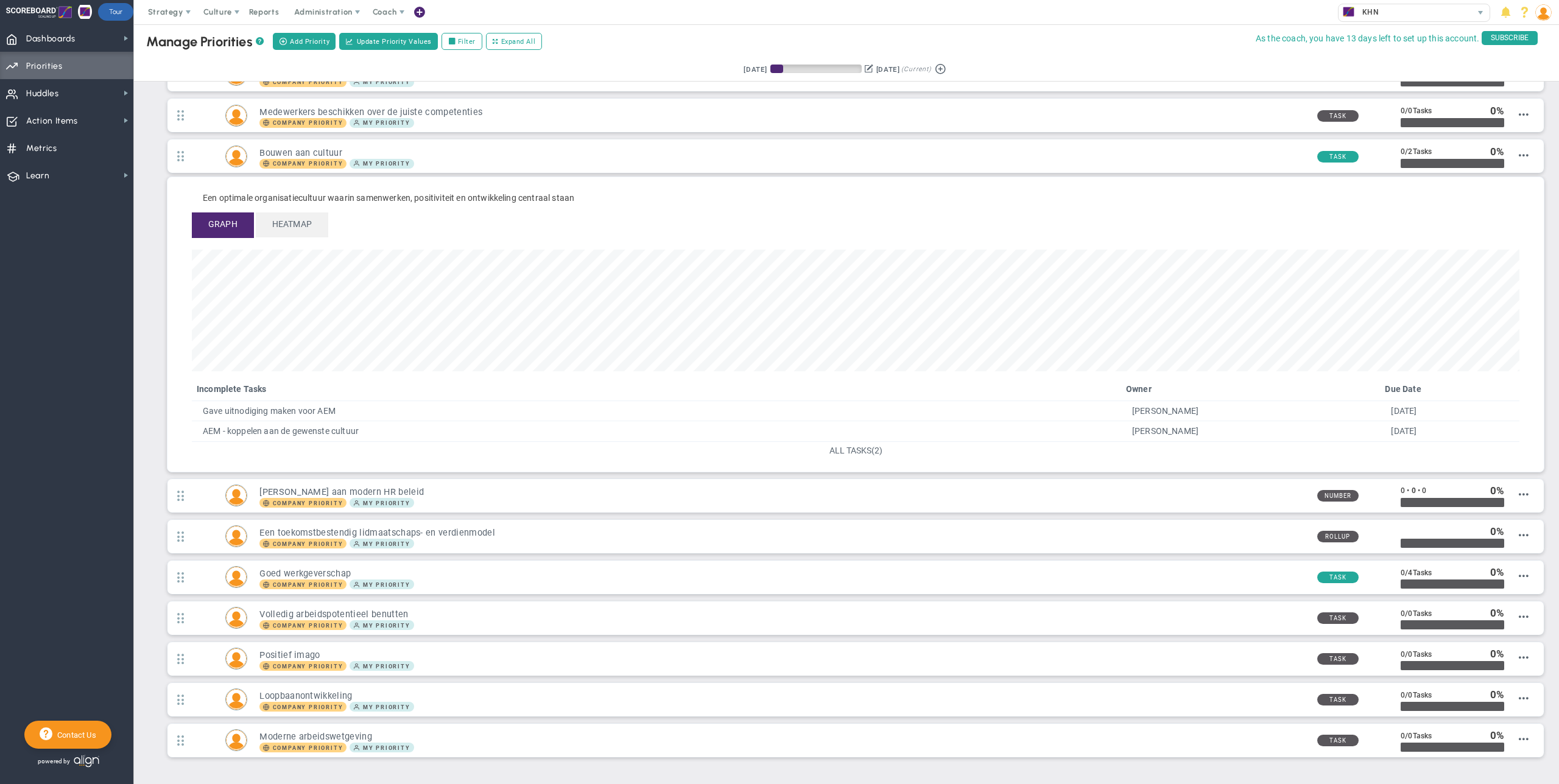
scroll to position [193, 0]
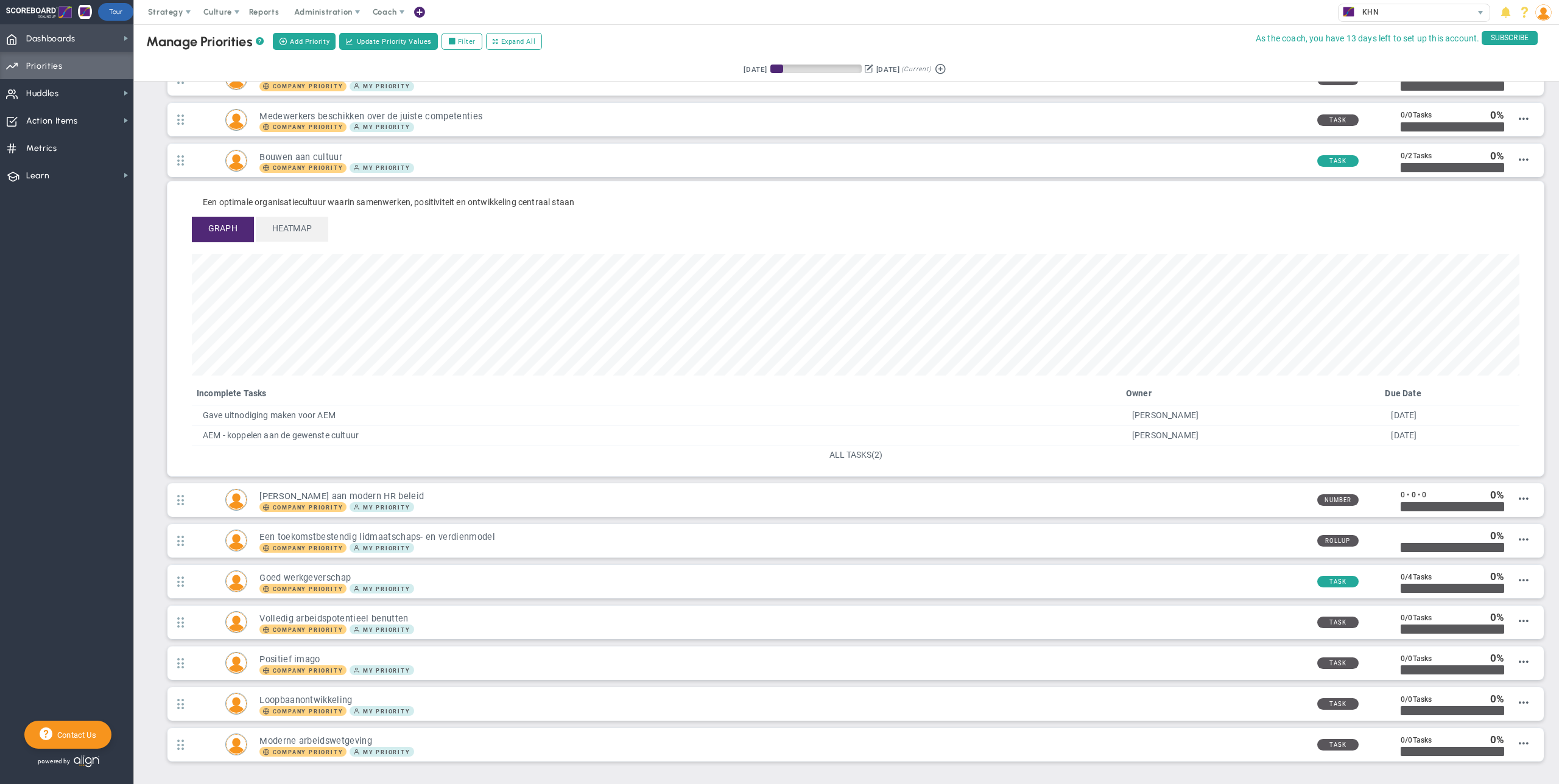
click at [49, 30] on span "Dashboards" at bounding box center [51, 38] width 49 height 25
click at [47, 36] on span "Dashboards" at bounding box center [51, 38] width 49 height 25
click at [73, 43] on span "Dashboards" at bounding box center [51, 38] width 49 height 25
click at [106, 46] on span "Dashboards Dashboards" at bounding box center [67, 38] width 133 height 27
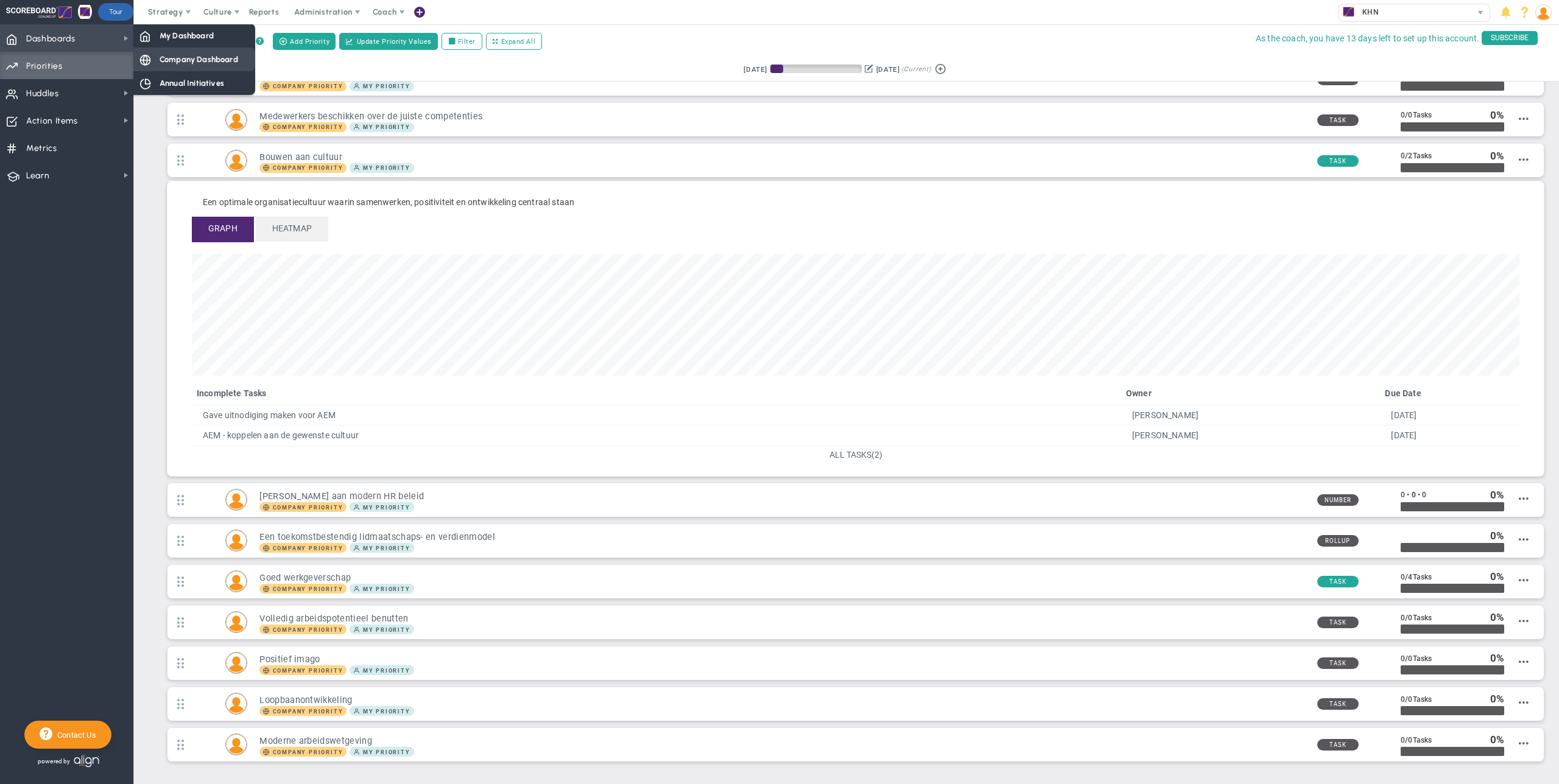
click at [190, 57] on span "Company Dashboard" at bounding box center [199, 59] width 78 height 12
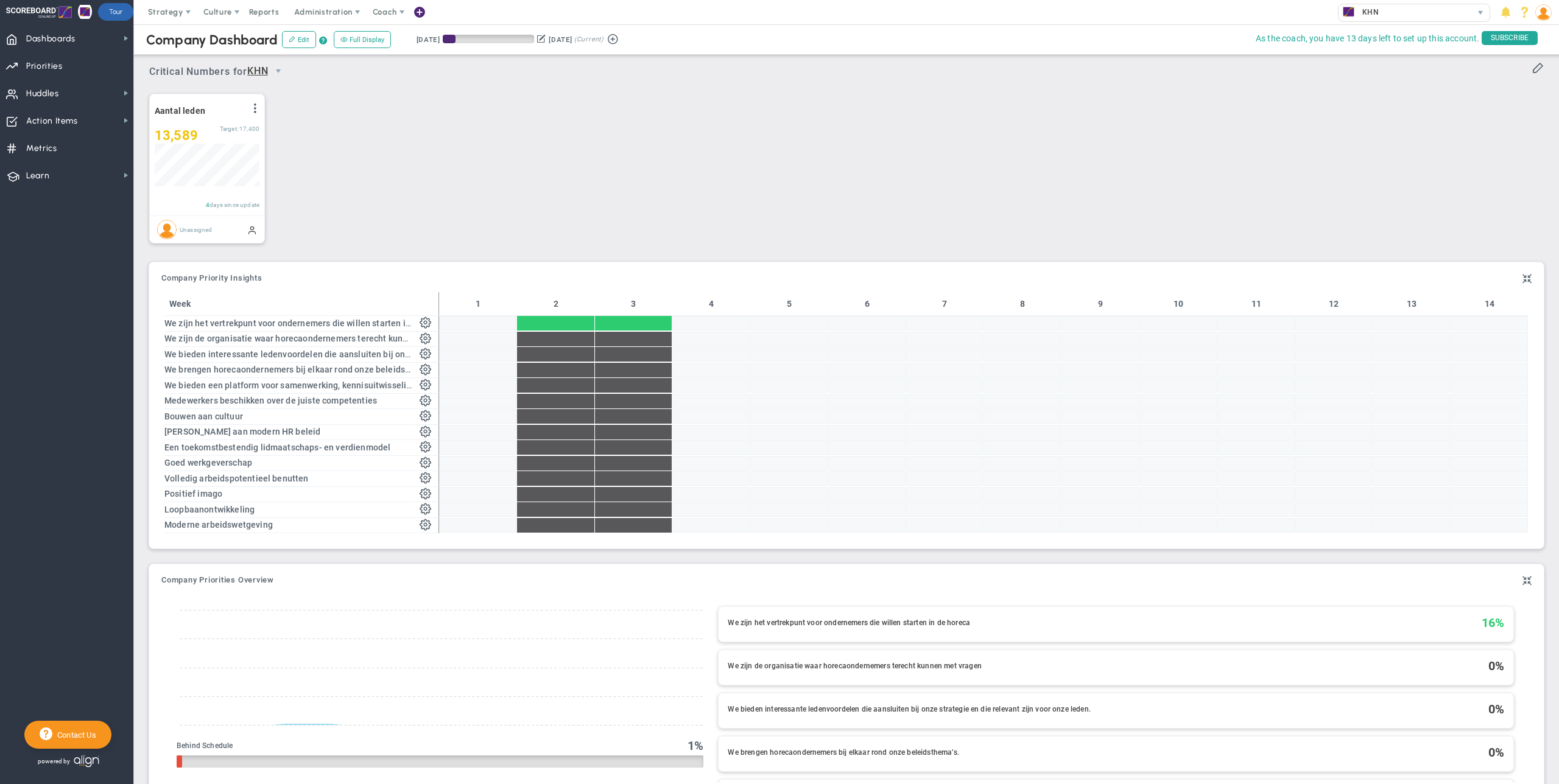
scroll to position [4, 0]
click at [89, 43] on span "Dashboards Dashboards" at bounding box center [67, 38] width 133 height 27
click at [96, 42] on span "Dashboards Dashboards" at bounding box center [67, 38] width 133 height 27
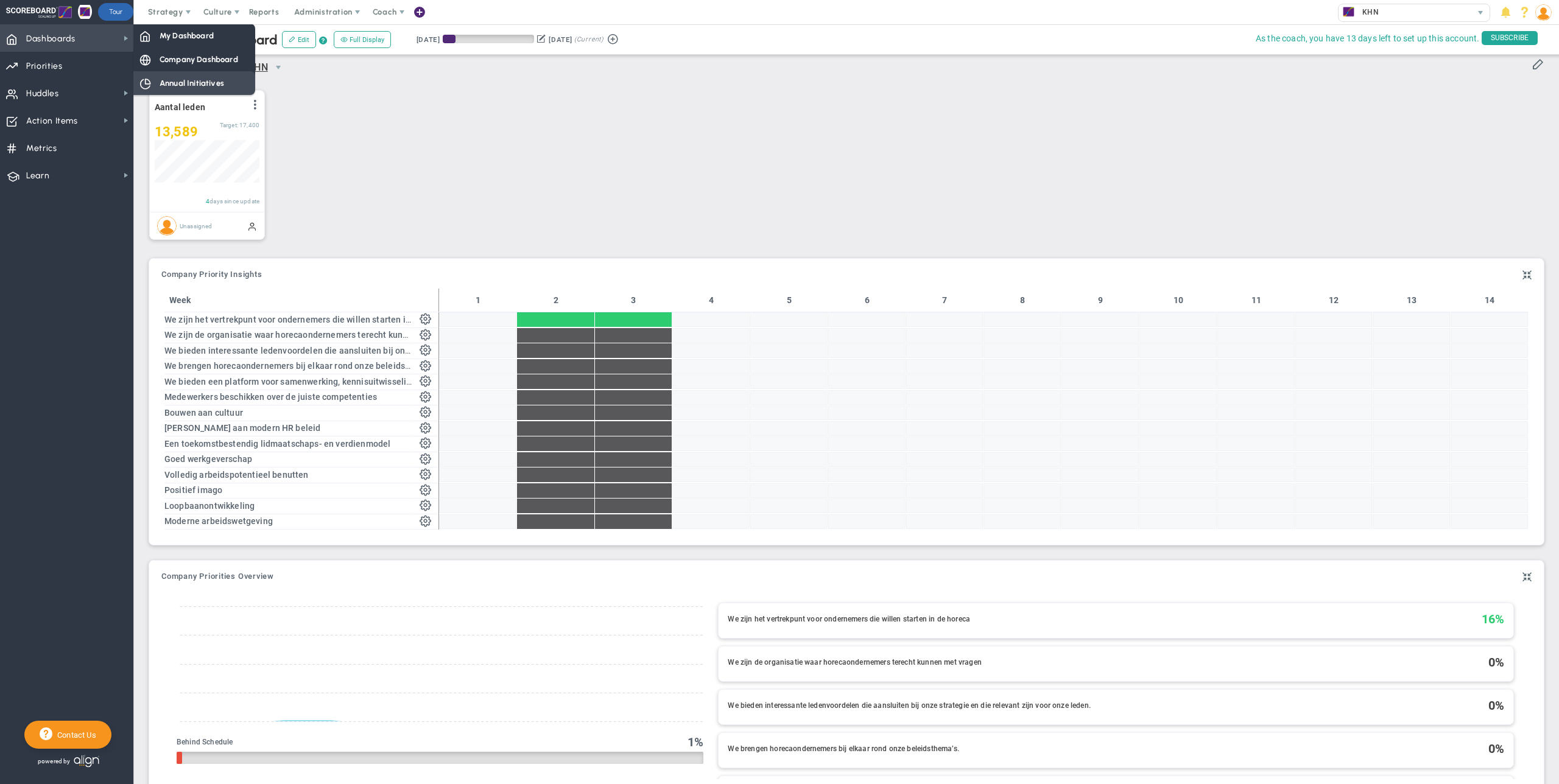
click at [199, 80] on span "Annual Initiatives" at bounding box center [192, 83] width 65 height 12
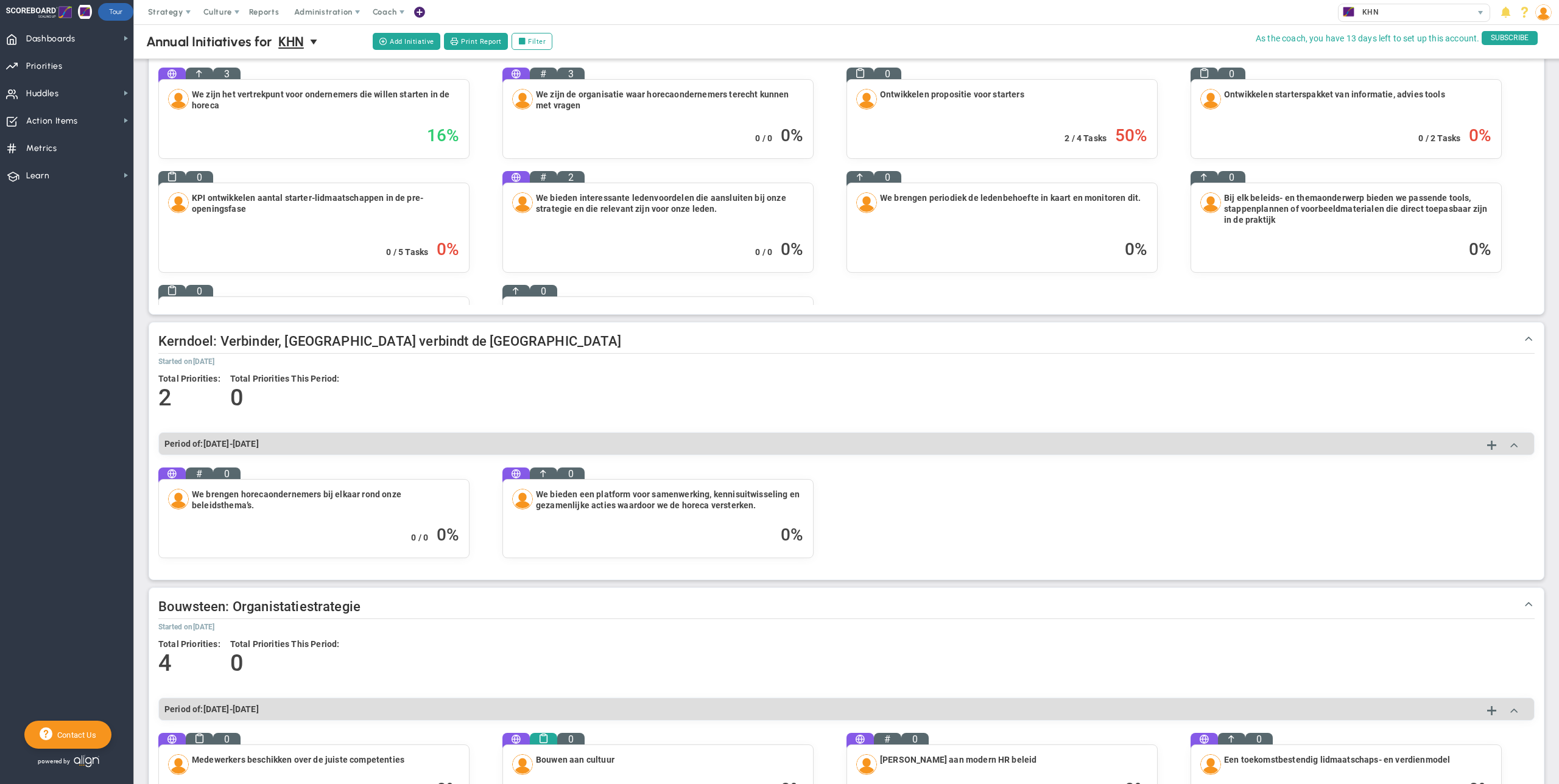
scroll to position [155, 0]
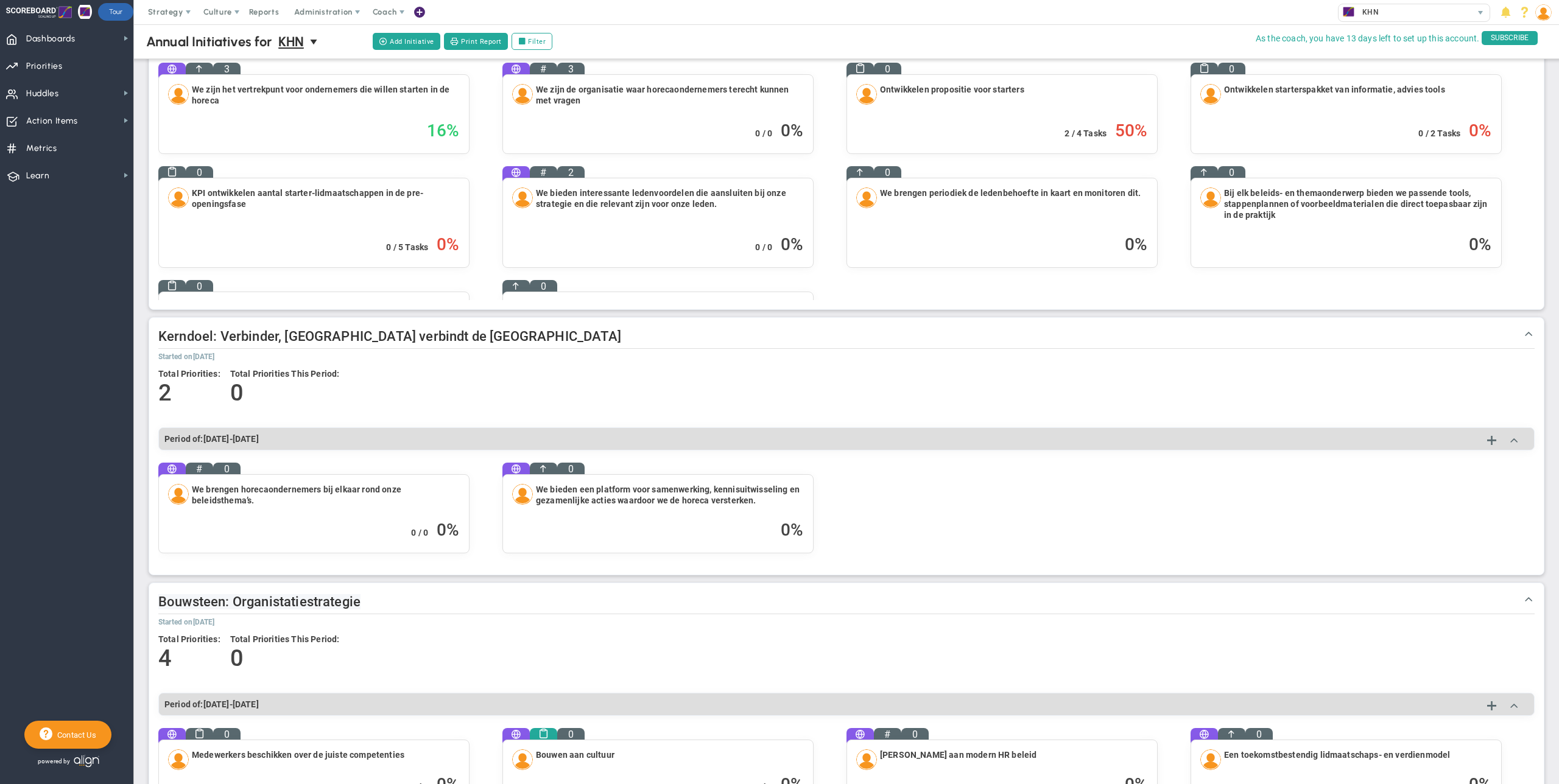
click at [194, 601] on span "Bouwsteen: Organistatiestrategie" at bounding box center [260, 601] width 202 height 15
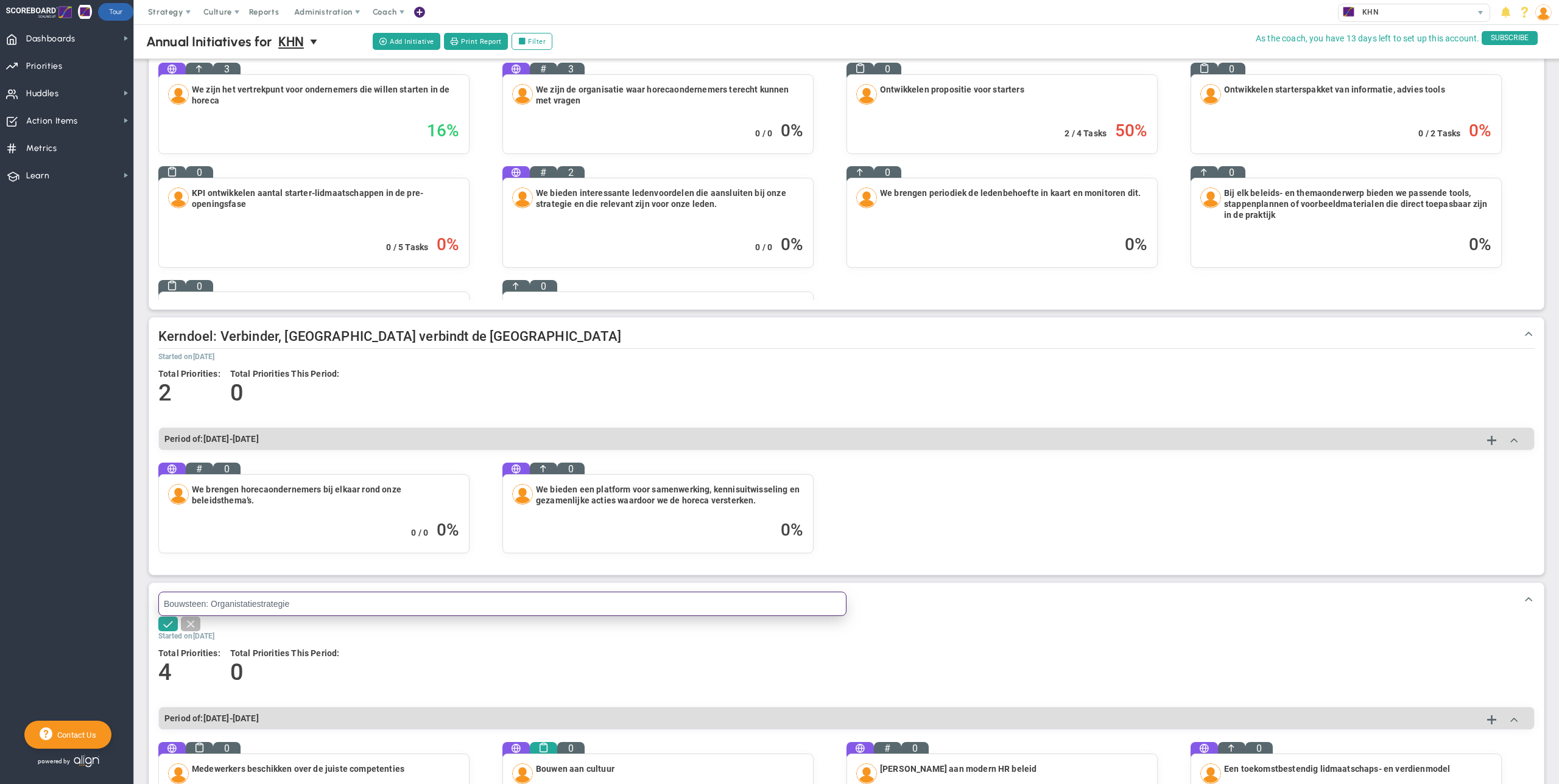
click at [197, 603] on input "Bouwsteen: Organistatiestrategie" at bounding box center [502, 603] width 688 height 24
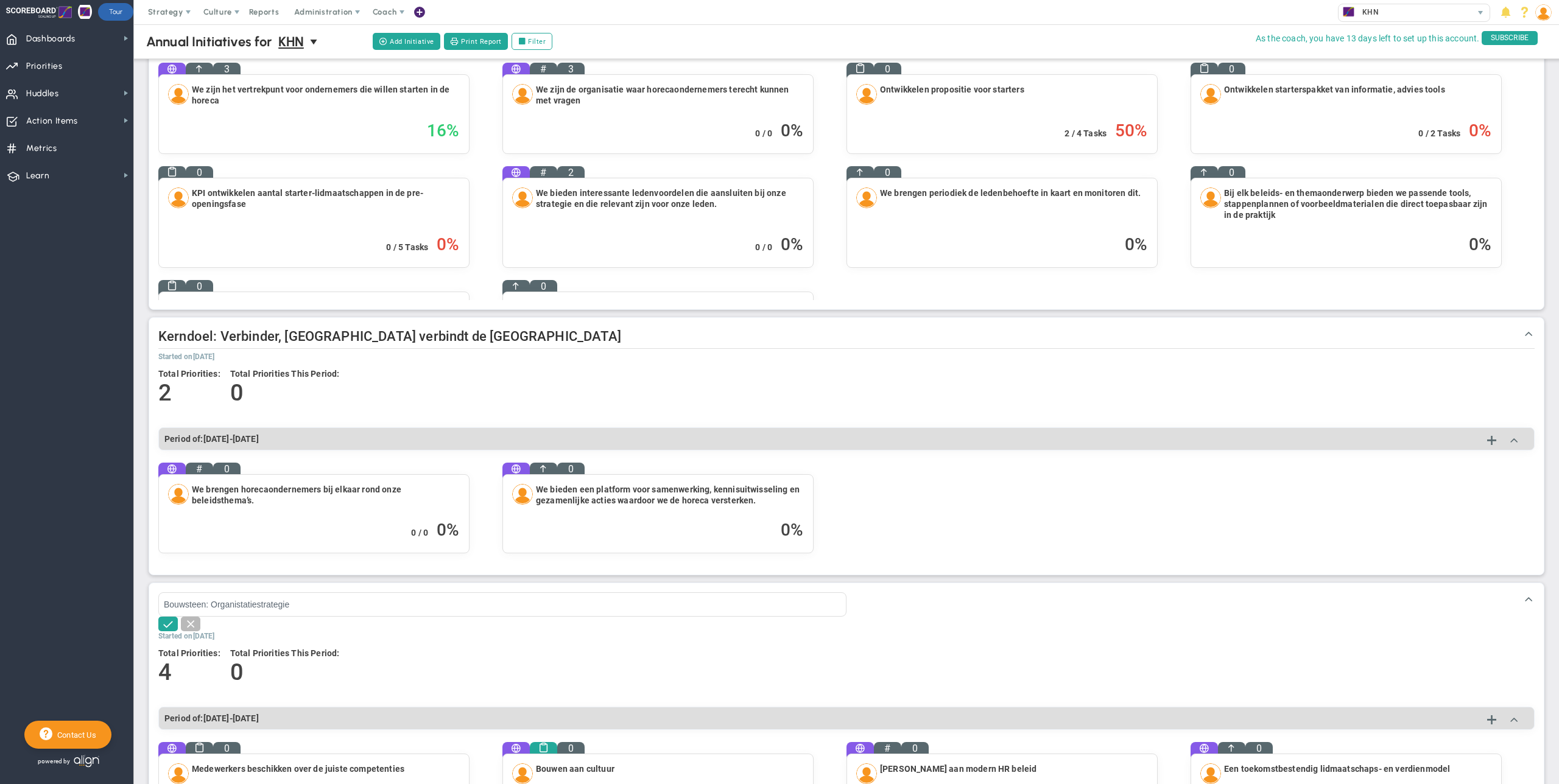
click at [157, 334] on div "Kerndoel: Verbinder, [GEOGRAPHIC_DATA] verbindt de [GEOGRAPHIC_DATA] Kerndoel: …" at bounding box center [847, 446] width 1395 height 257
click at [162, 336] on span "Kerndoel: Verbinder, [GEOGRAPHIC_DATA] verbindt de [GEOGRAPHIC_DATA]" at bounding box center [390, 336] width 463 height 15
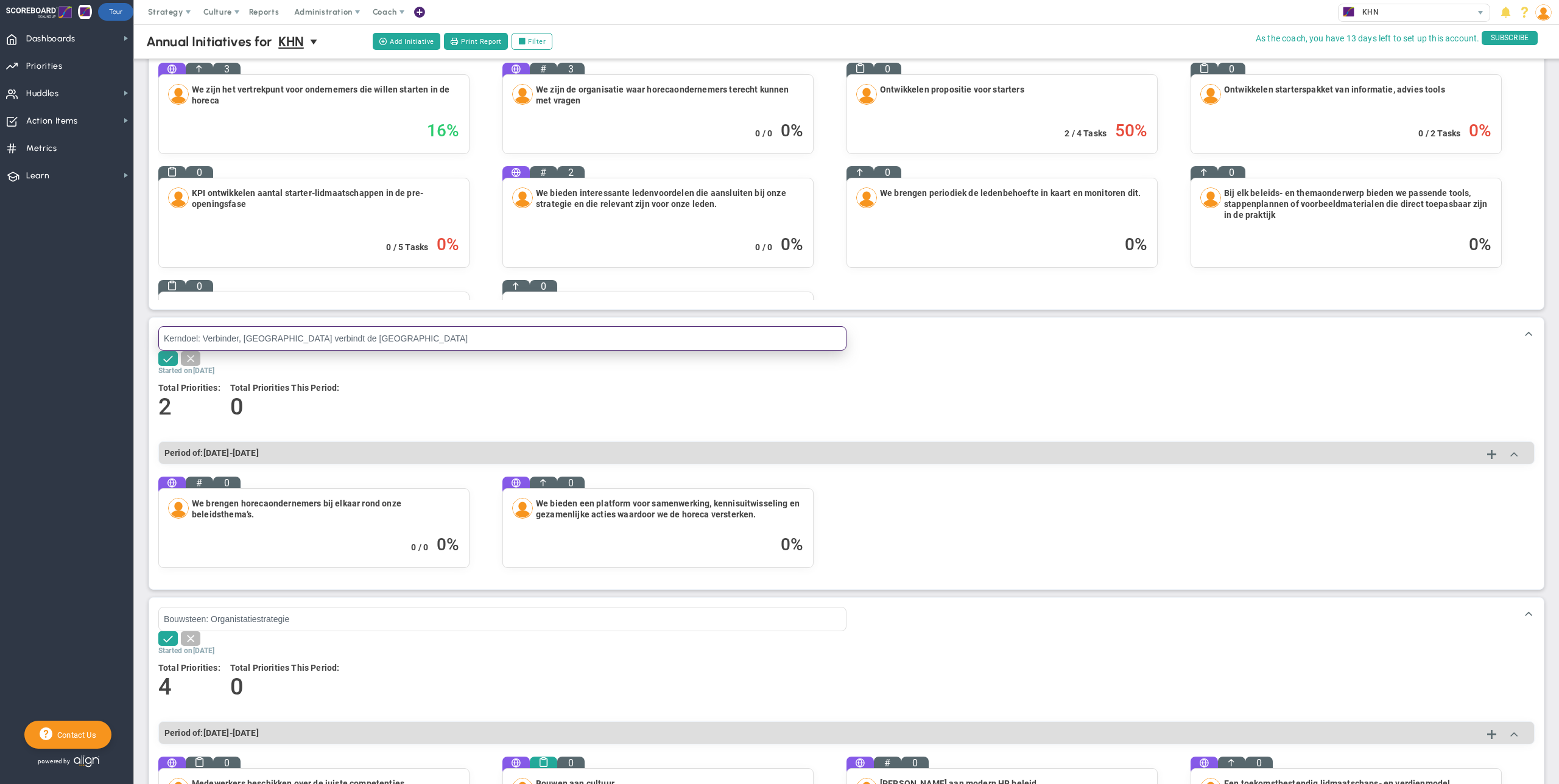
click at [162, 340] on input "Kerndoel: Verbinder, [GEOGRAPHIC_DATA] verbindt de [GEOGRAPHIC_DATA]" at bounding box center [502, 338] width 688 height 24
paste input "Bouwsteen"
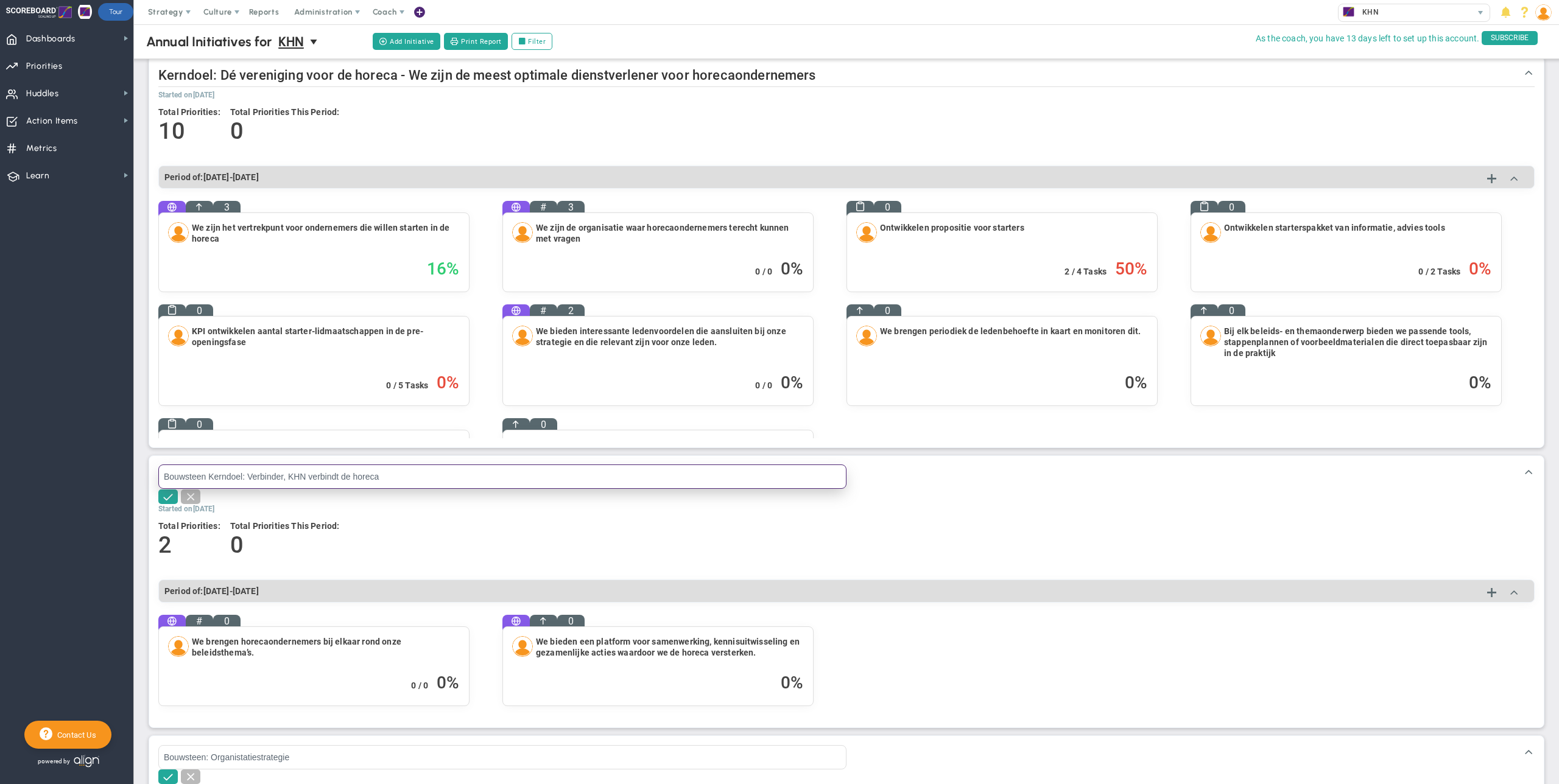
scroll to position [0, 0]
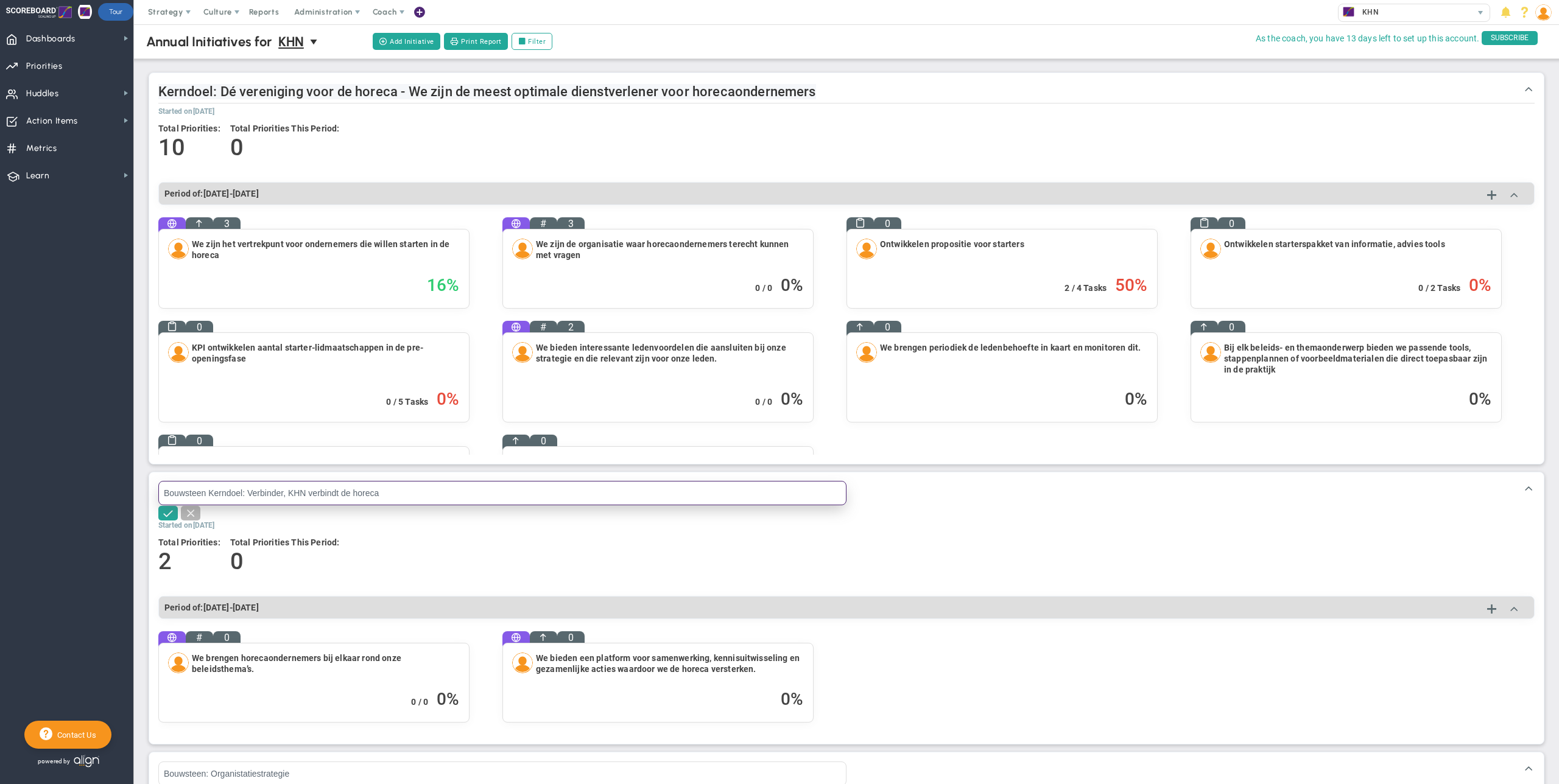
type input "Bouwsteen Kerndoel: Verbinder, KHN verbindt de horeca"
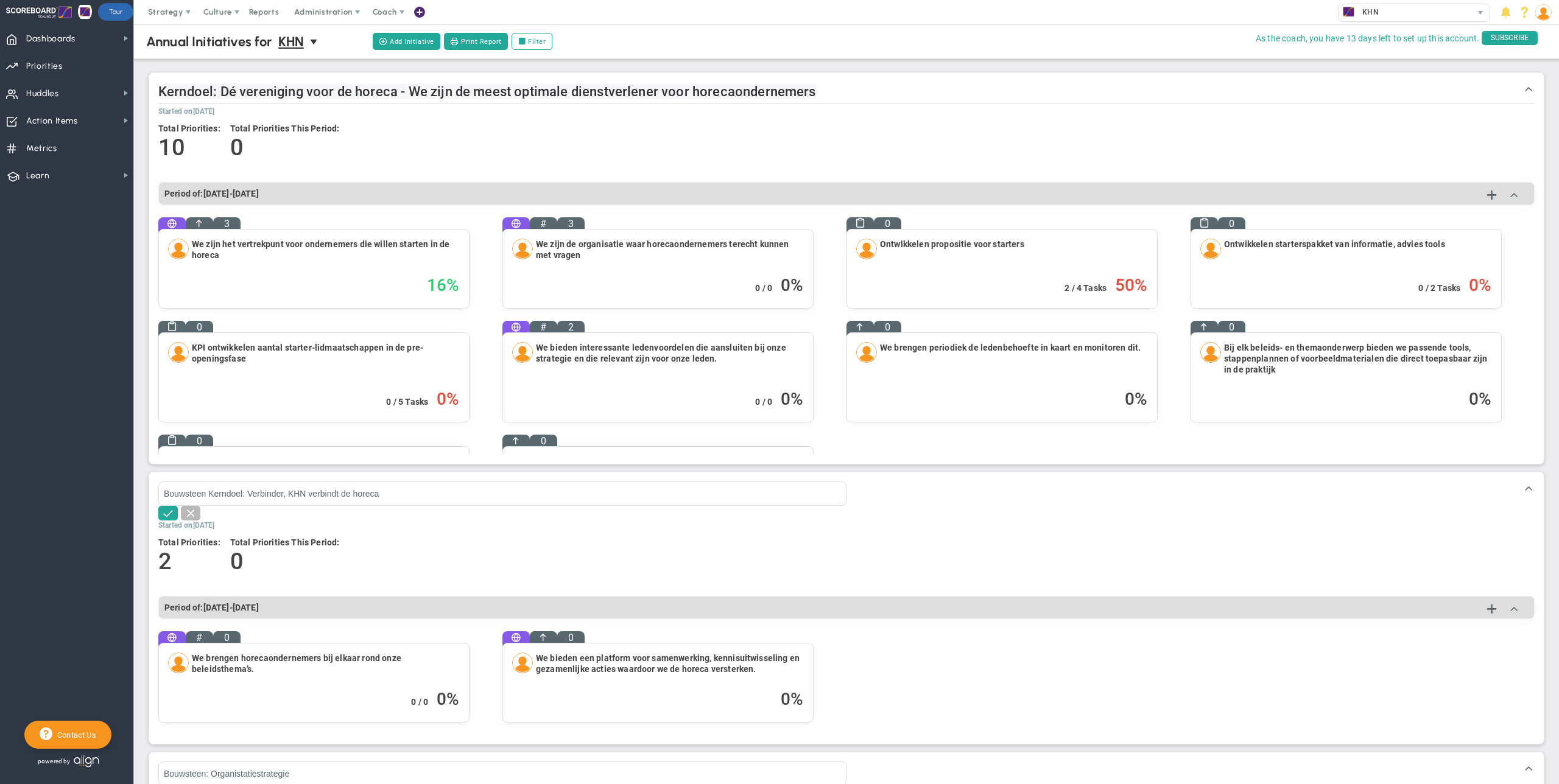
click at [171, 97] on span "Kerndoel: Dé vereniging voor de horeca - We zijn de meest optimale dienstverlen…" at bounding box center [488, 91] width 658 height 15
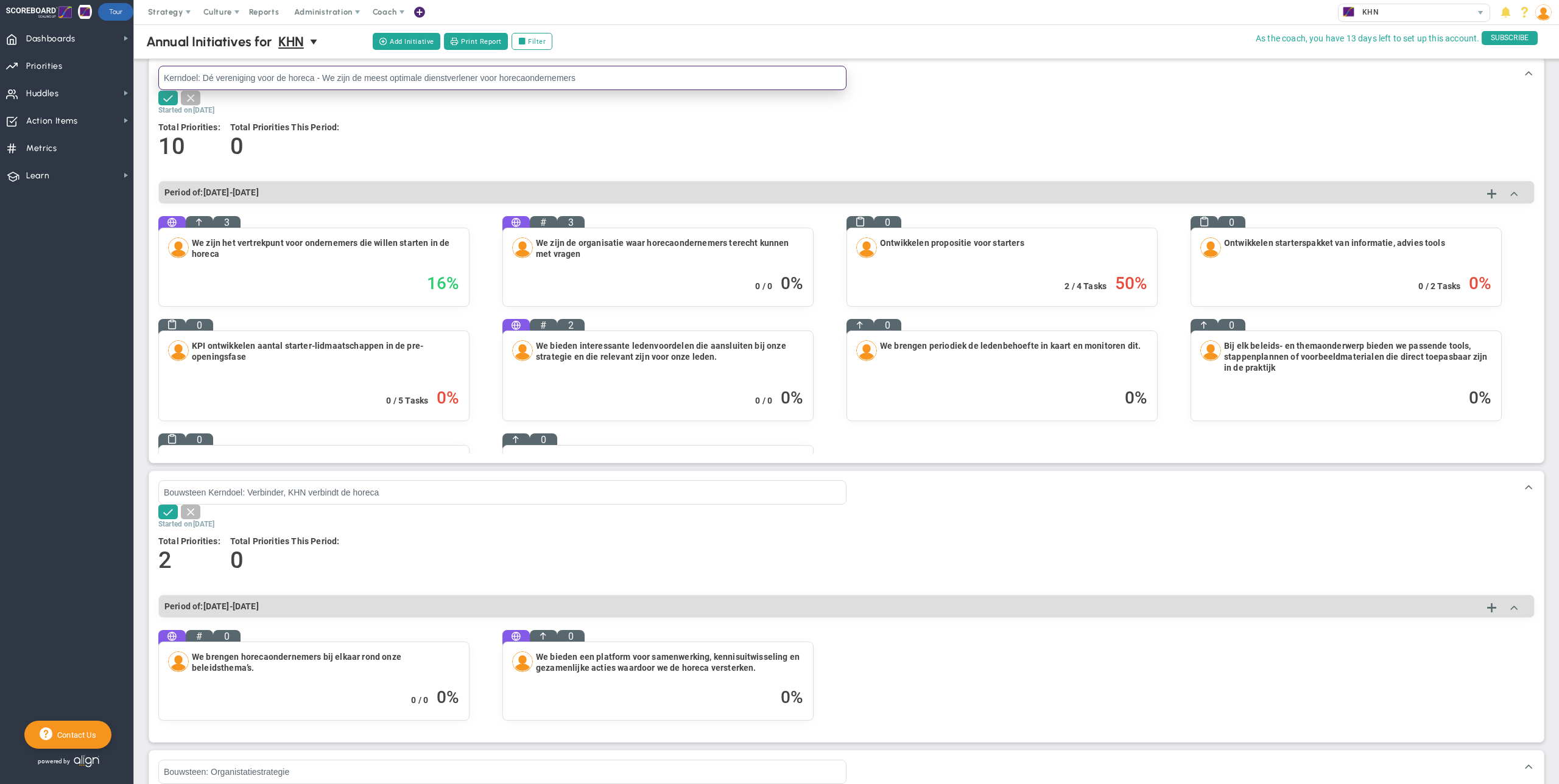
click at [165, 80] on input "Kerndoel: Dé vereniging voor de horeca - We zijn de meest optimale dienstverlen…" at bounding box center [502, 78] width 688 height 24
paste input "Bouwsteen"
type input "Bouwsteen Kerndoel: Dé vereniging voor de horeca - We zijn de meest optimale di…"
click at [170, 101] on span at bounding box center [168, 97] width 12 height 12
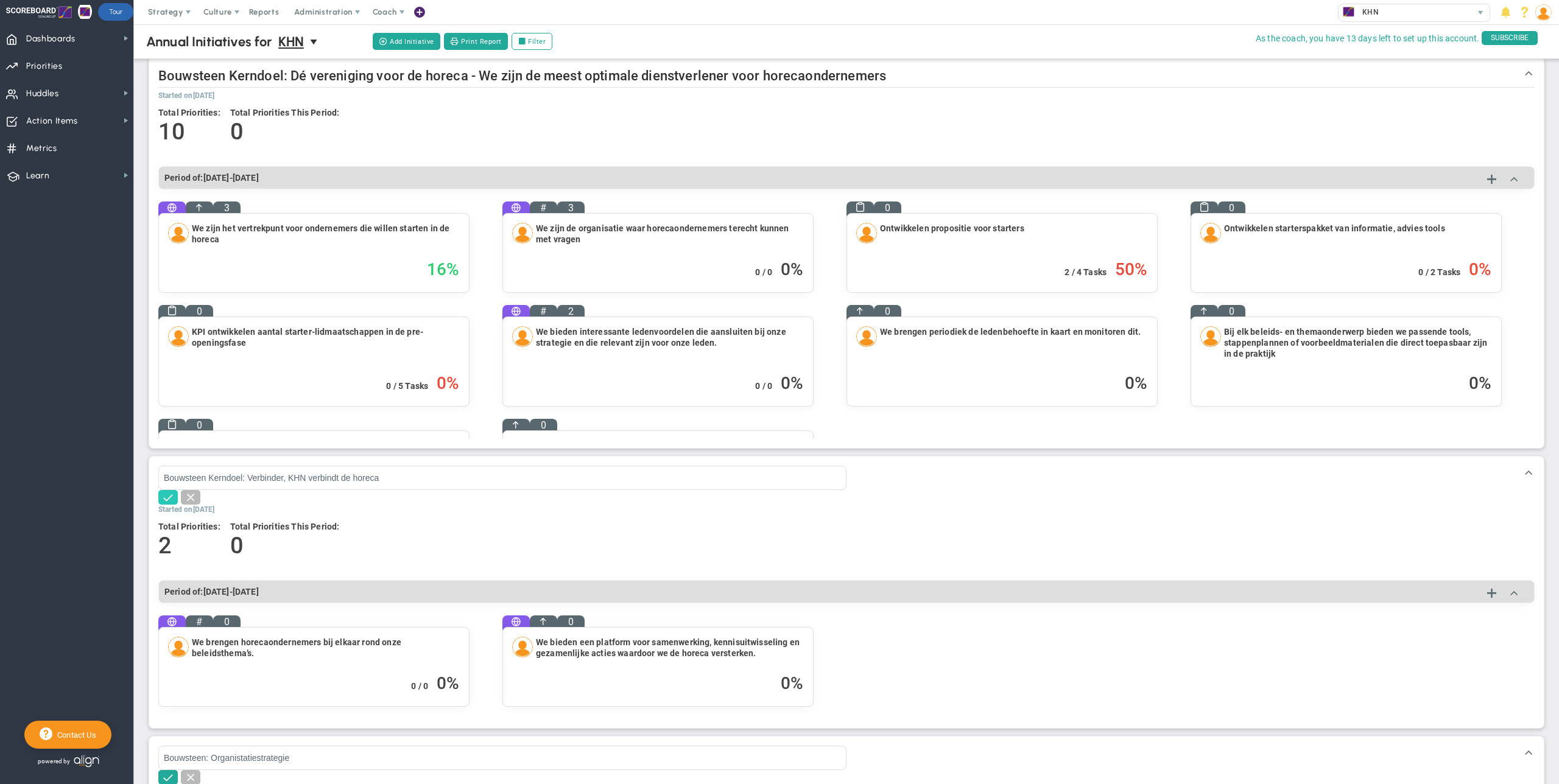
click at [172, 503] on button at bounding box center [168, 497] width 20 height 15
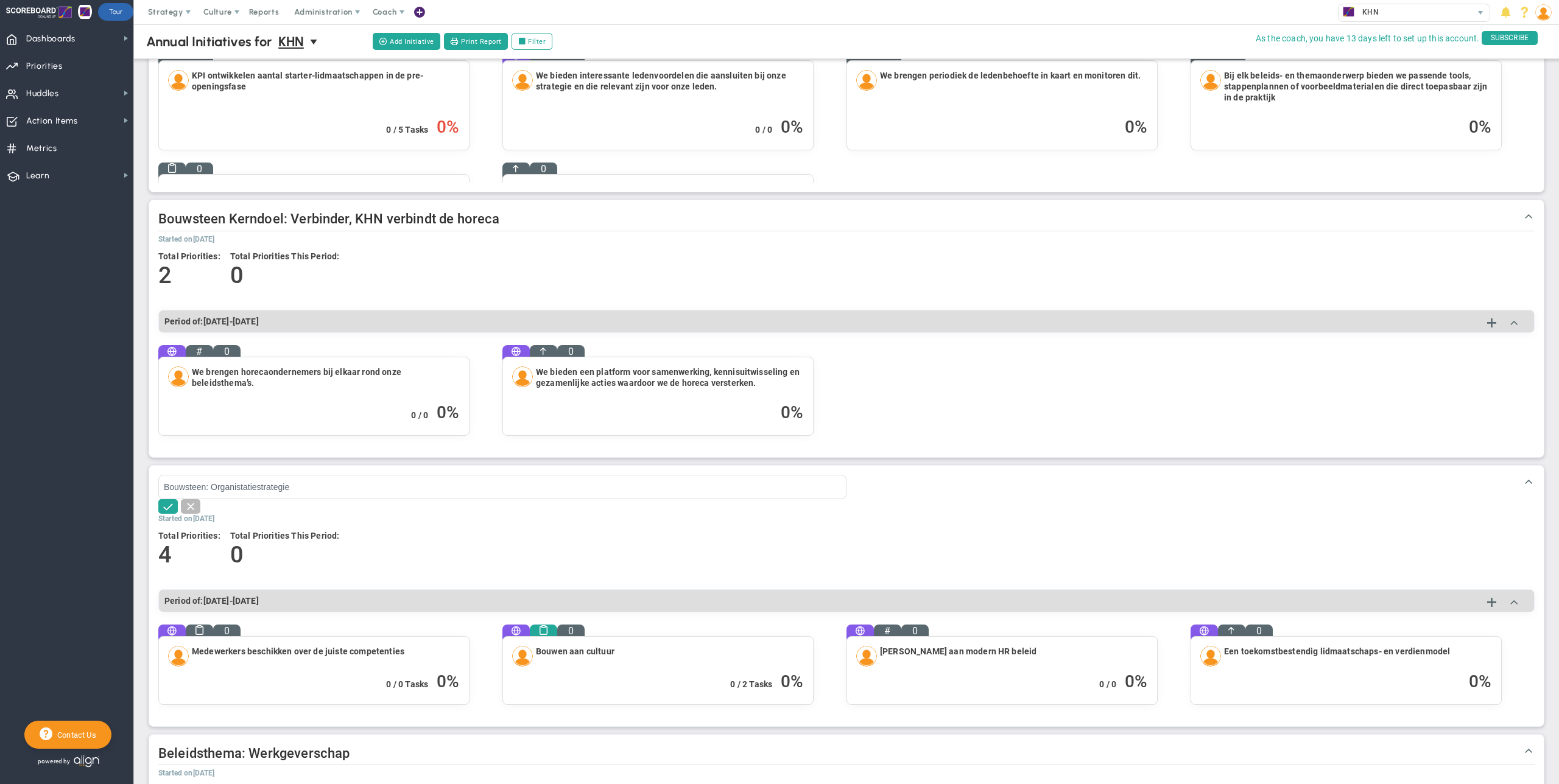
scroll to position [286, 0]
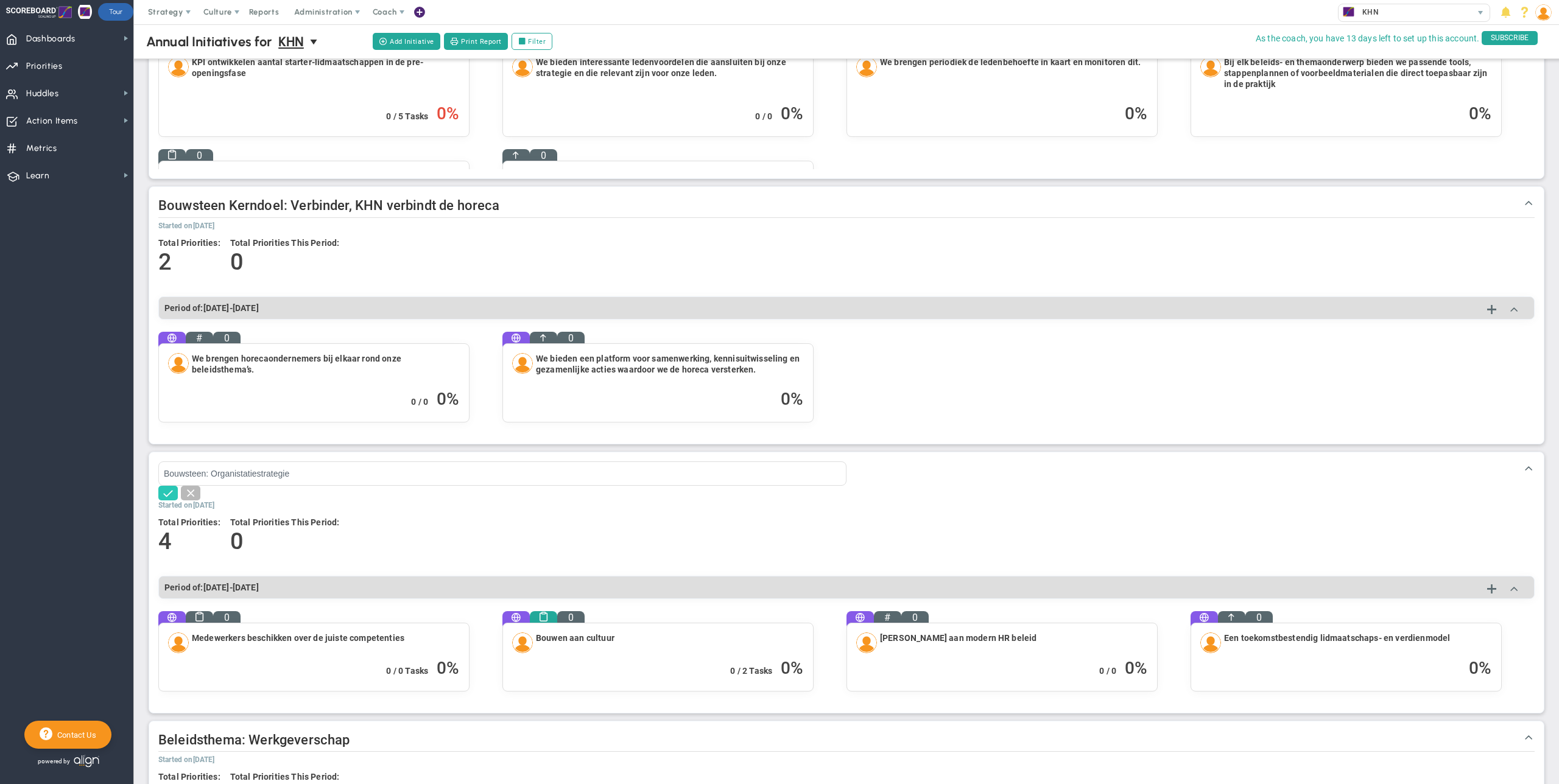
click at [163, 493] on span at bounding box center [168, 493] width 12 height 12
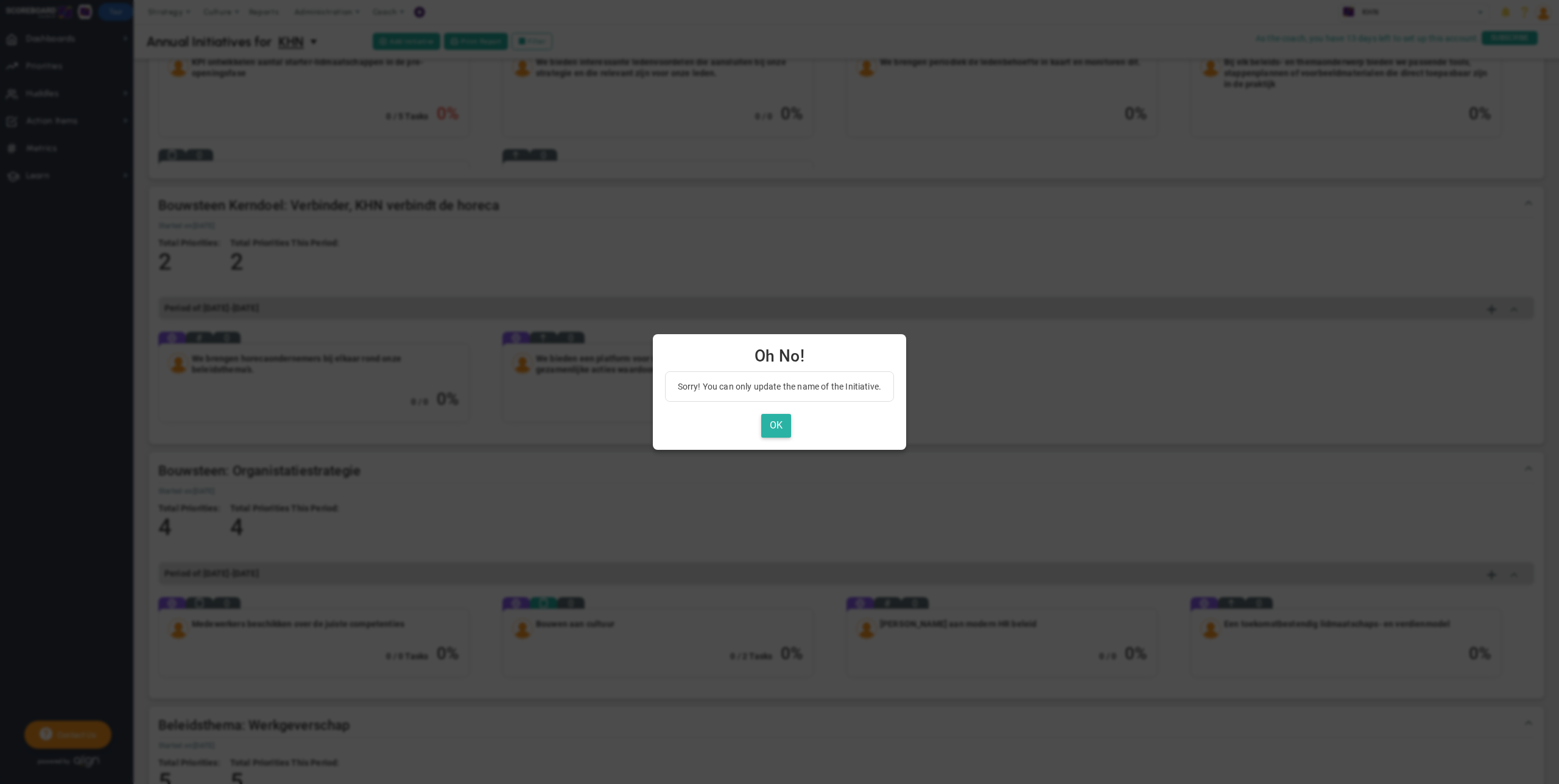
click at [780, 433] on button "OK" at bounding box center [776, 426] width 30 height 23
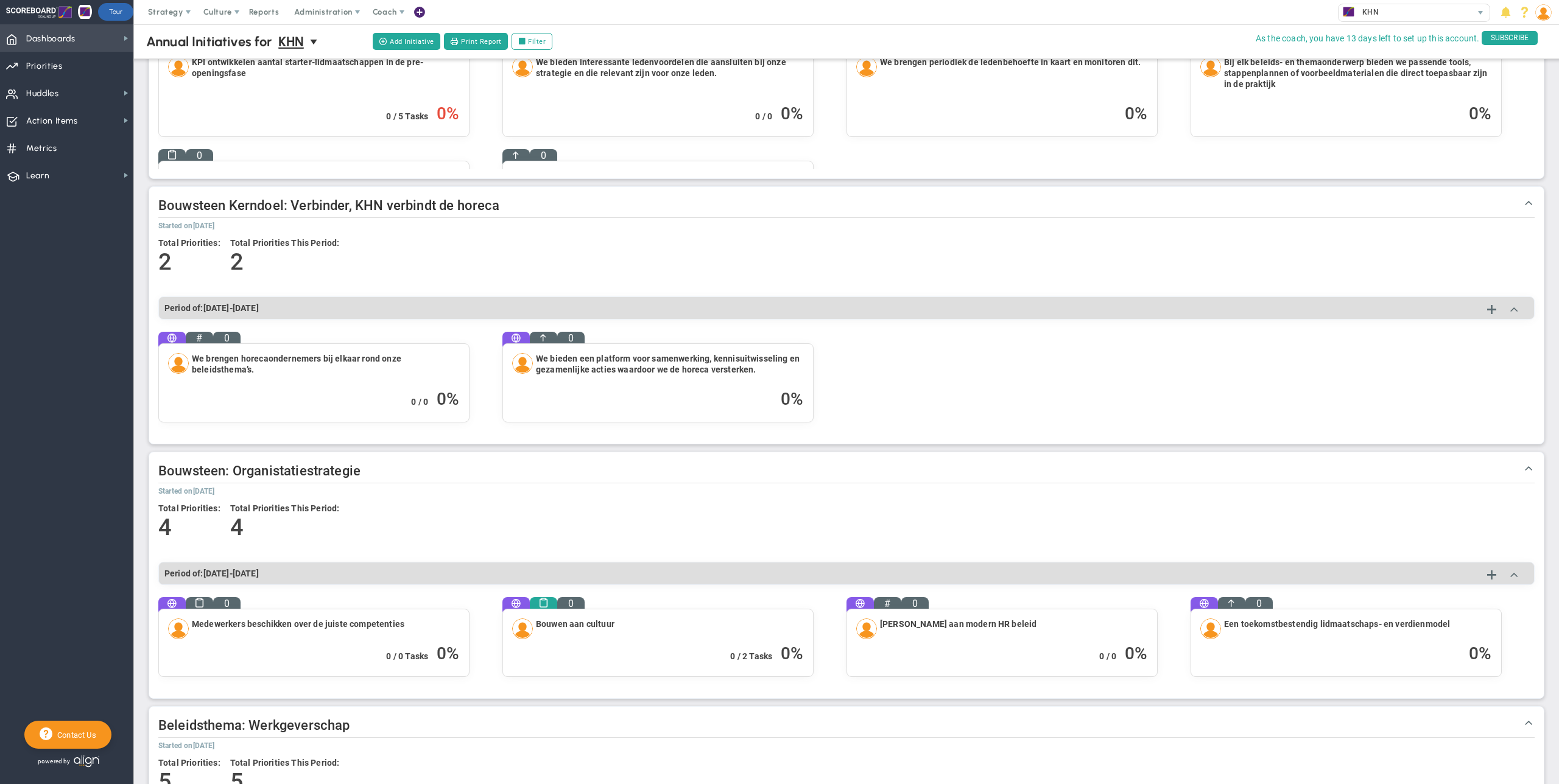
click at [77, 43] on span "Dashboards Dashboards" at bounding box center [67, 38] width 133 height 27
click at [199, 84] on span "Annual Initiatives" at bounding box center [192, 83] width 65 height 12
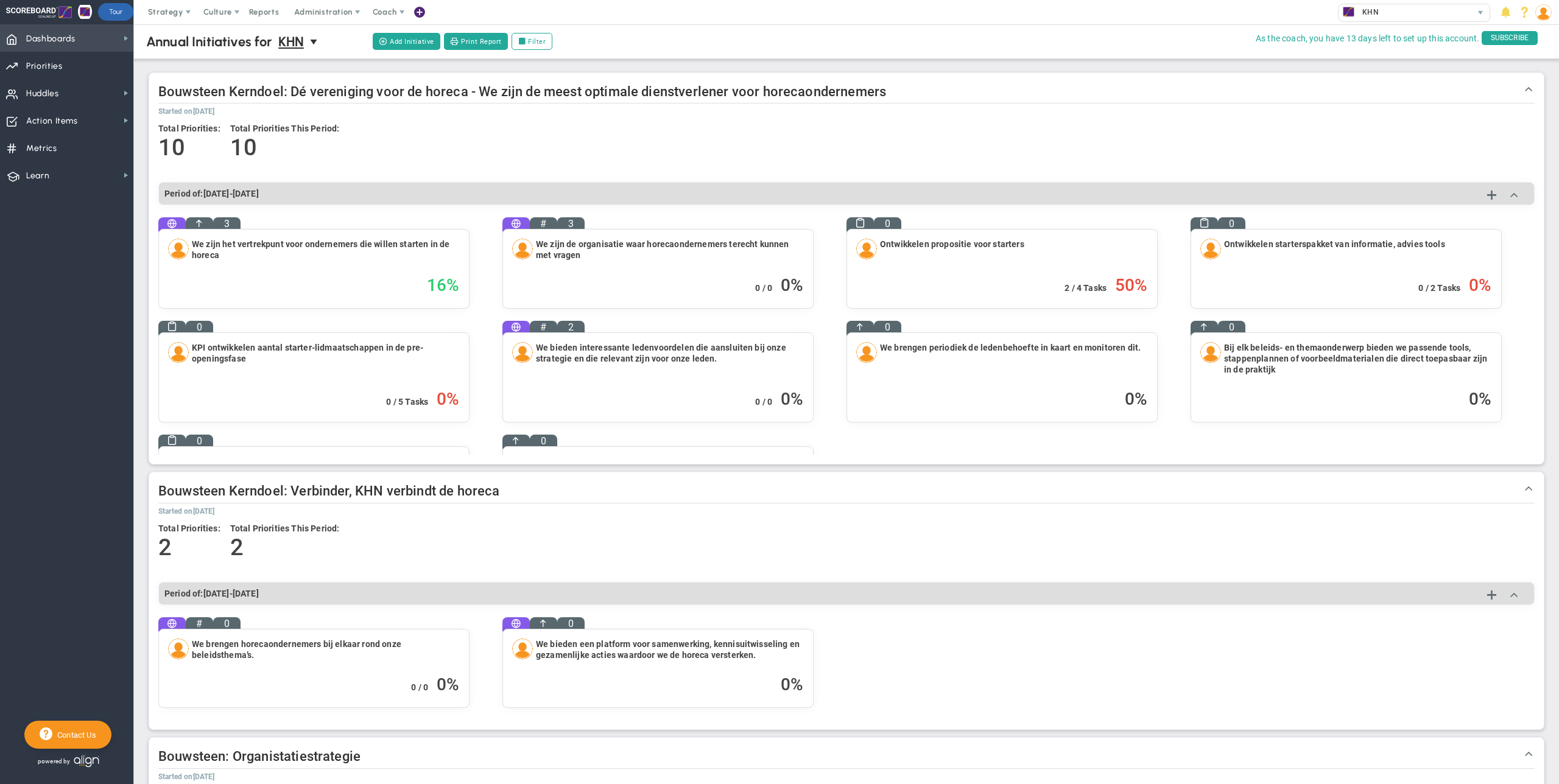
click at [71, 41] on span "Dashboards" at bounding box center [51, 38] width 49 height 25
click at [180, 62] on span "Company Dashboard" at bounding box center [199, 59] width 78 height 12
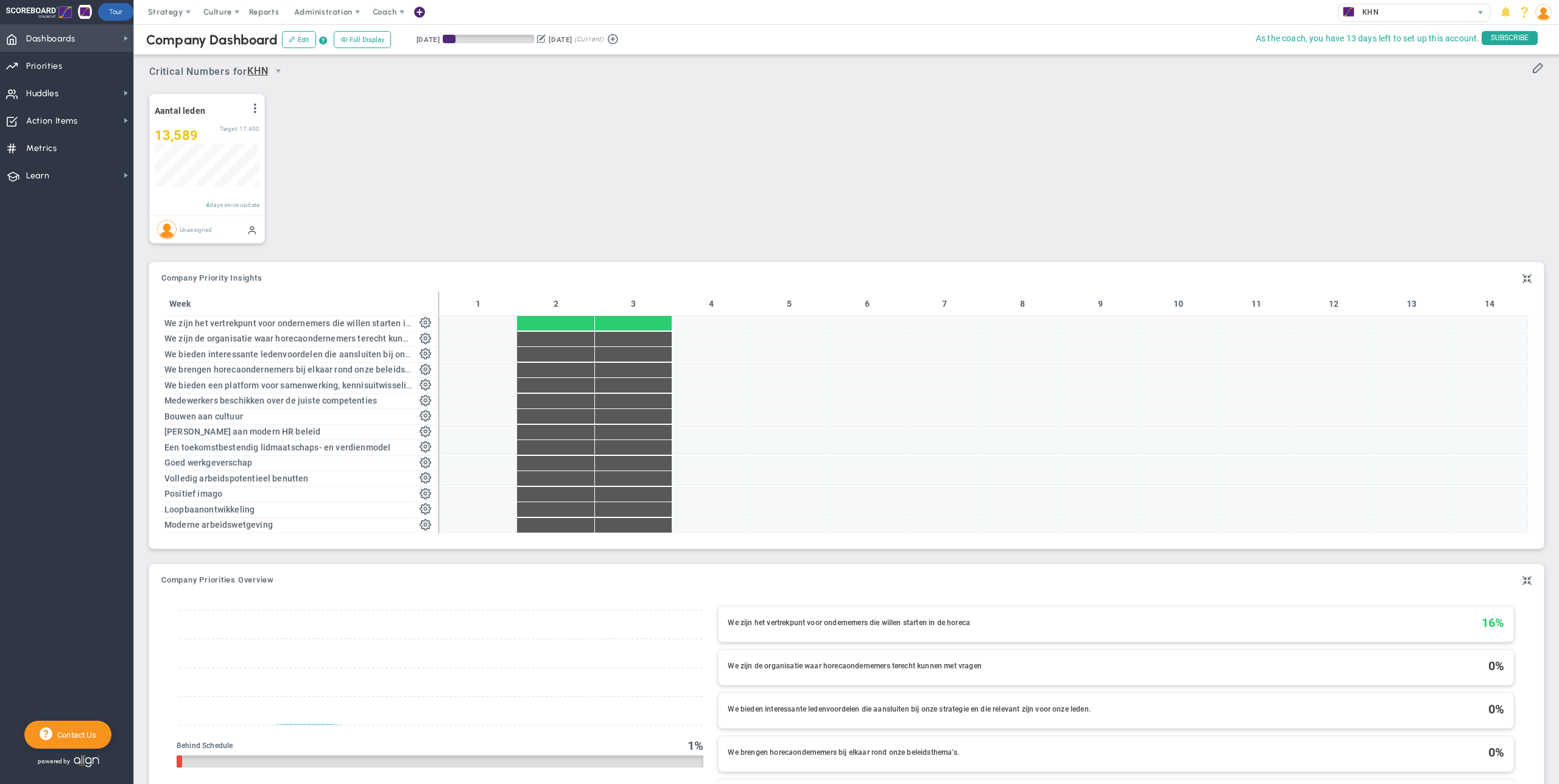
scroll to position [43, 105]
click at [64, 92] on span "Huddles Huddles" at bounding box center [67, 93] width 133 height 27
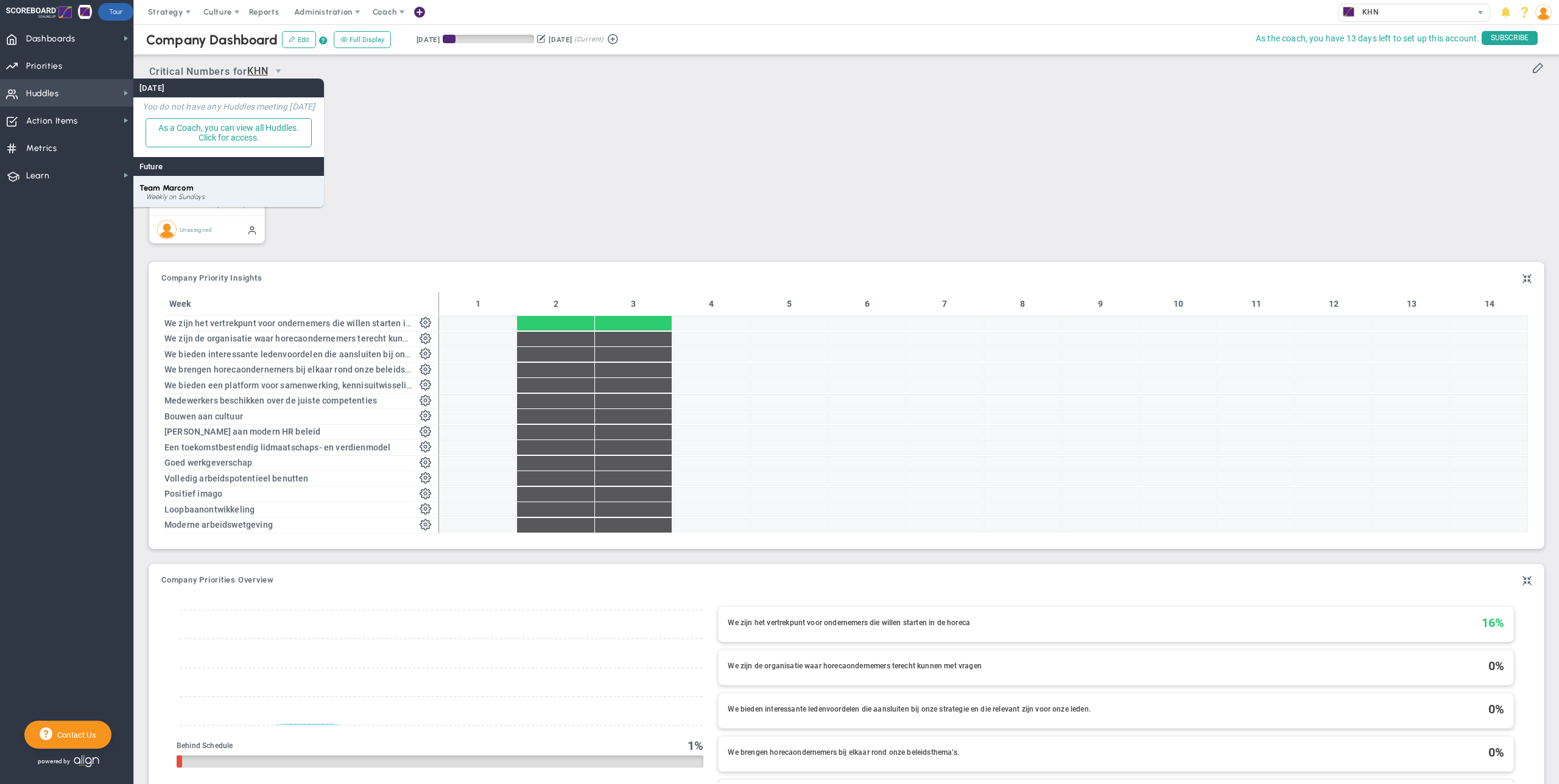
click at [179, 189] on span "Team Marcom" at bounding box center [167, 188] width 54 height 9
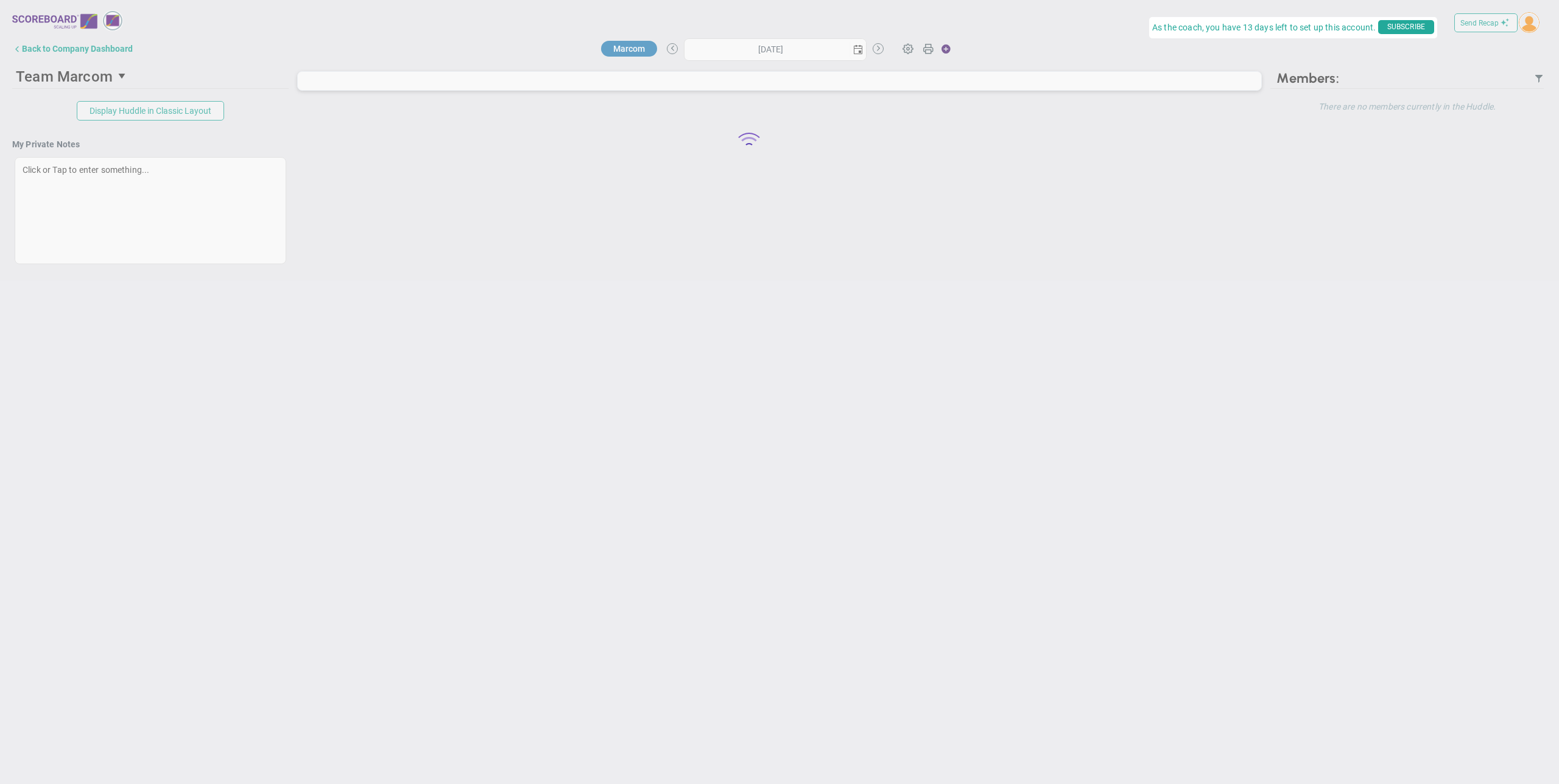
type input "[DATE]"
